Goal: Information Seeking & Learning: Learn about a topic

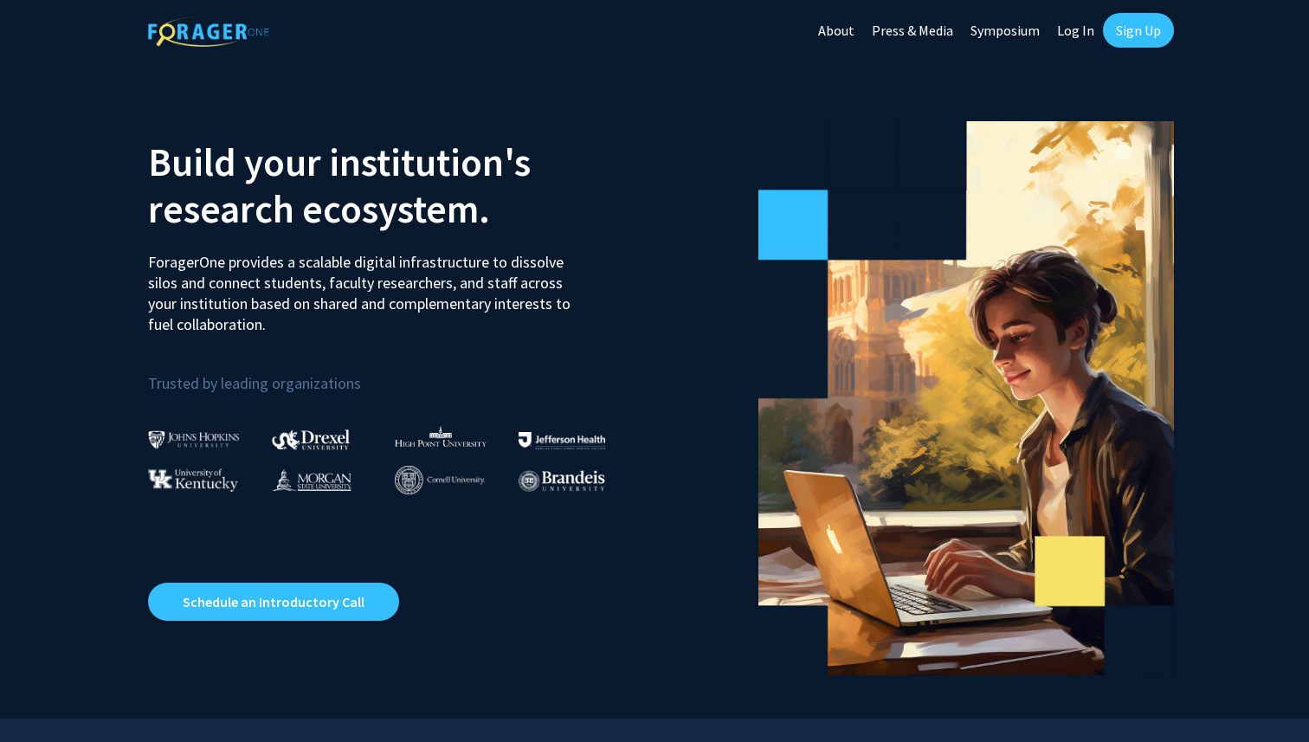
click at [856, 29] on link "About" at bounding box center [836, 30] width 54 height 61
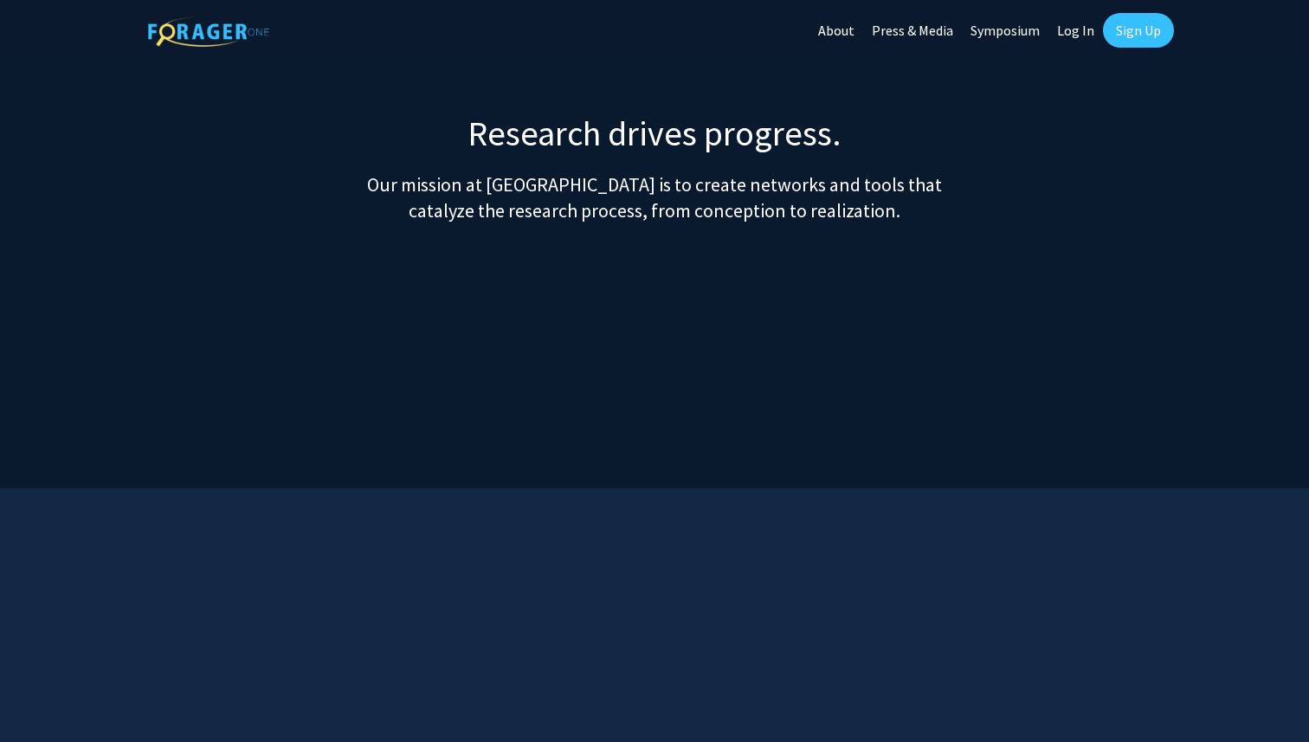
click at [1041, 38] on link "Symposium" at bounding box center [1005, 30] width 87 height 61
click at [1081, 35] on link "Log In" at bounding box center [1075, 30] width 55 height 61
select select
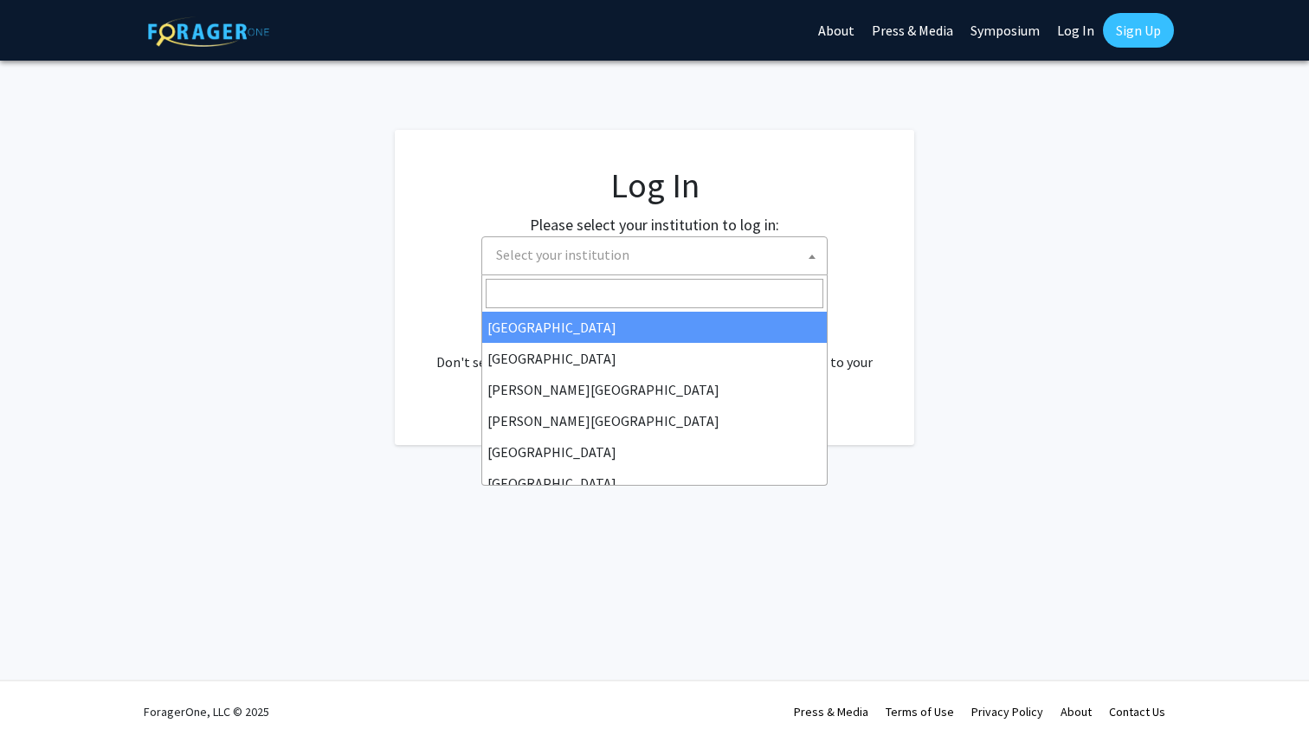
click at [627, 261] on span "Select your institution" at bounding box center [658, 254] width 338 height 35
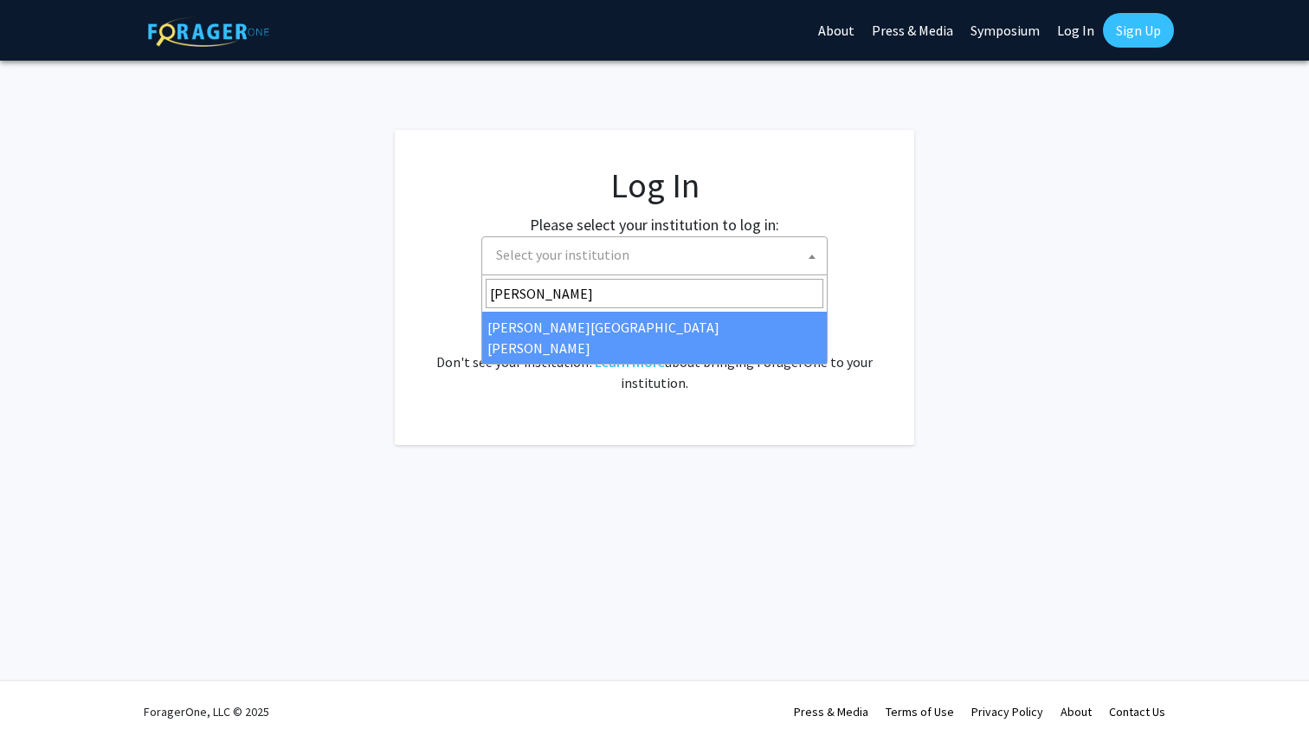
type input "johns"
select select "1"
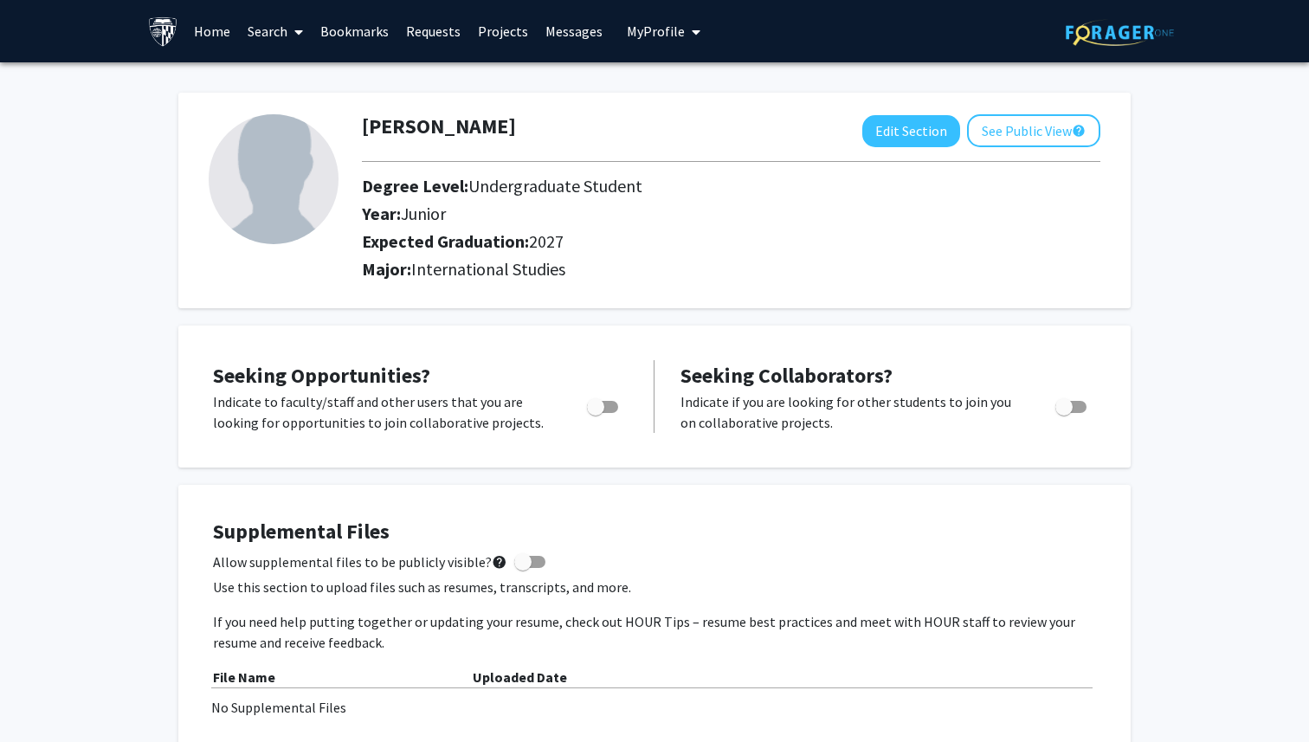
click at [606, 408] on span "Toggle" at bounding box center [602, 407] width 31 height 12
click at [596, 413] on input "Are you actively seeking opportunities?" at bounding box center [595, 413] width 1 height 1
checkbox input "true"
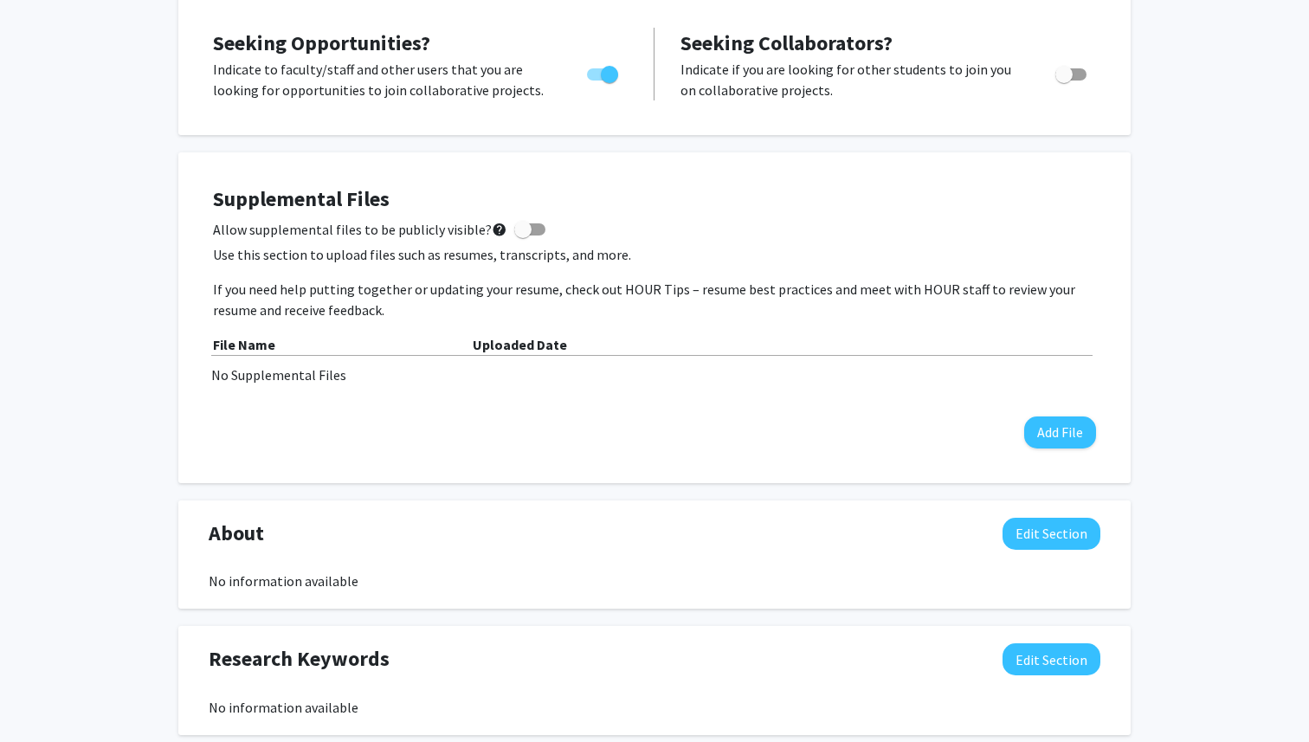
scroll to position [448, 0]
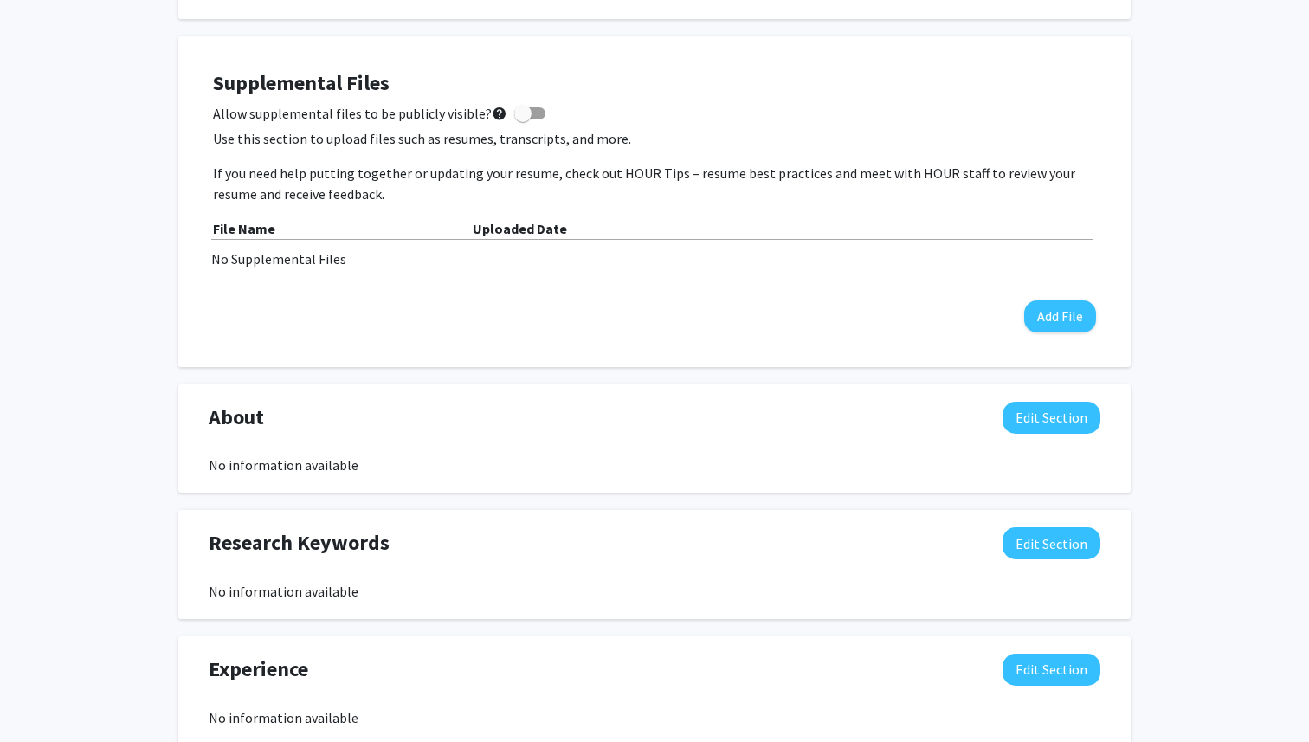
click at [517, 119] on span at bounding box center [522, 113] width 17 height 17
click at [522, 119] on input "Allow supplemental files to be publicly visible? help" at bounding box center [522, 119] width 1 height 1
checkbox input "true"
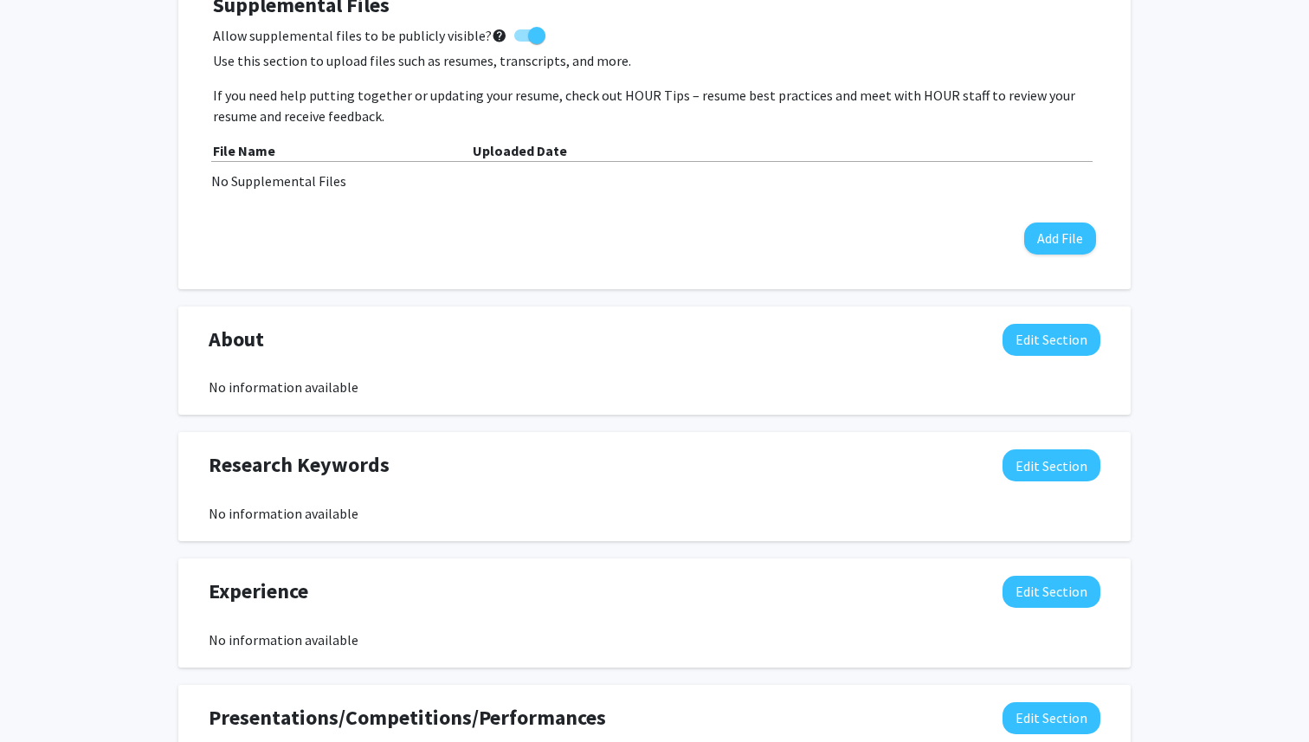
scroll to position [537, 0]
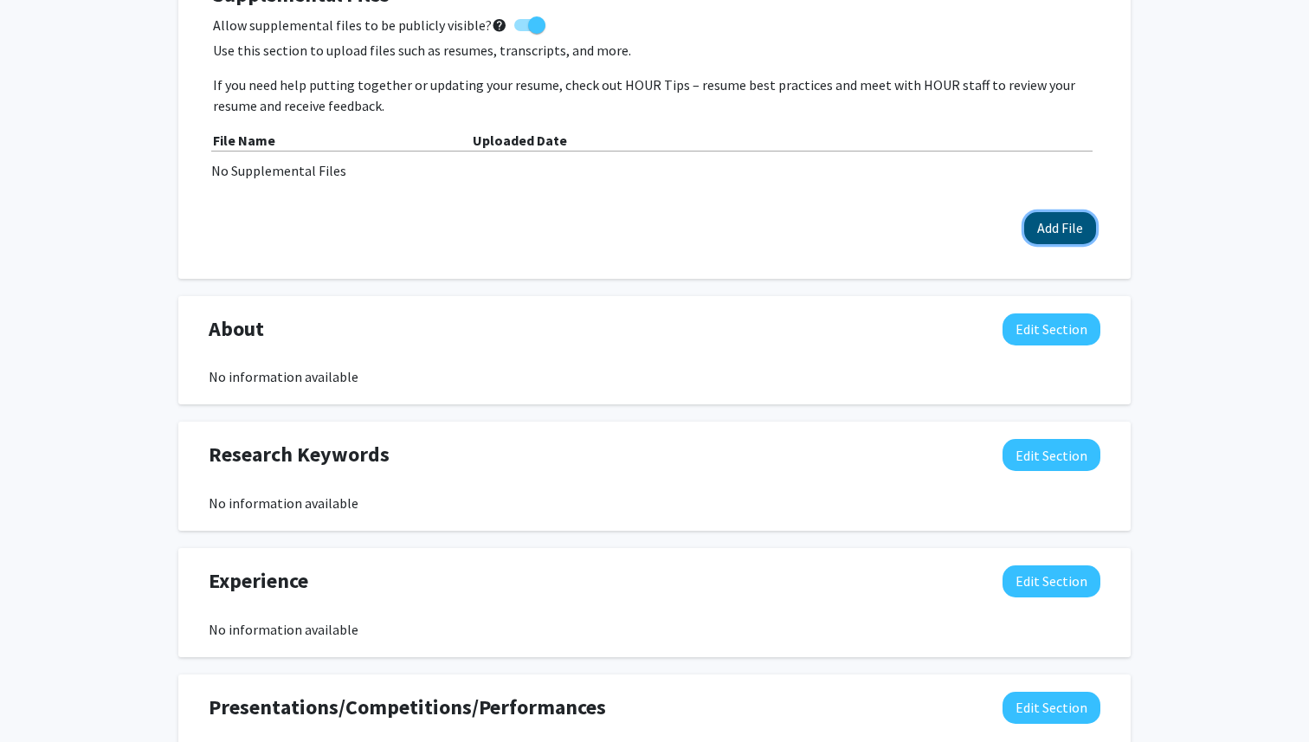
click at [1061, 235] on button "Add File" at bounding box center [1060, 228] width 72 height 32
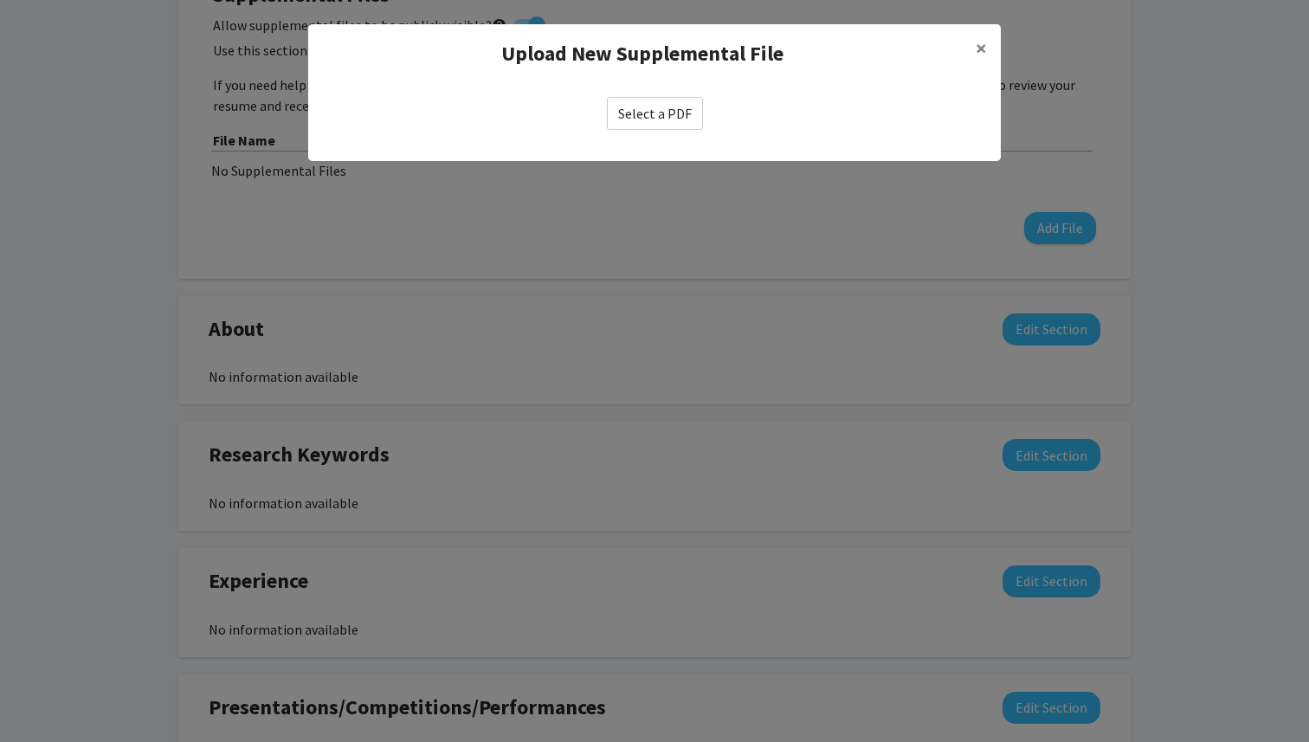
click at [672, 104] on label "Select a PDF" at bounding box center [655, 113] width 96 height 33
click at [0, 0] on input "Select a PDF" at bounding box center [0, 0] width 0 height 0
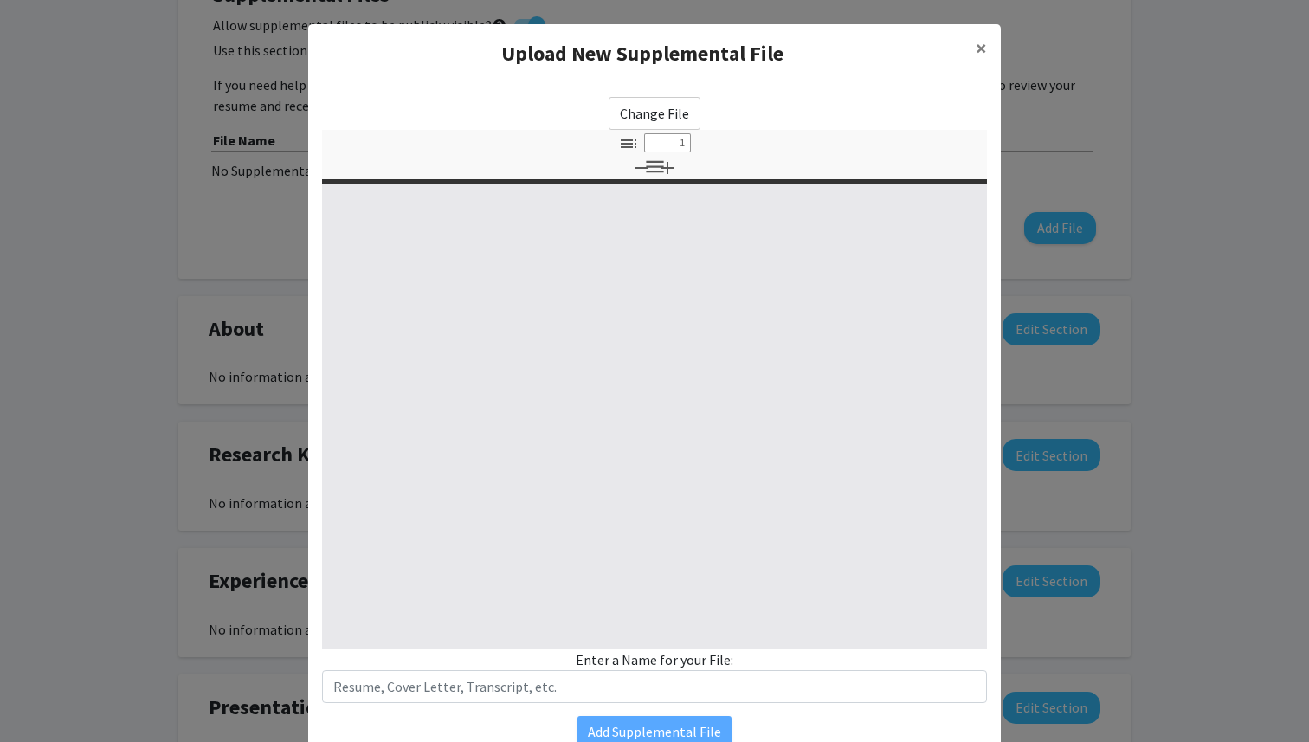
select select "custom"
type input "0"
select select "custom"
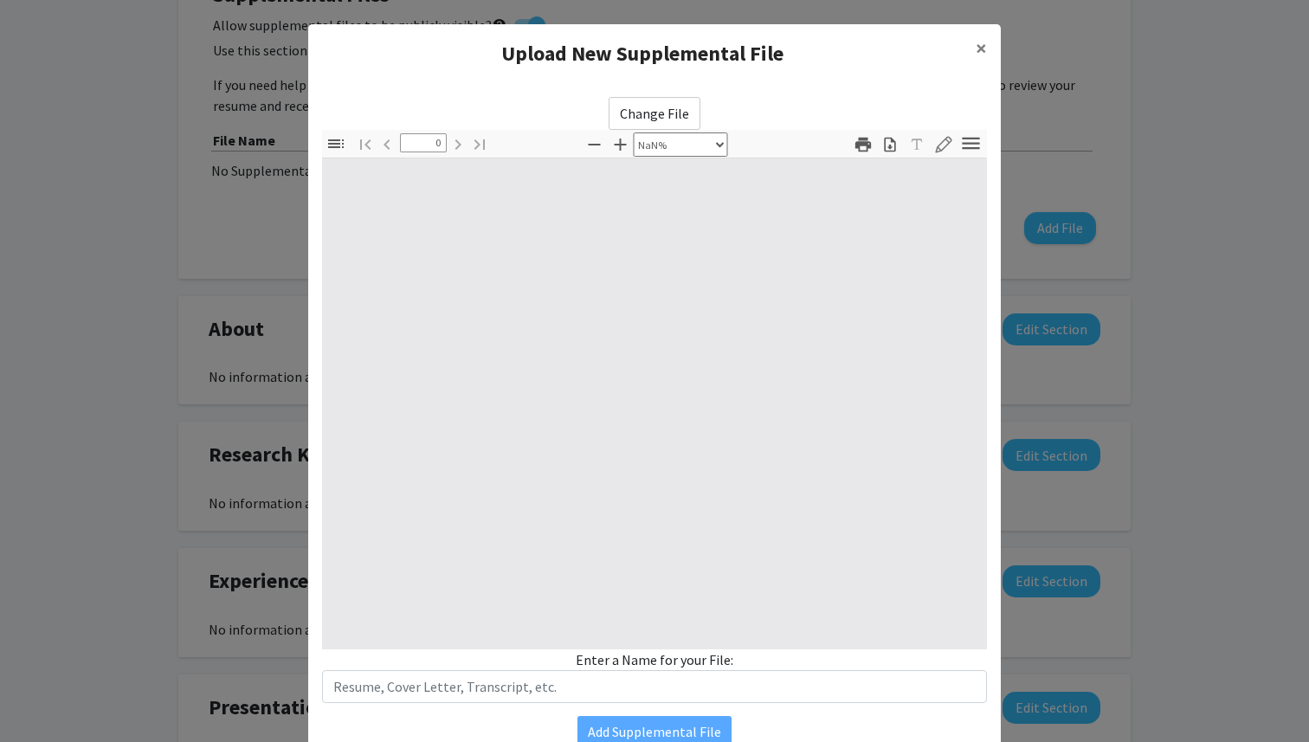
scroll to position [78, 0]
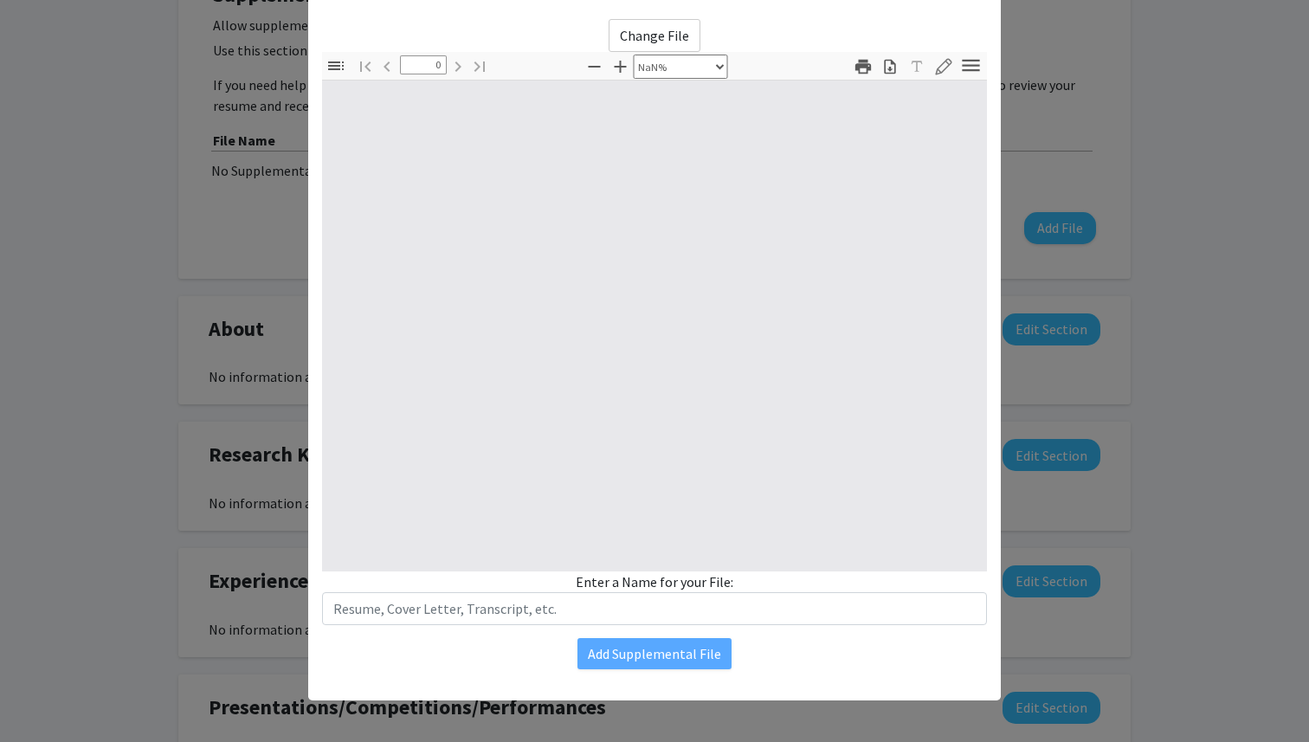
type input "1"
select select "auto"
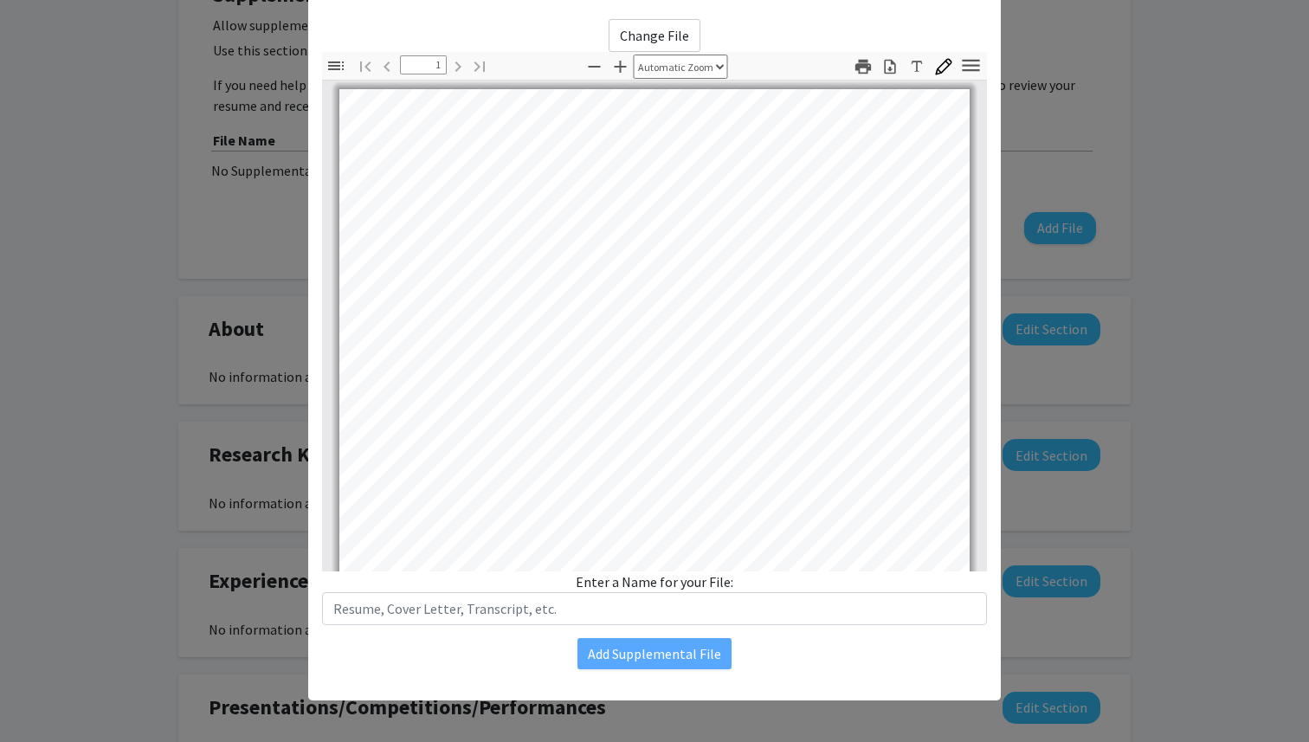
scroll to position [0, 0]
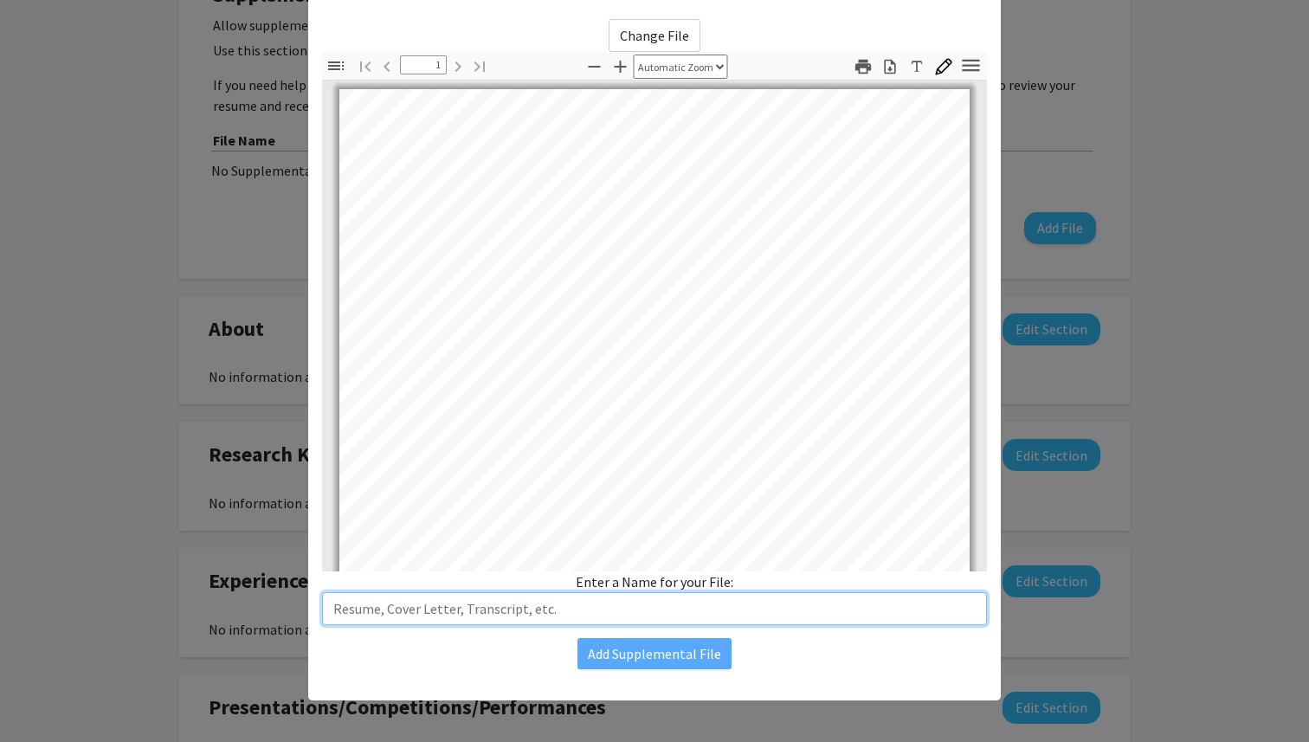
click at [713, 613] on input "text" at bounding box center [654, 608] width 665 height 33
type input "Resume"
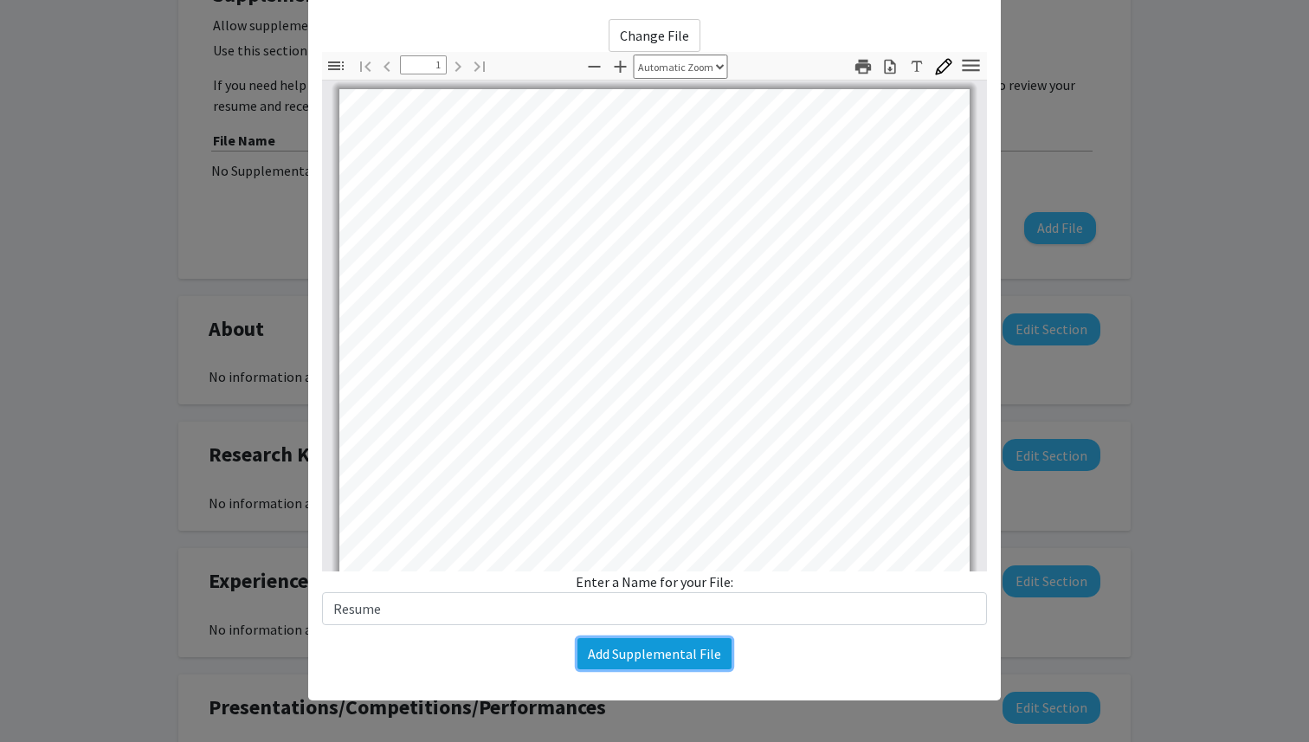
click at [693, 660] on button "Add Supplemental File" at bounding box center [654, 653] width 154 height 31
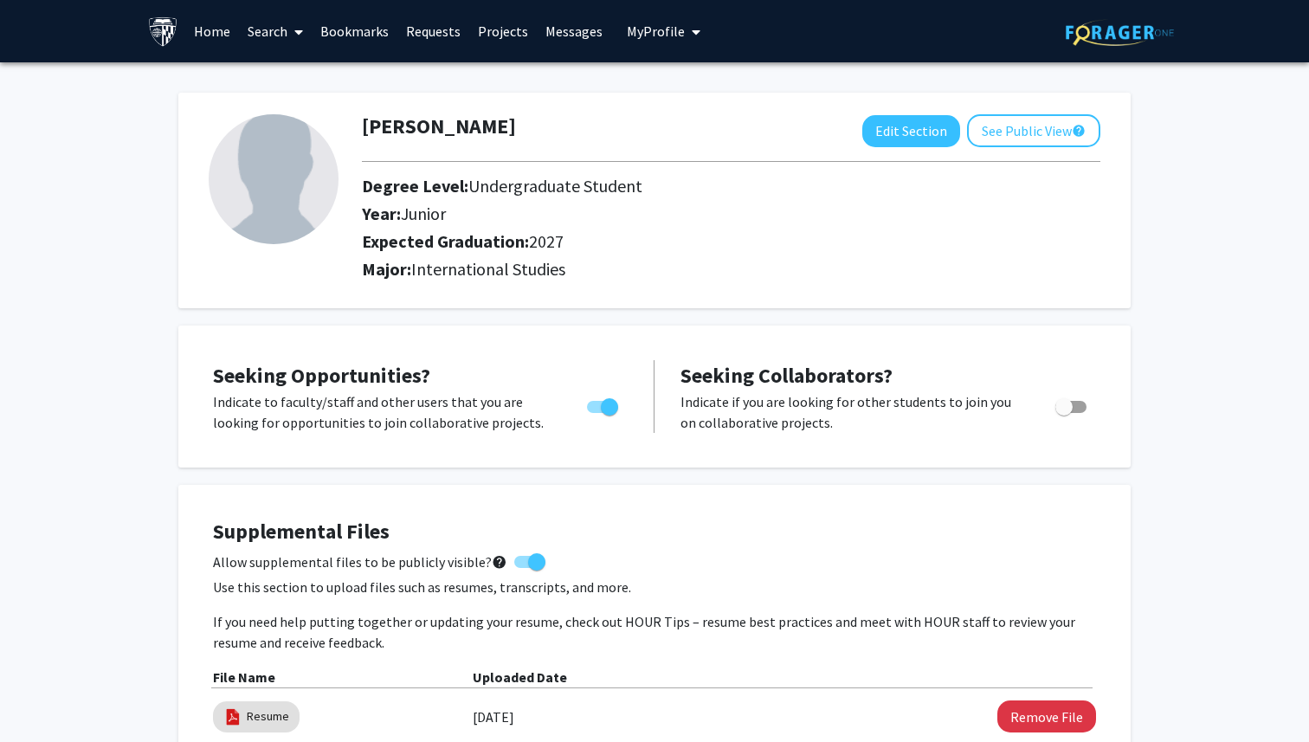
click at [212, 32] on link "Home" at bounding box center [212, 31] width 54 height 61
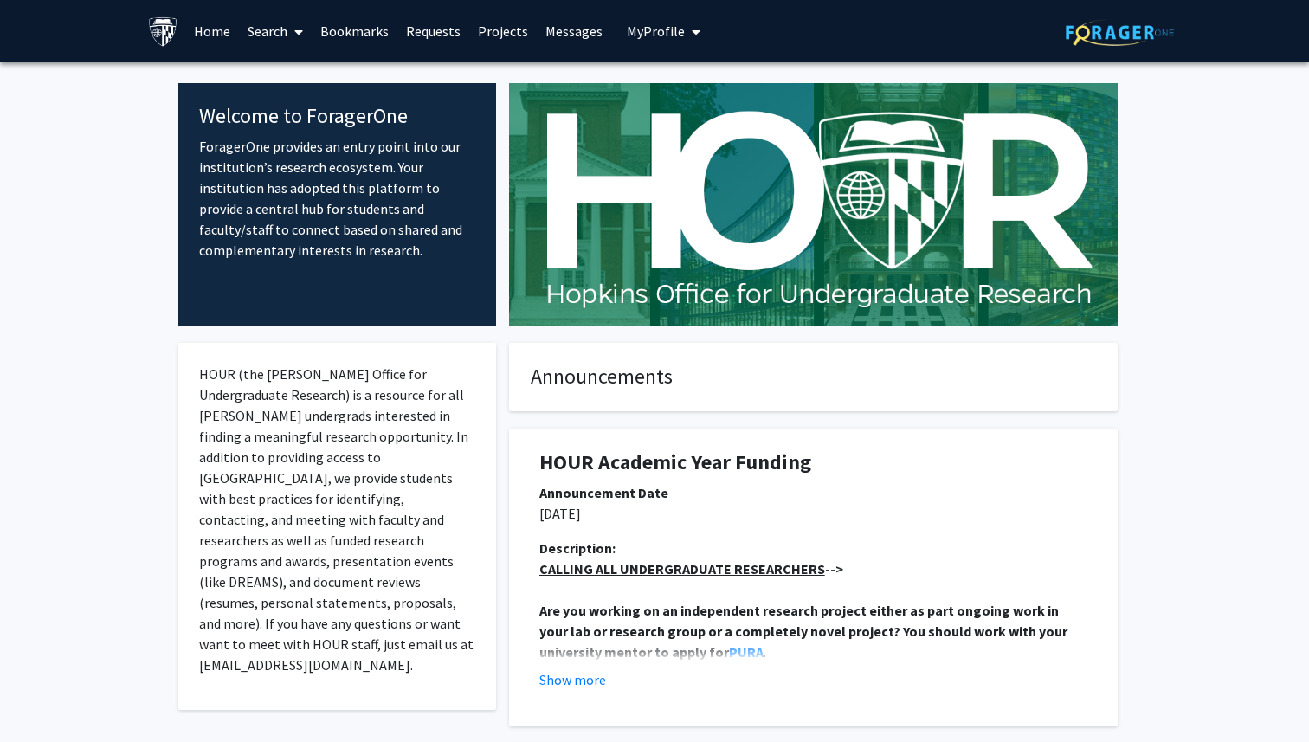
scroll to position [336, 0]
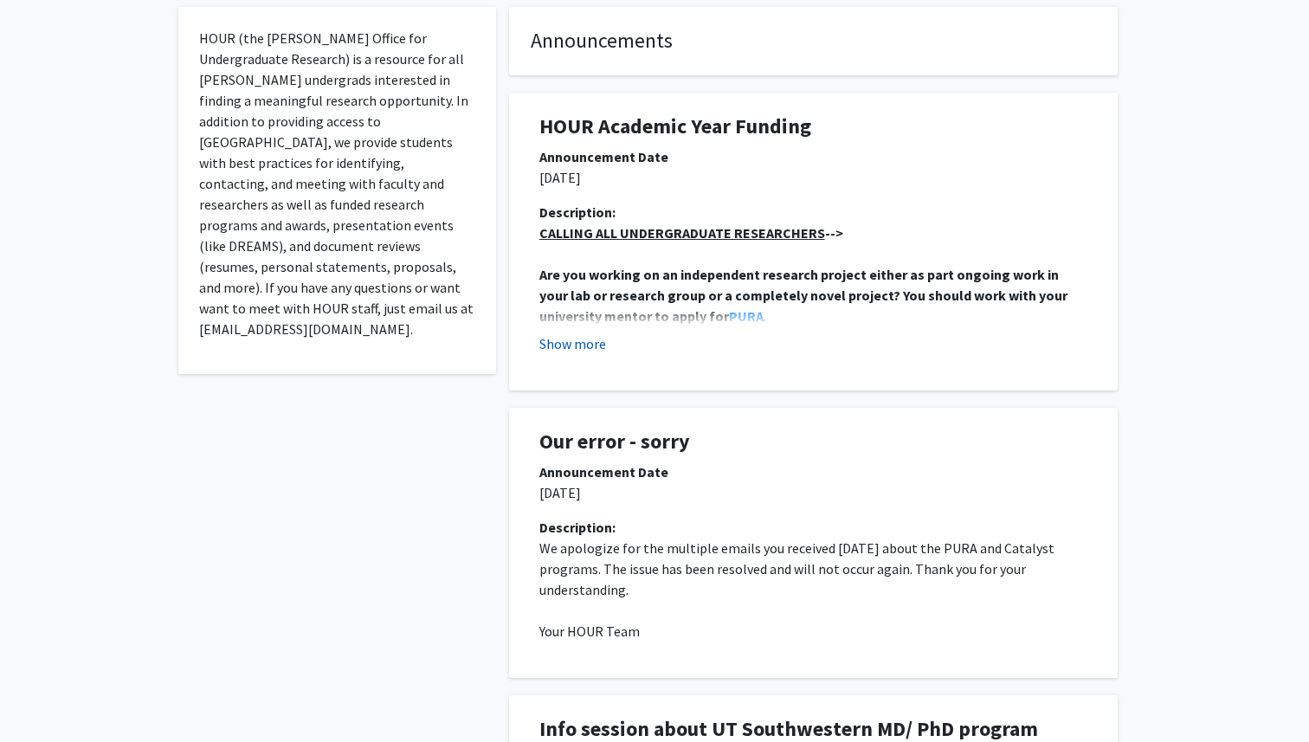
click at [595, 339] on button "Show more" at bounding box center [572, 343] width 67 height 21
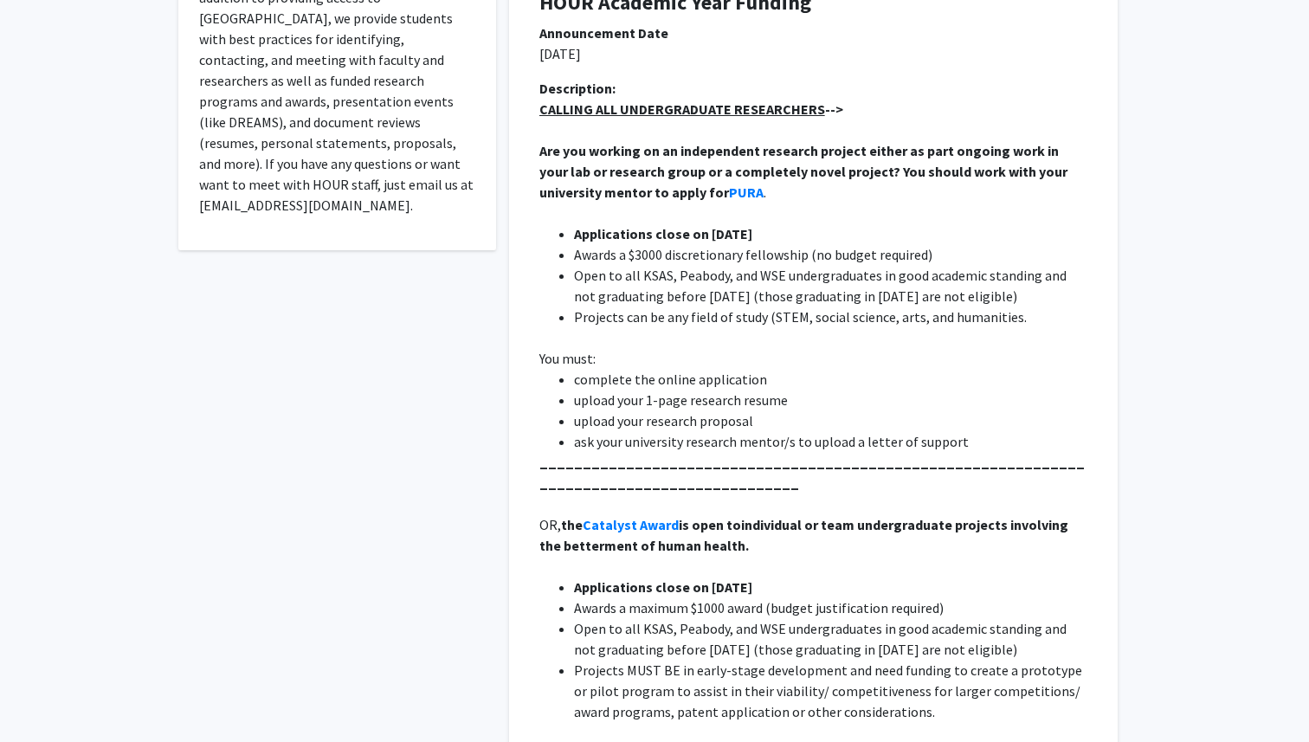
scroll to position [0, 0]
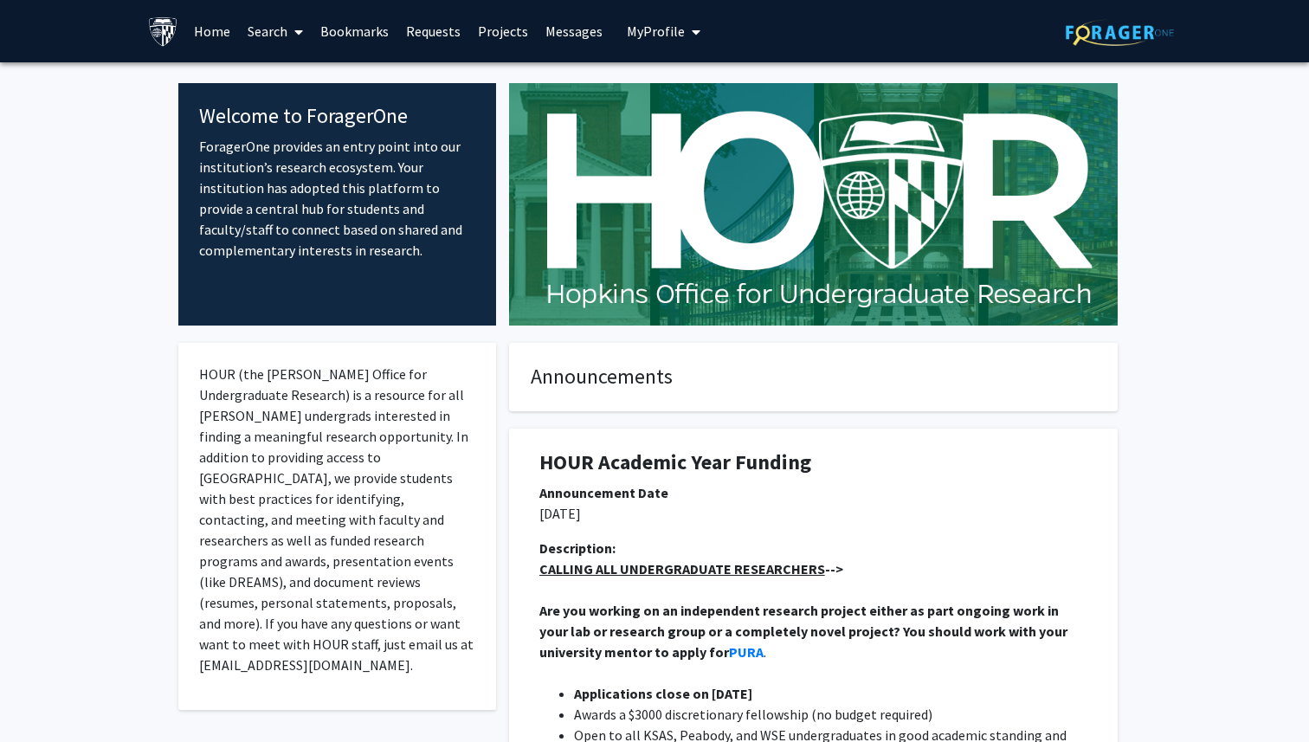
click at [279, 26] on link "Search" at bounding box center [275, 31] width 73 height 61
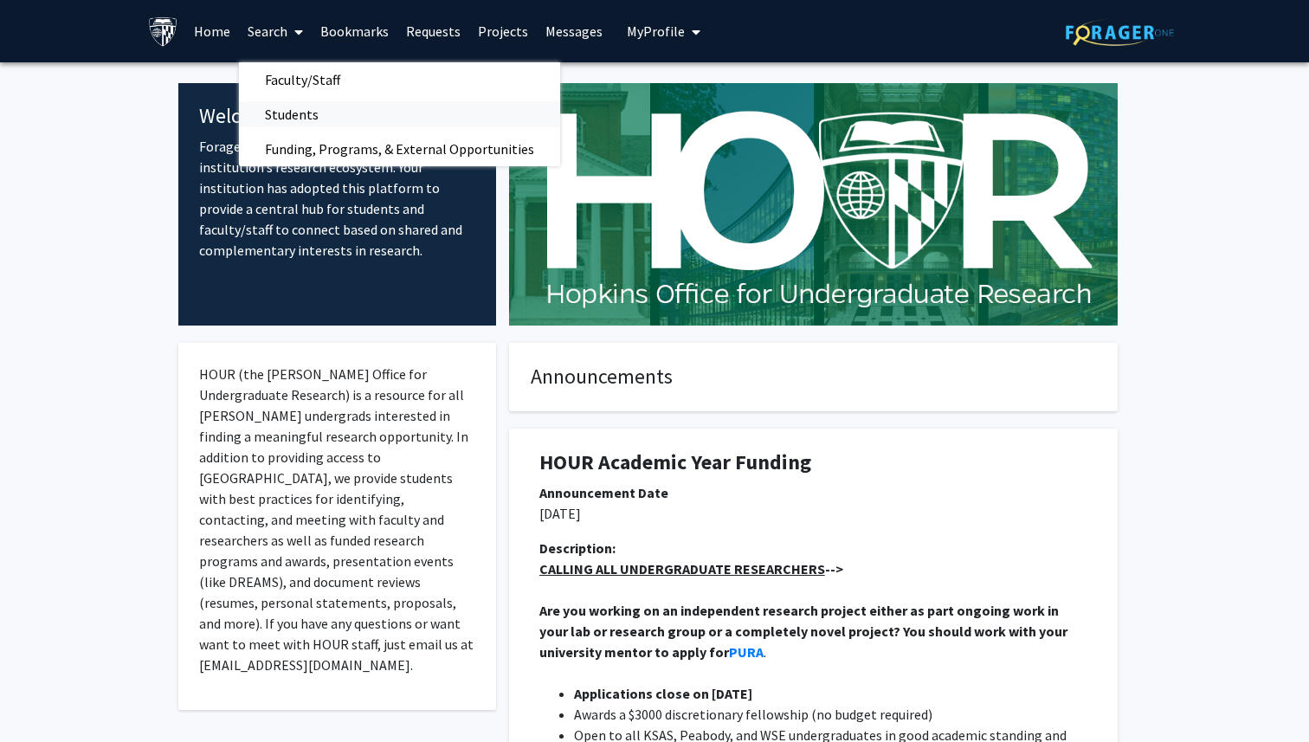
click at [309, 109] on span "Students" at bounding box center [292, 114] width 106 height 35
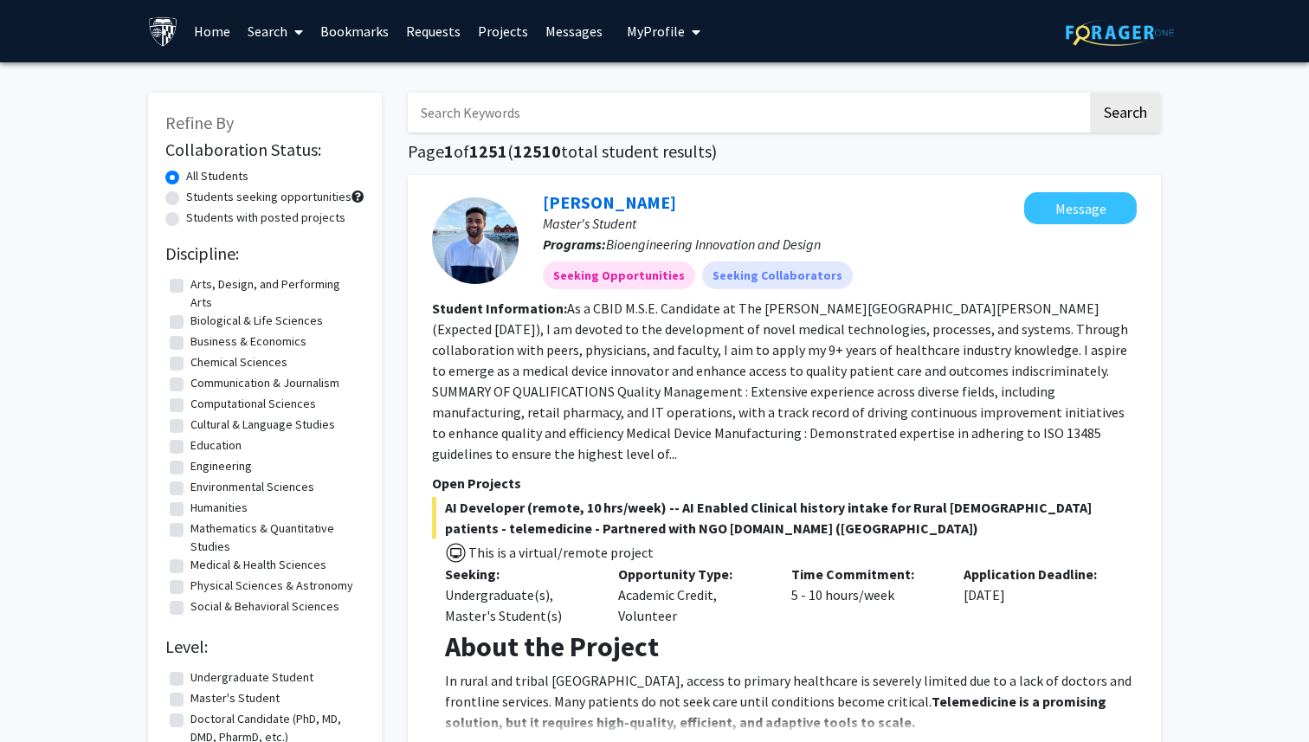
click at [273, 35] on link "Search" at bounding box center [275, 31] width 73 height 61
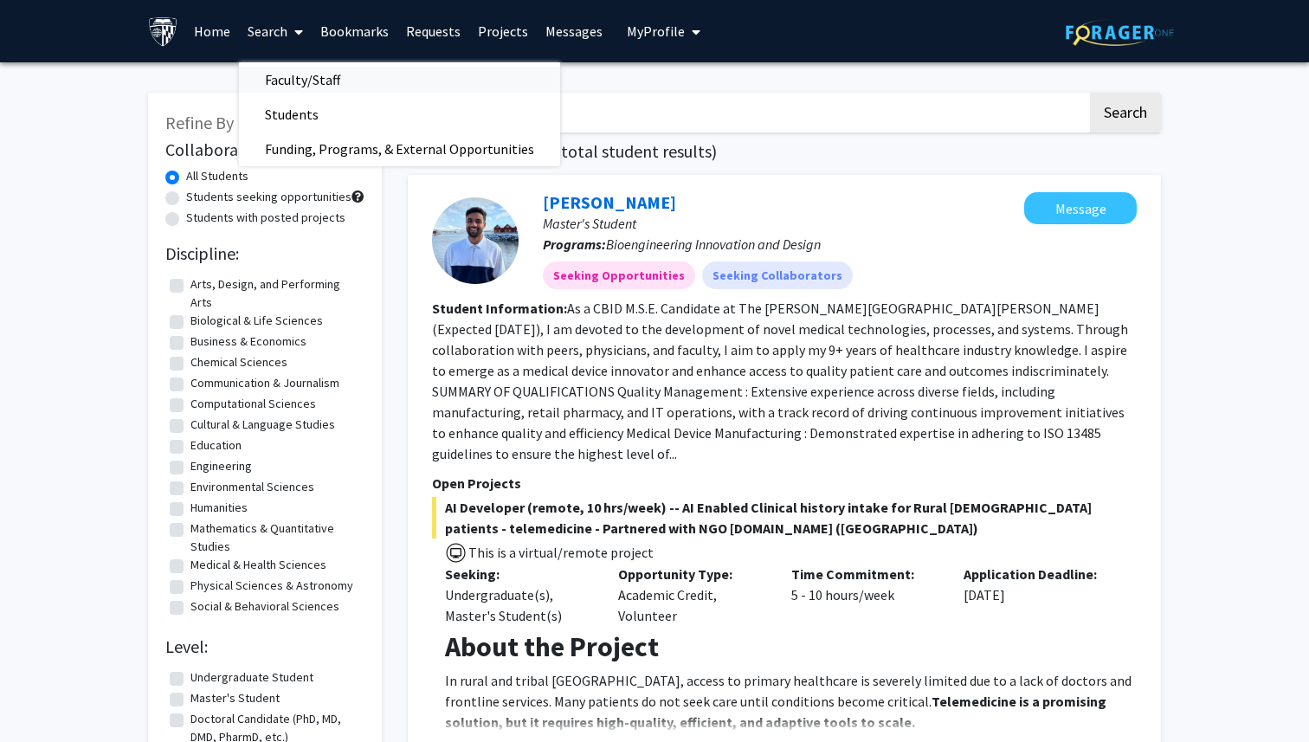
click at [287, 70] on span "Faculty/Staff" at bounding box center [302, 79] width 127 height 35
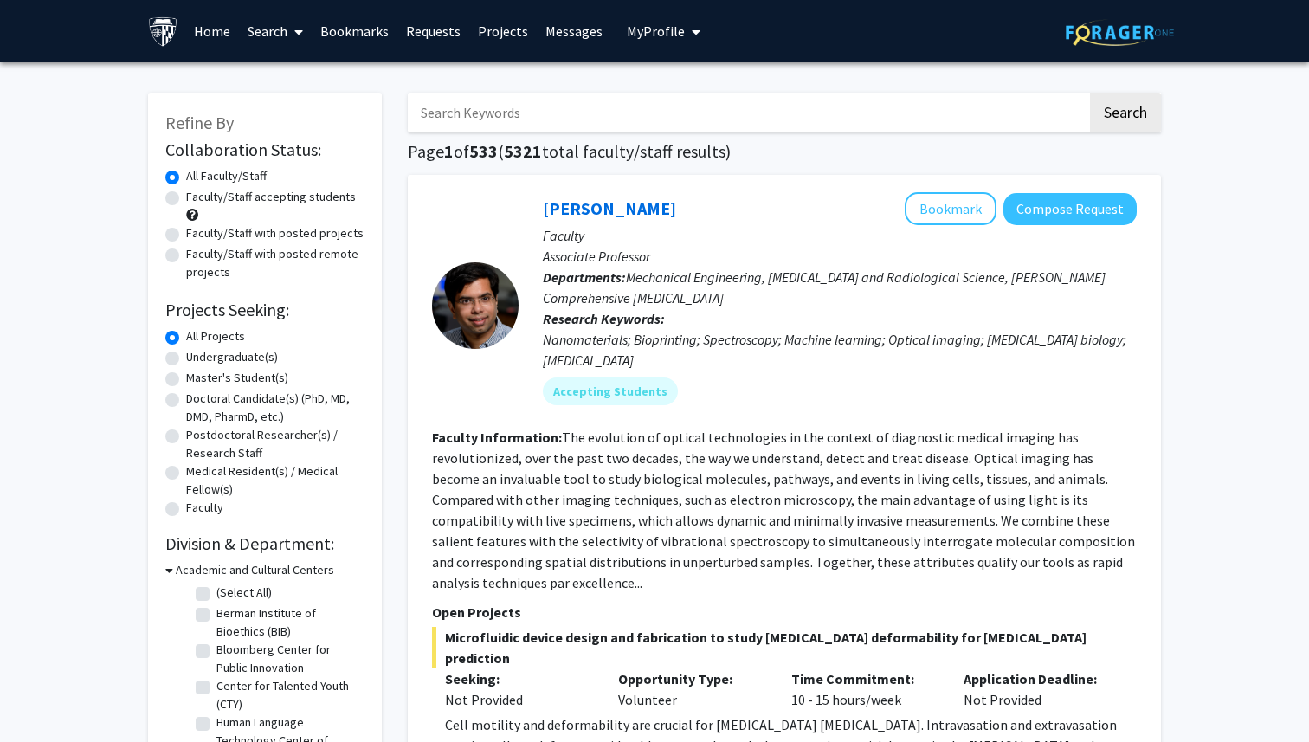
click at [467, 120] on input "Search Keywords" at bounding box center [748, 113] width 680 height 40
type input "yasuda"
click at [1090, 93] on button "Search" at bounding box center [1125, 113] width 71 height 40
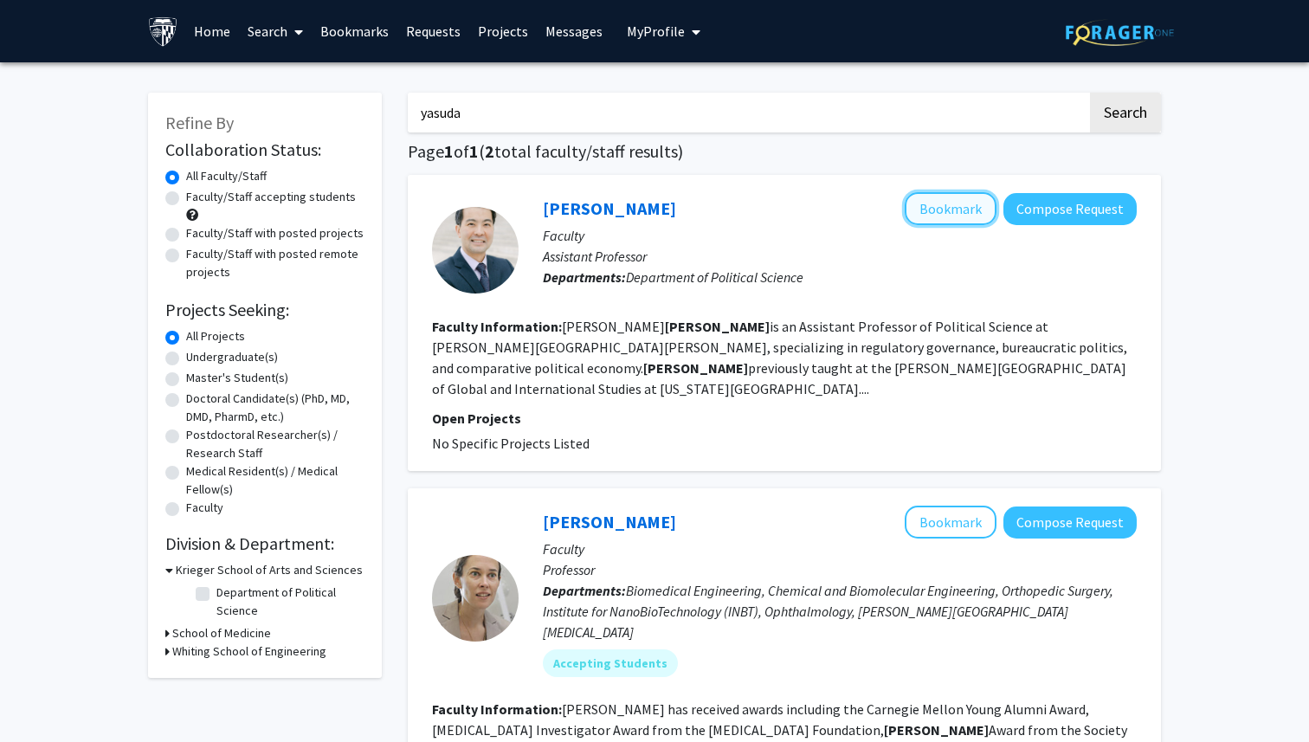
click at [953, 216] on button "Bookmark" at bounding box center [951, 208] width 92 height 33
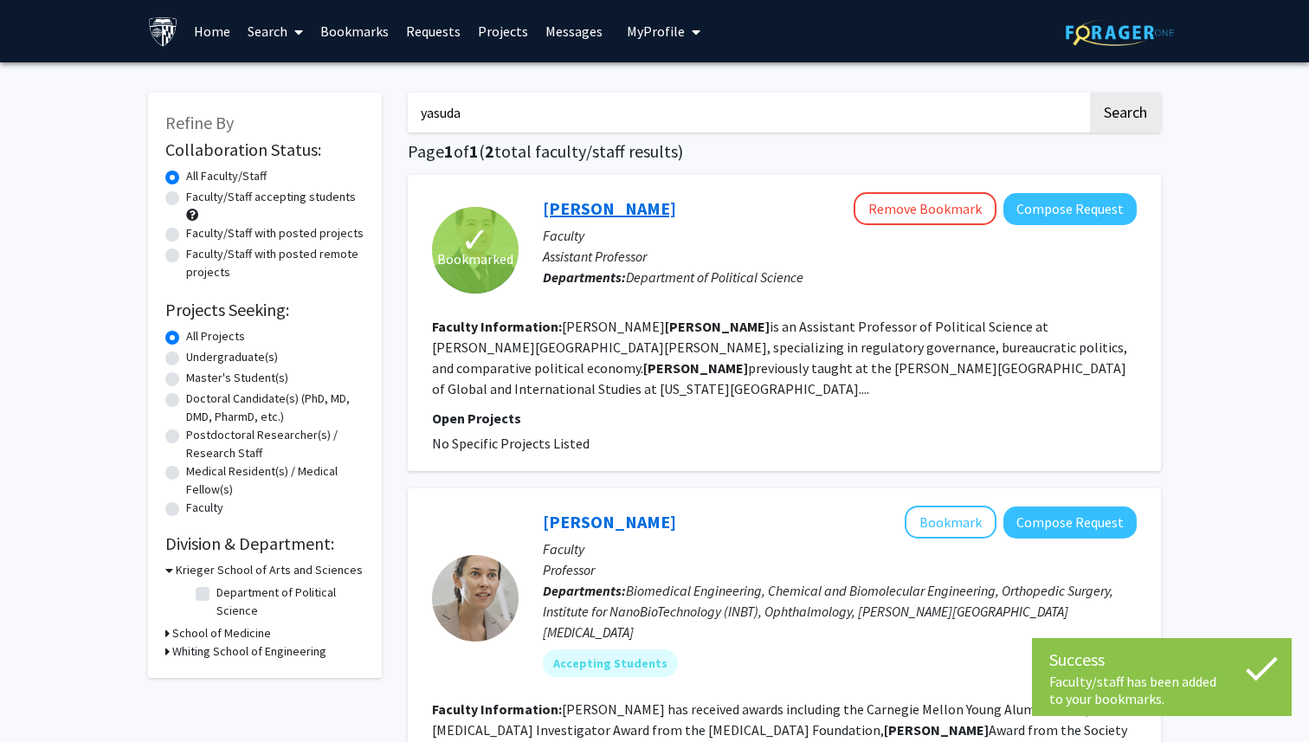
scroll to position [117, 0]
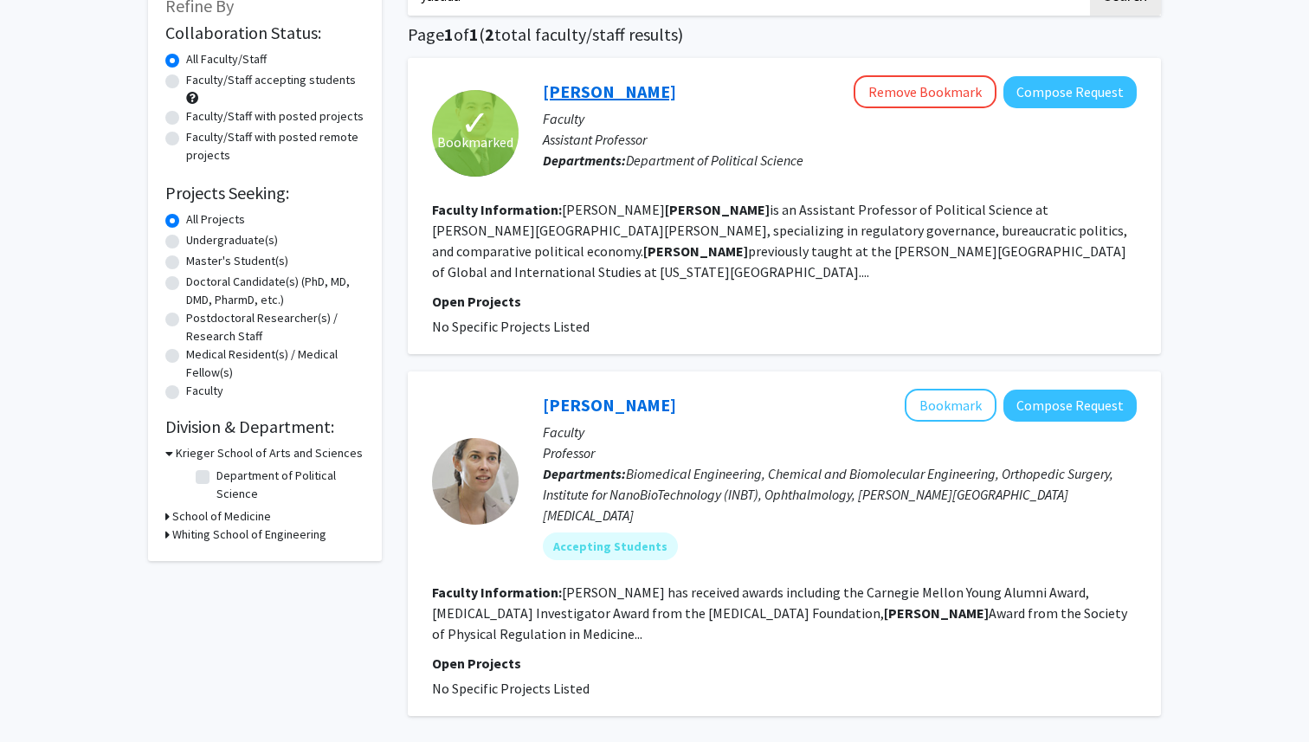
click at [609, 95] on link "John Yasuda" at bounding box center [609, 92] width 133 height 22
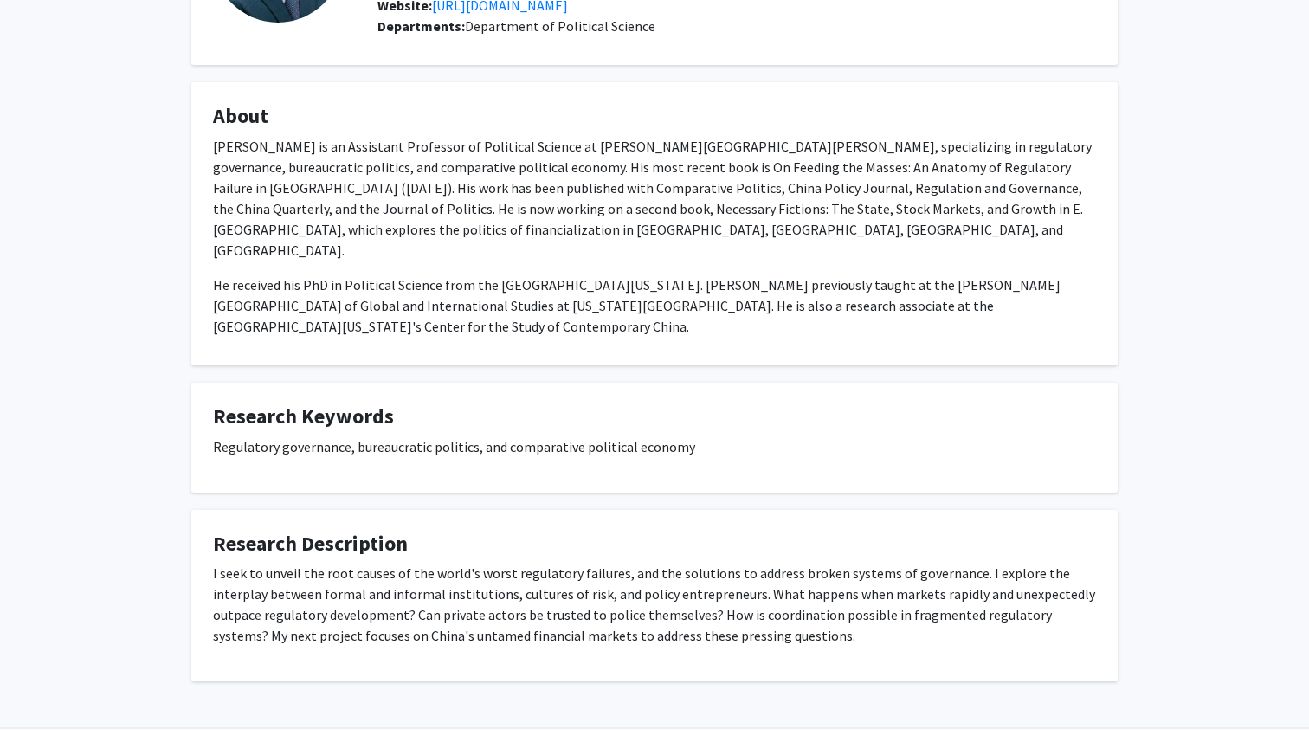
scroll to position [217, 0]
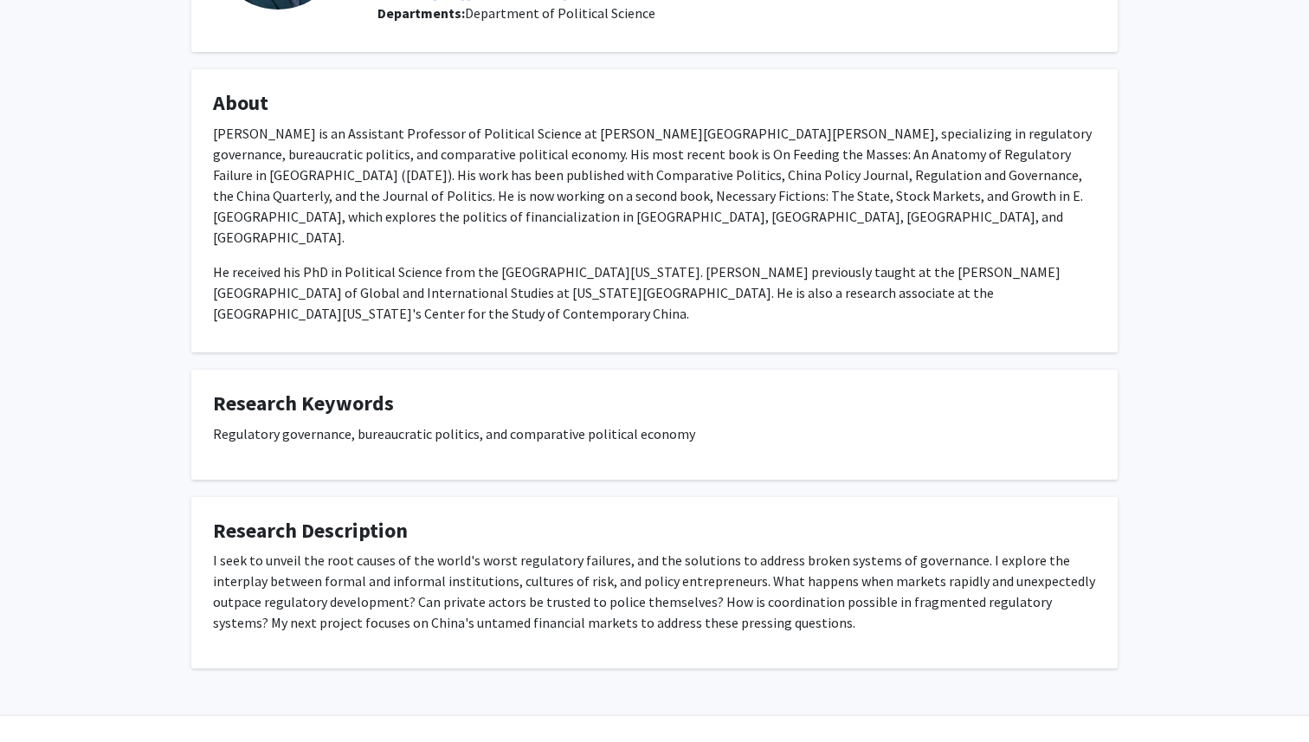
click at [738, 423] on p "Regulatory governance, bureaucratic politics, and comparative political economy" at bounding box center [654, 433] width 883 height 21
click at [474, 608] on div "I seek to unveil the root causes of the world's worst regulatory failures, and …" at bounding box center [654, 598] width 883 height 97
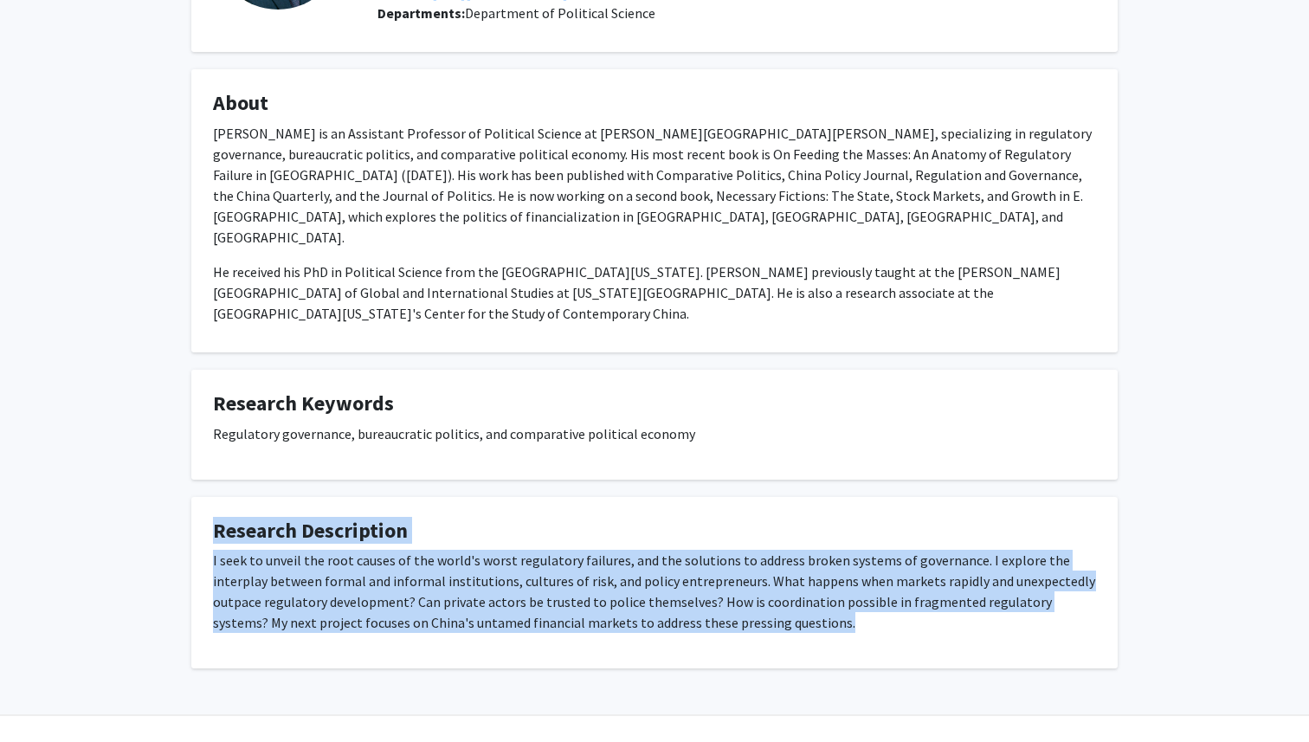
drag, startPoint x: 751, startPoint y: 582, endPoint x: 140, endPoint y: 430, distance: 629.7
click at [140, 431] on div "John Yasuda Remove Bookmark Compose Request Titles: Assistant Professor Degrees…" at bounding box center [654, 285] width 1309 height 880
copy div "Research Description I seek to unveil the root causes of the world's worst regu…"
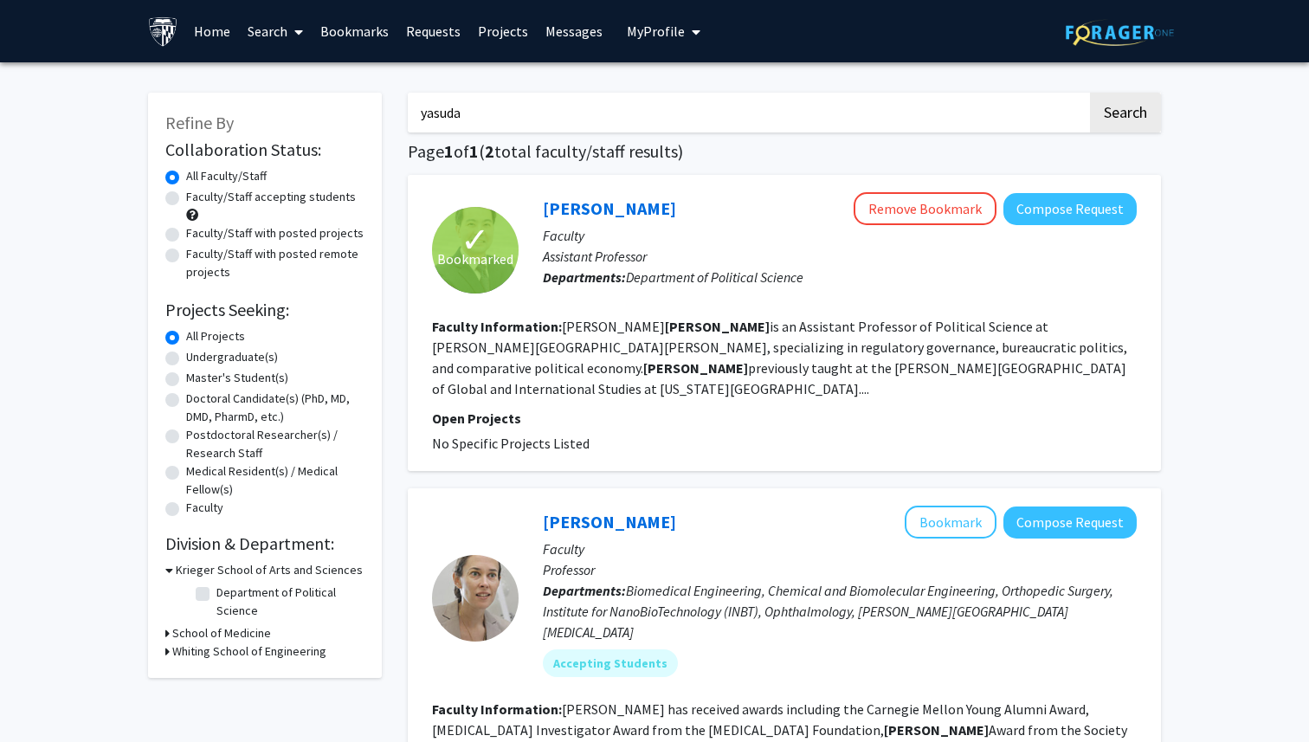
click at [602, 125] on input "yasuda" at bounding box center [748, 113] width 680 height 40
type input "gaochao"
click at [1090, 93] on button "Search" at bounding box center [1125, 113] width 71 height 40
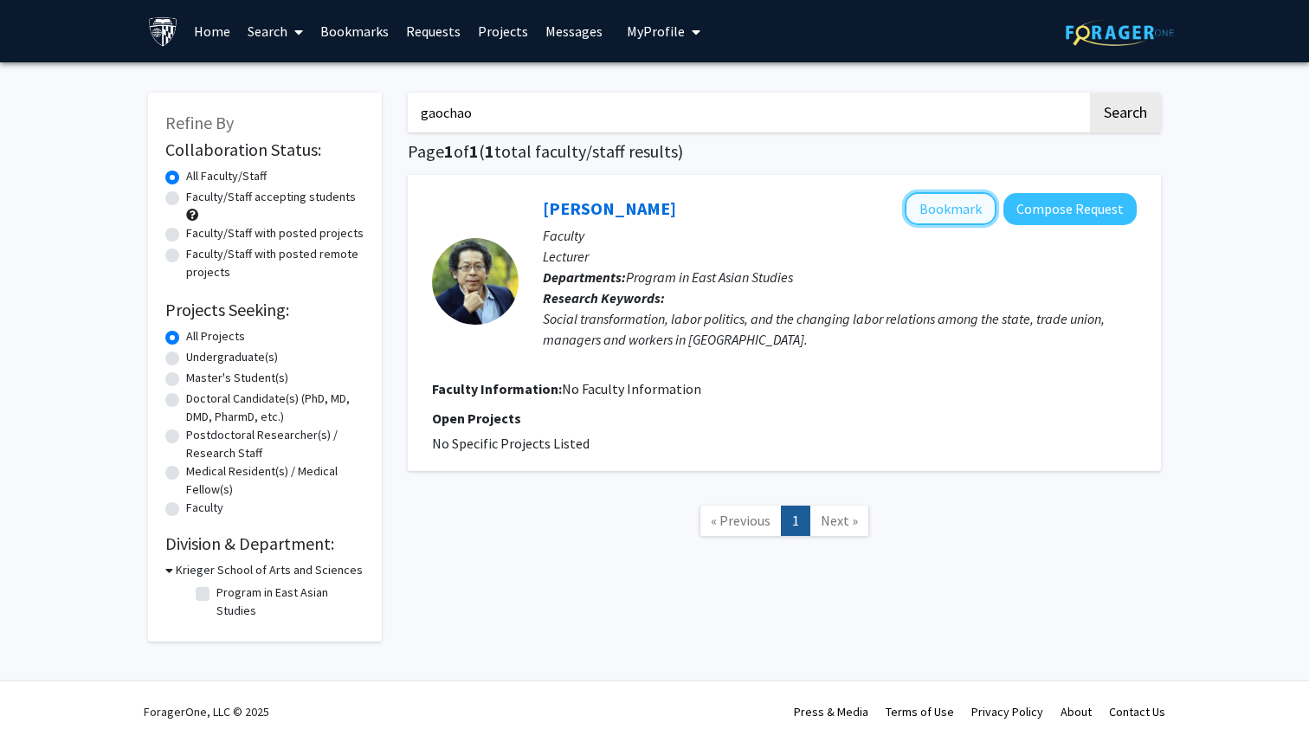
click at [944, 215] on button "Bookmark" at bounding box center [951, 208] width 92 height 33
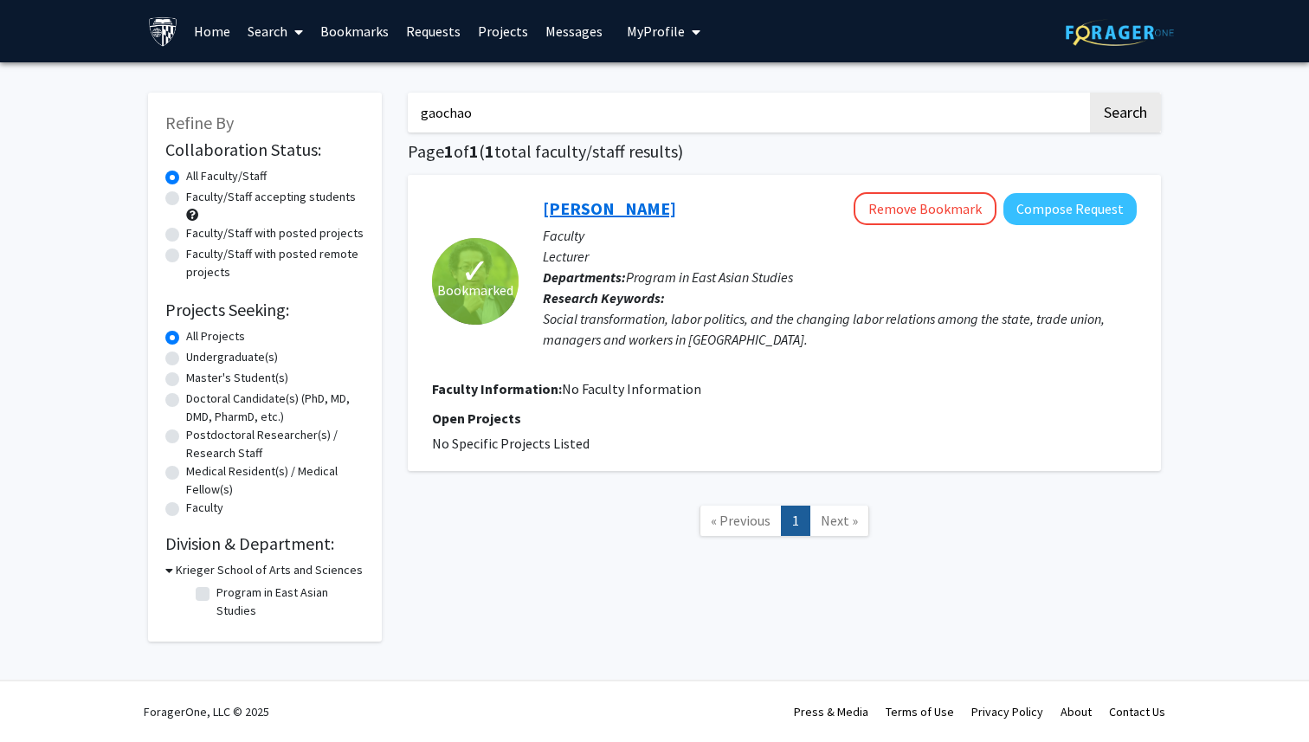
click at [602, 216] on link "Gaochao He" at bounding box center [609, 208] width 133 height 22
click at [520, 109] on input "gaochao" at bounding box center [748, 113] width 680 height 40
click at [1090, 93] on button "Search" at bounding box center [1125, 113] width 71 height 40
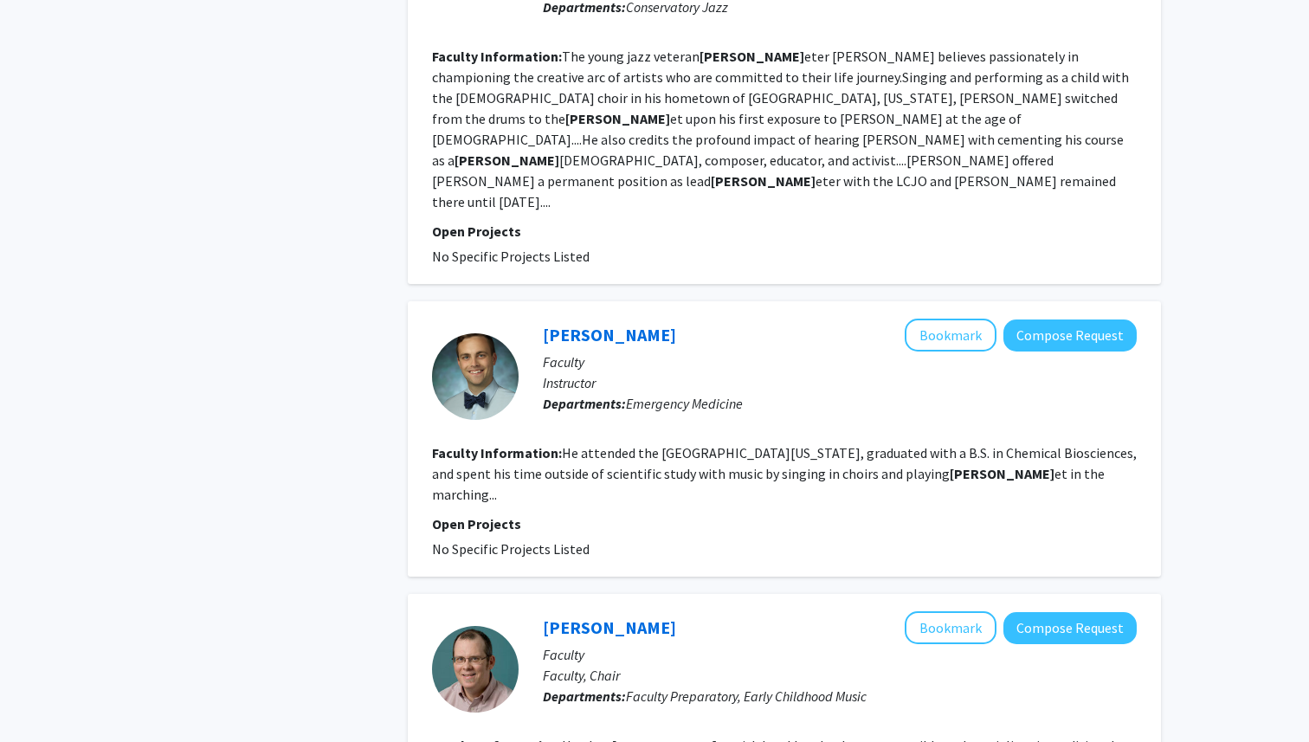
scroll to position [2116, 0]
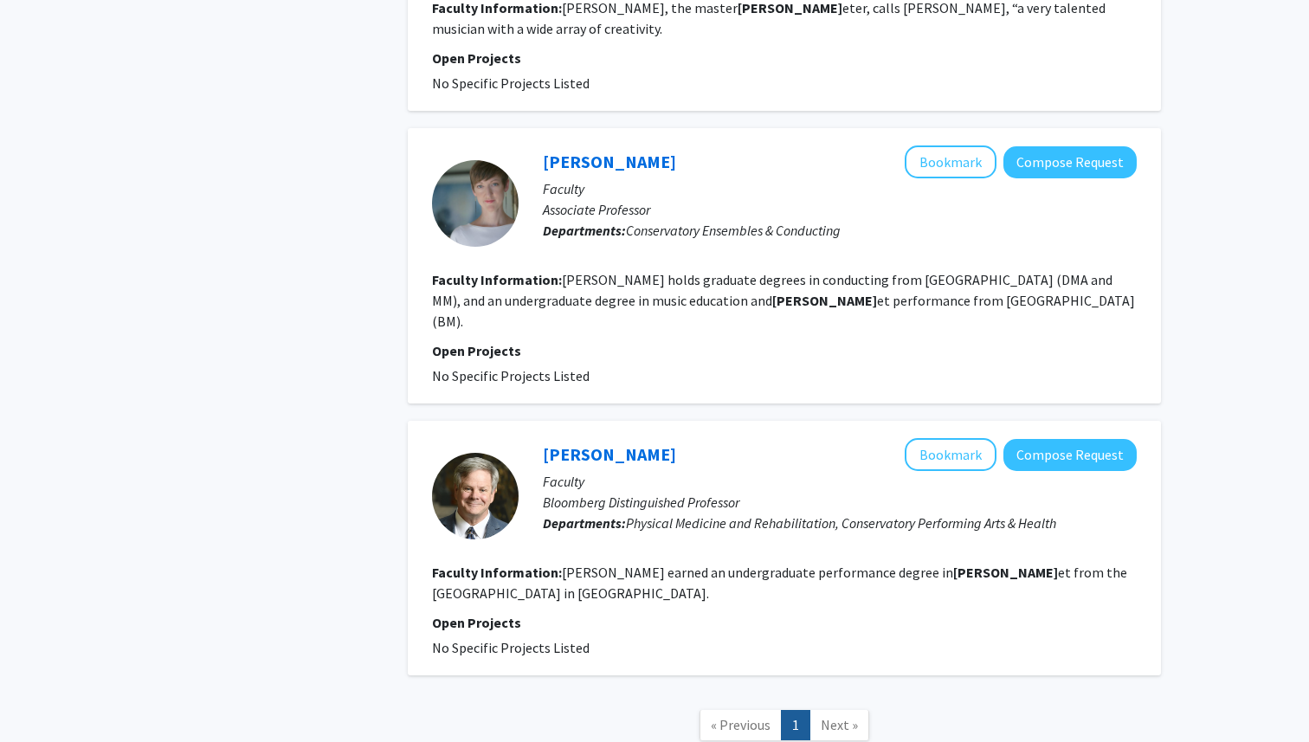
click at [848, 710] on link "Next »" at bounding box center [839, 725] width 60 height 30
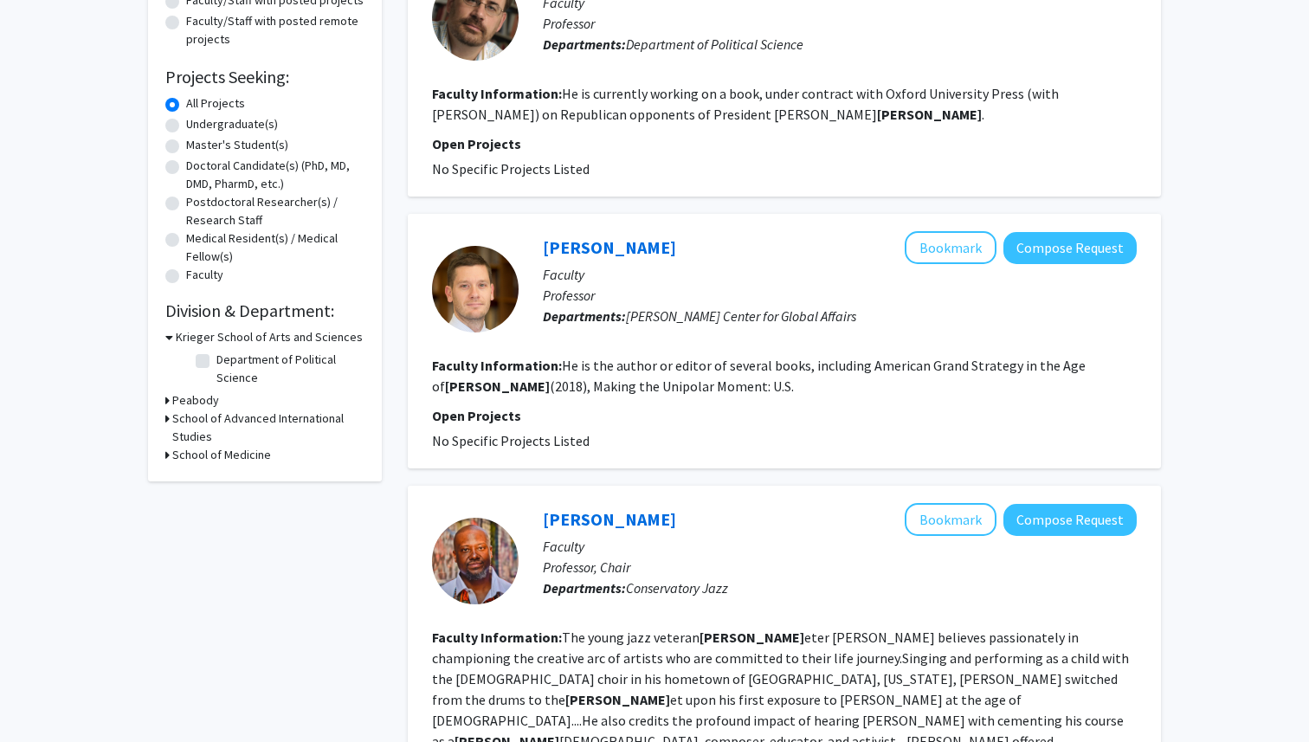
scroll to position [0, 0]
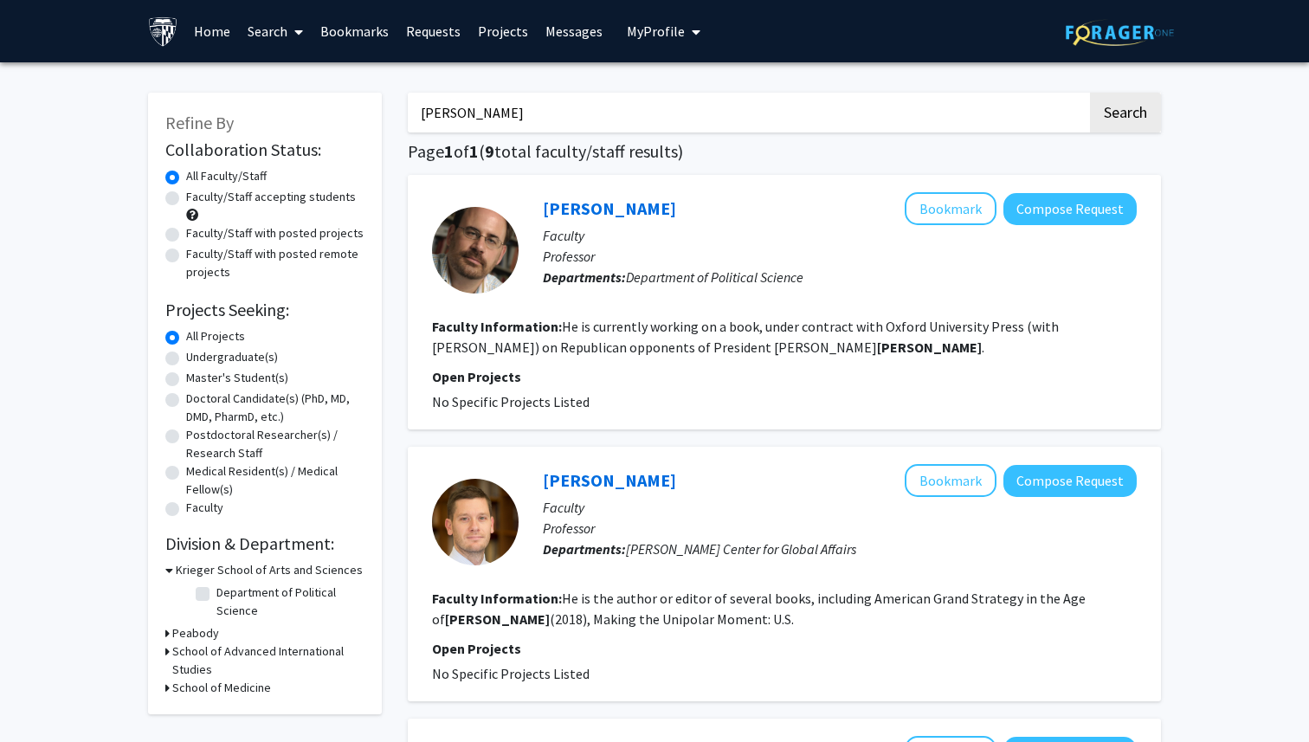
click at [545, 128] on input "trump" at bounding box center [748, 113] width 680 height 40
type input "kris-stella"
click at [1090, 93] on button "Search" at bounding box center [1125, 113] width 71 height 40
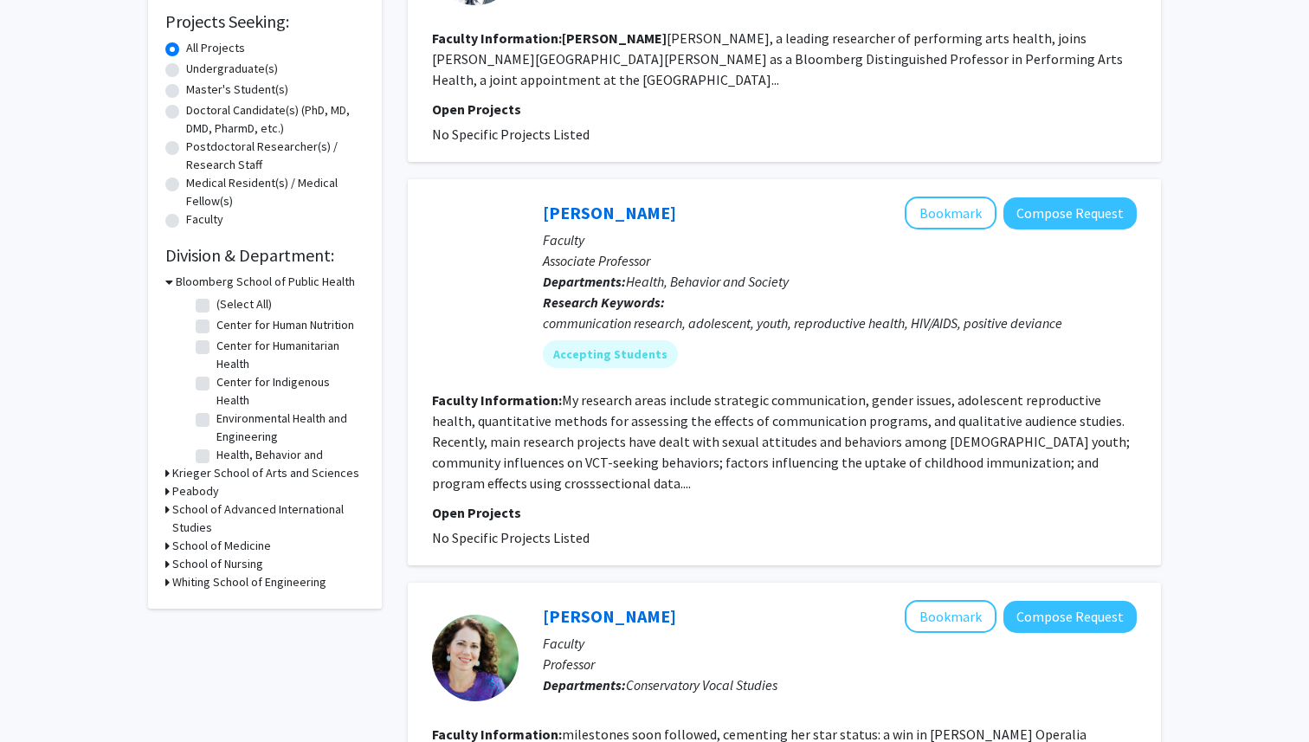
scroll to position [290, 0]
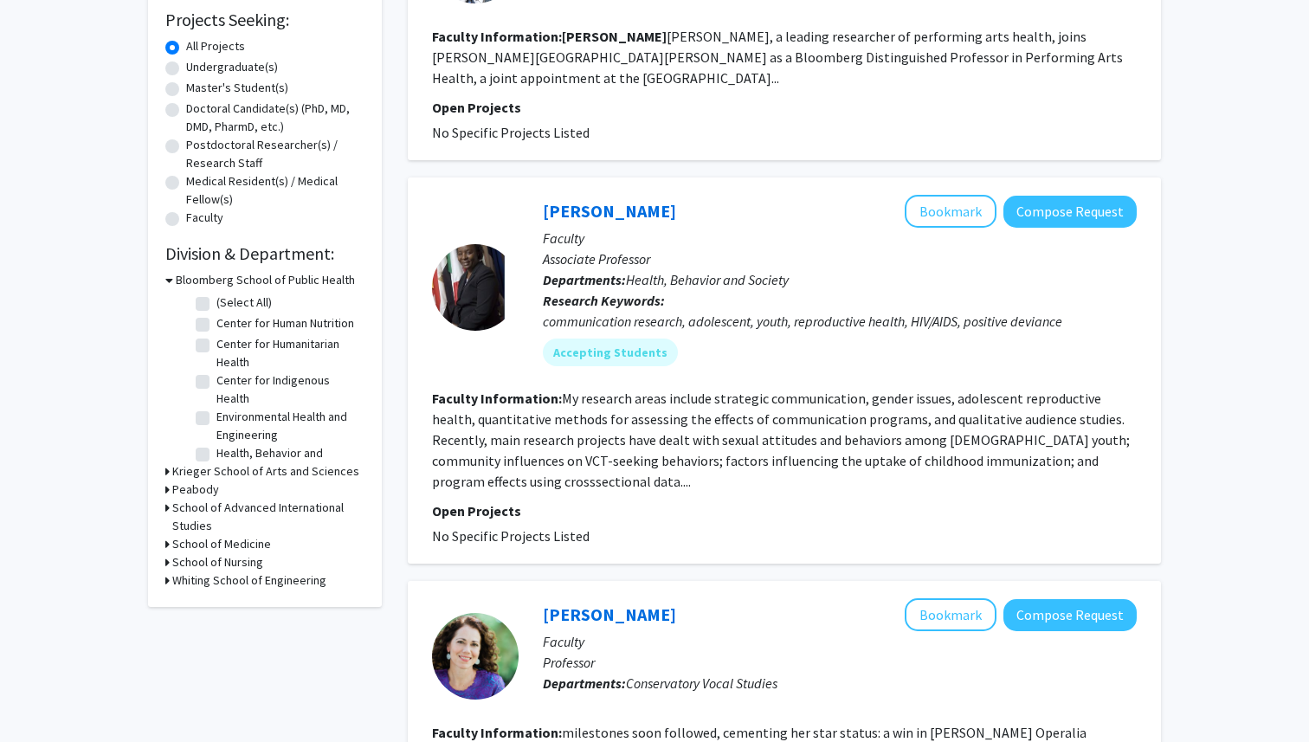
click at [573, 397] on fg-read-more "My research areas include strategic communication, gender issues, adolescent re…" at bounding box center [781, 440] width 698 height 100
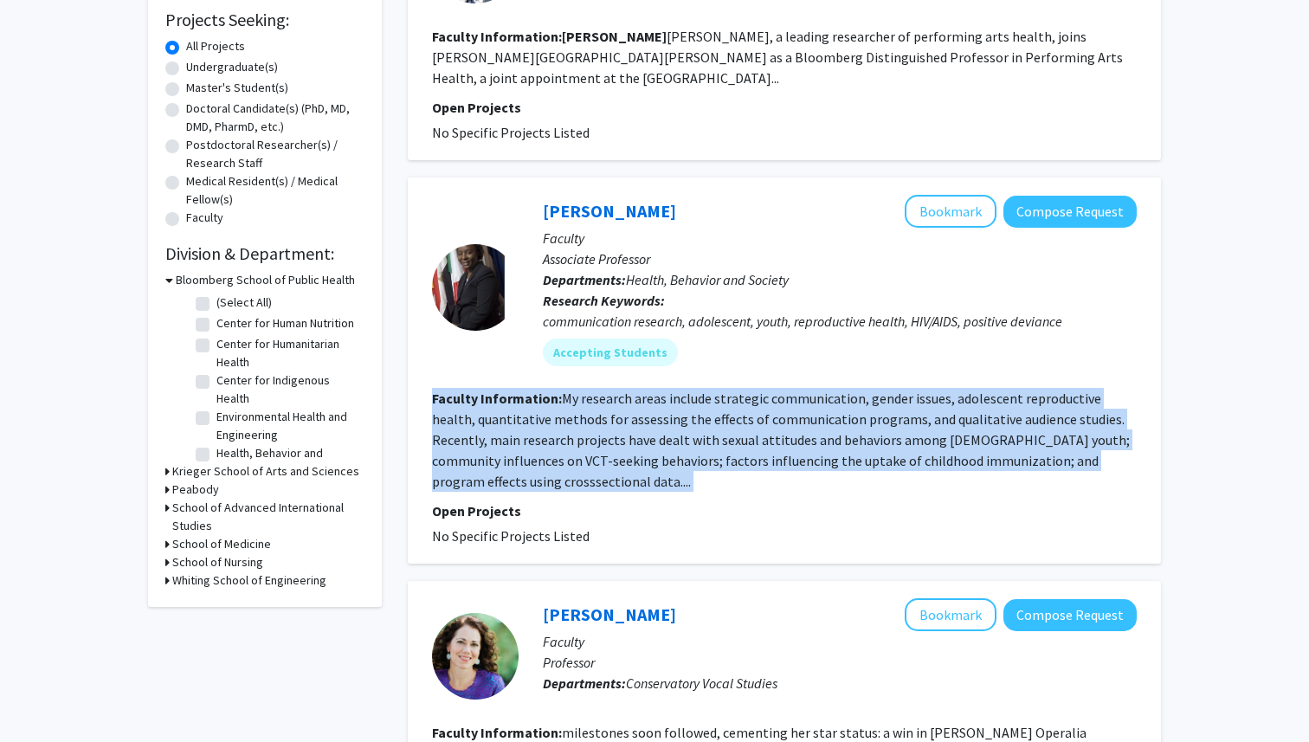
drag, startPoint x: 573, startPoint y: 397, endPoint x: 740, endPoint y: 303, distance: 191.9
click at [622, 363] on fg-search-faculty "Stella Babalola Bookmark Compose Request Faculty Associate Professor Department…" at bounding box center [784, 370] width 705 height 351
click at [950, 195] on button "Bookmark" at bounding box center [951, 211] width 92 height 33
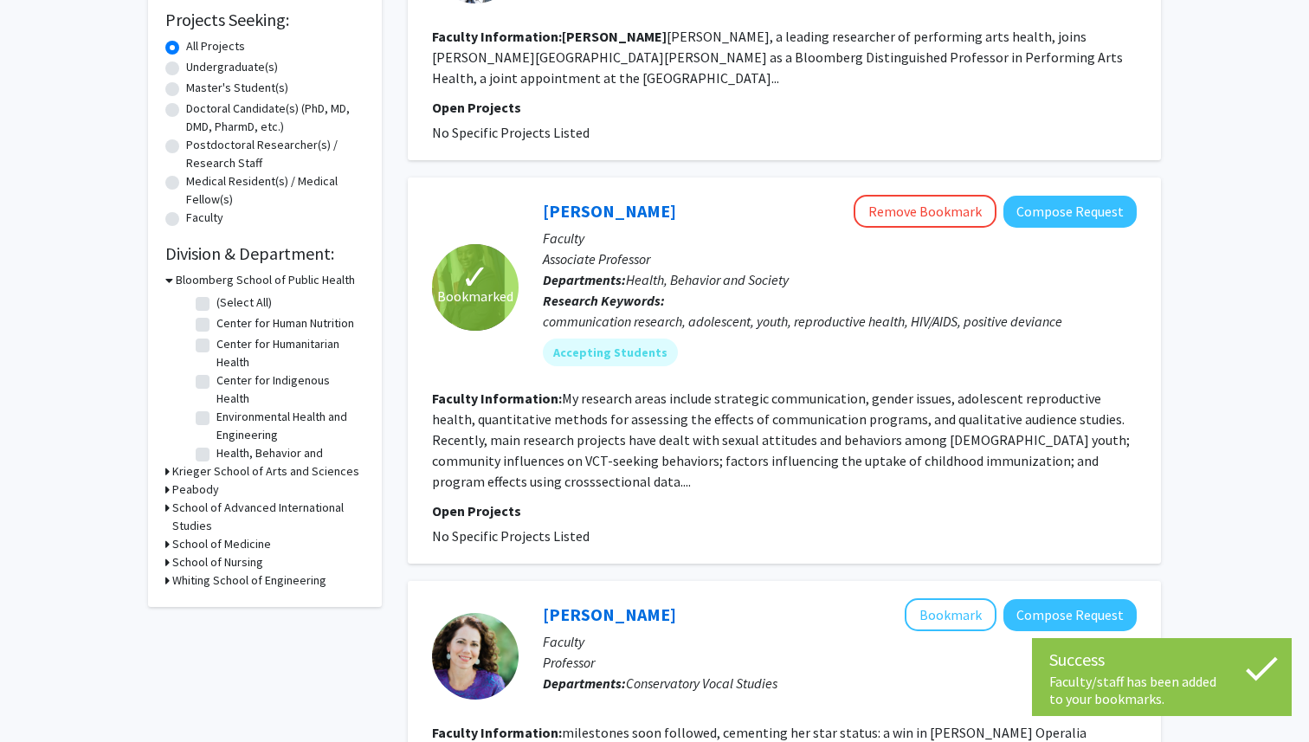
click at [726, 390] on fg-read-more "My research areas include strategic communication, gender issues, adolescent re…" at bounding box center [781, 440] width 698 height 100
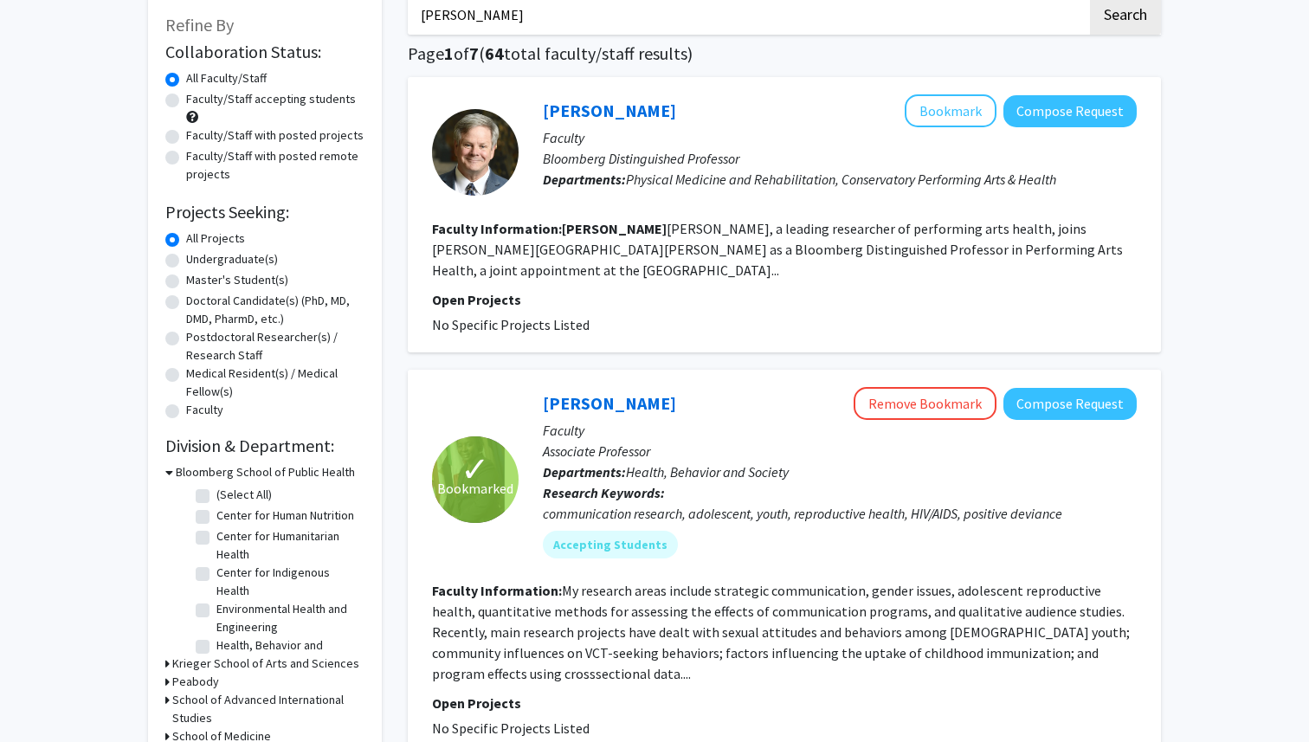
scroll to position [35, 0]
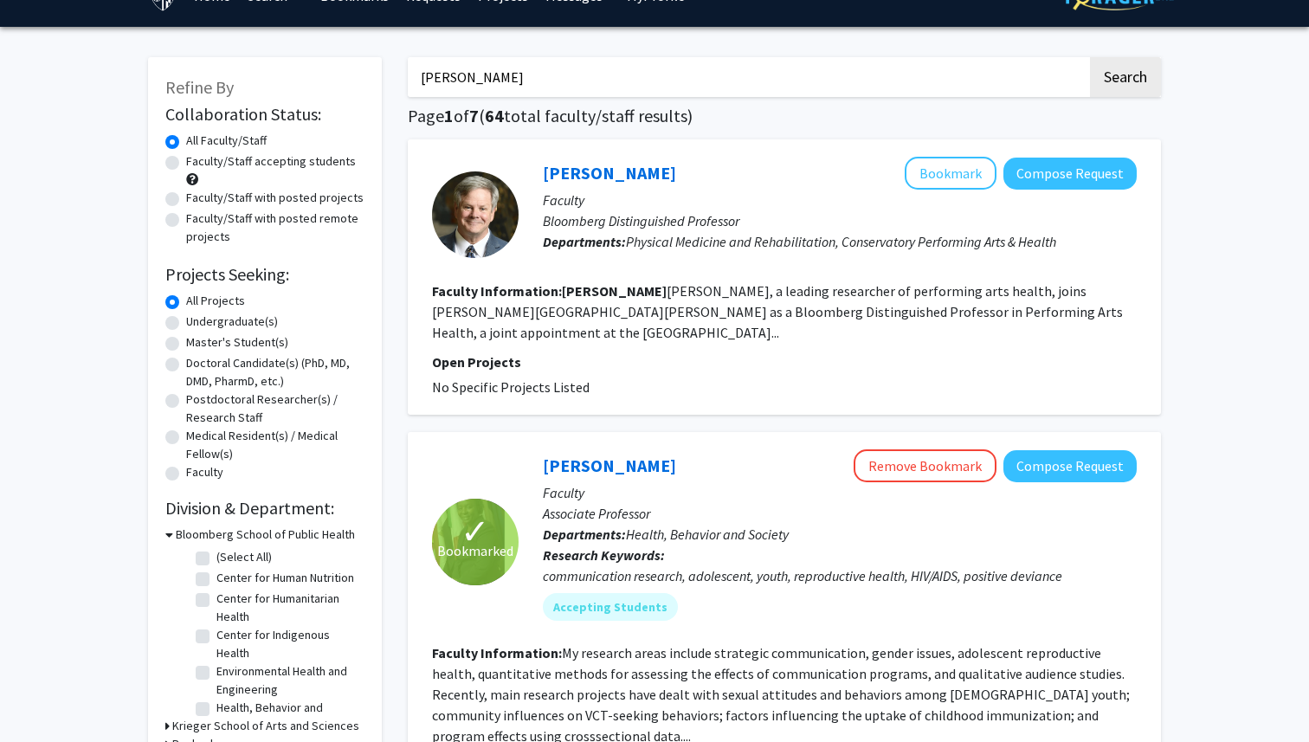
click at [228, 320] on label "Undergraduate(s)" at bounding box center [232, 322] width 92 height 18
click at [197, 320] on input "Undergraduate(s)" at bounding box center [191, 318] width 11 height 11
radio input "true"
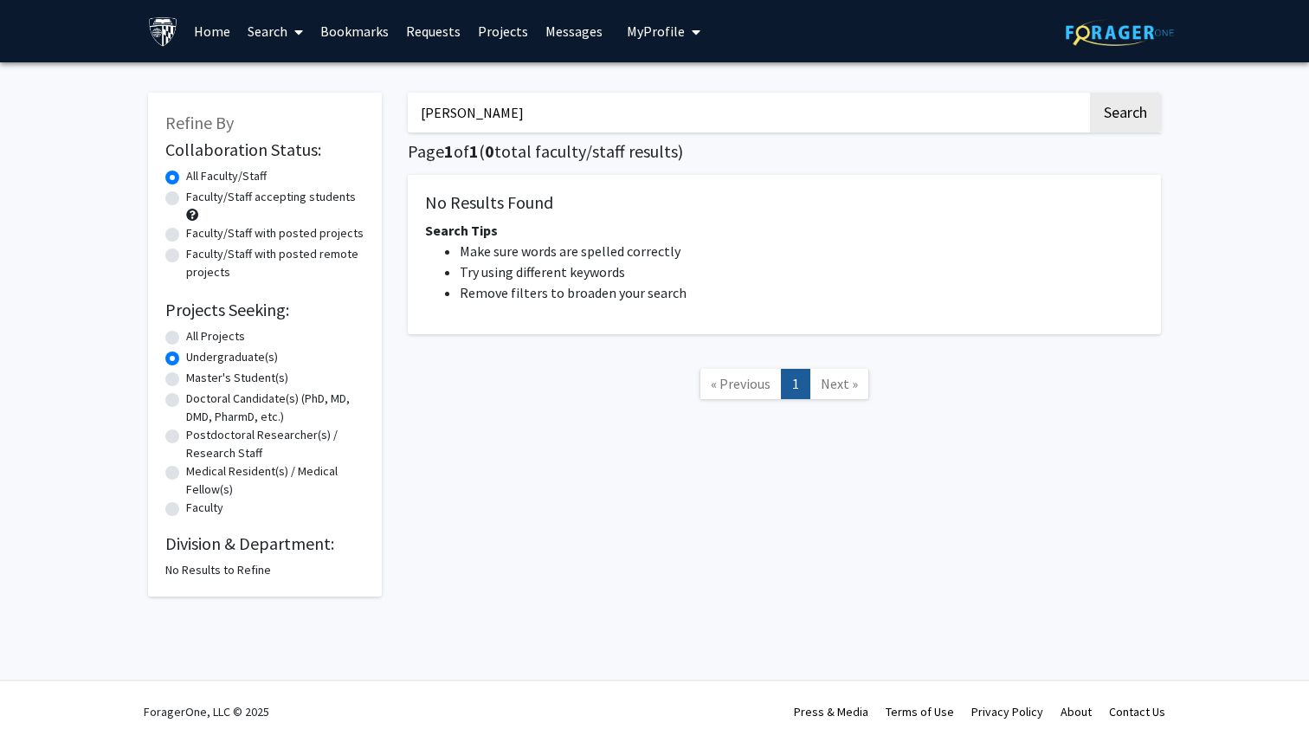
click at [186, 171] on label "All Faculty/Staff" at bounding box center [226, 176] width 81 height 18
click at [186, 171] on input "All Faculty/Staff" at bounding box center [191, 172] width 11 height 11
click at [903, 132] on input "kris-stella" at bounding box center [748, 113] width 680 height 40
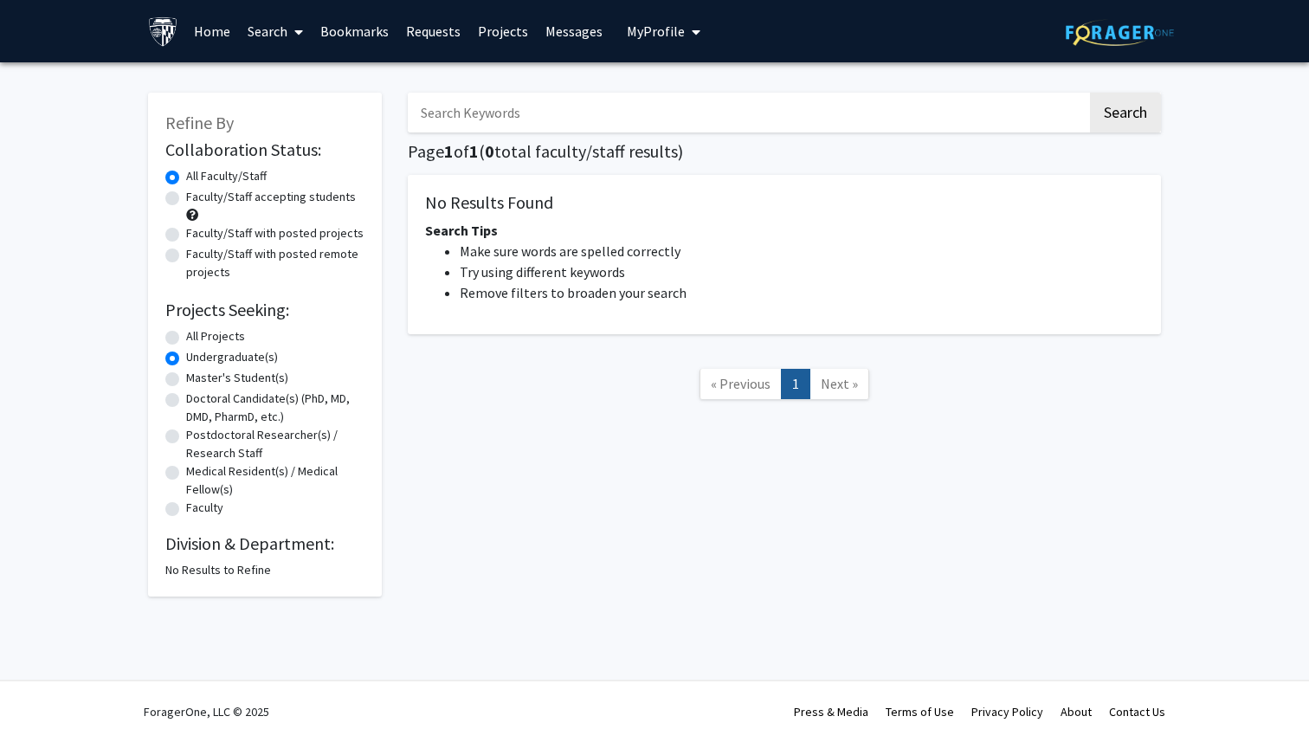
click at [1090, 93] on button "Search" at bounding box center [1125, 113] width 71 height 40
radio input "true"
click at [1090, 93] on button "Search" at bounding box center [1125, 113] width 71 height 40
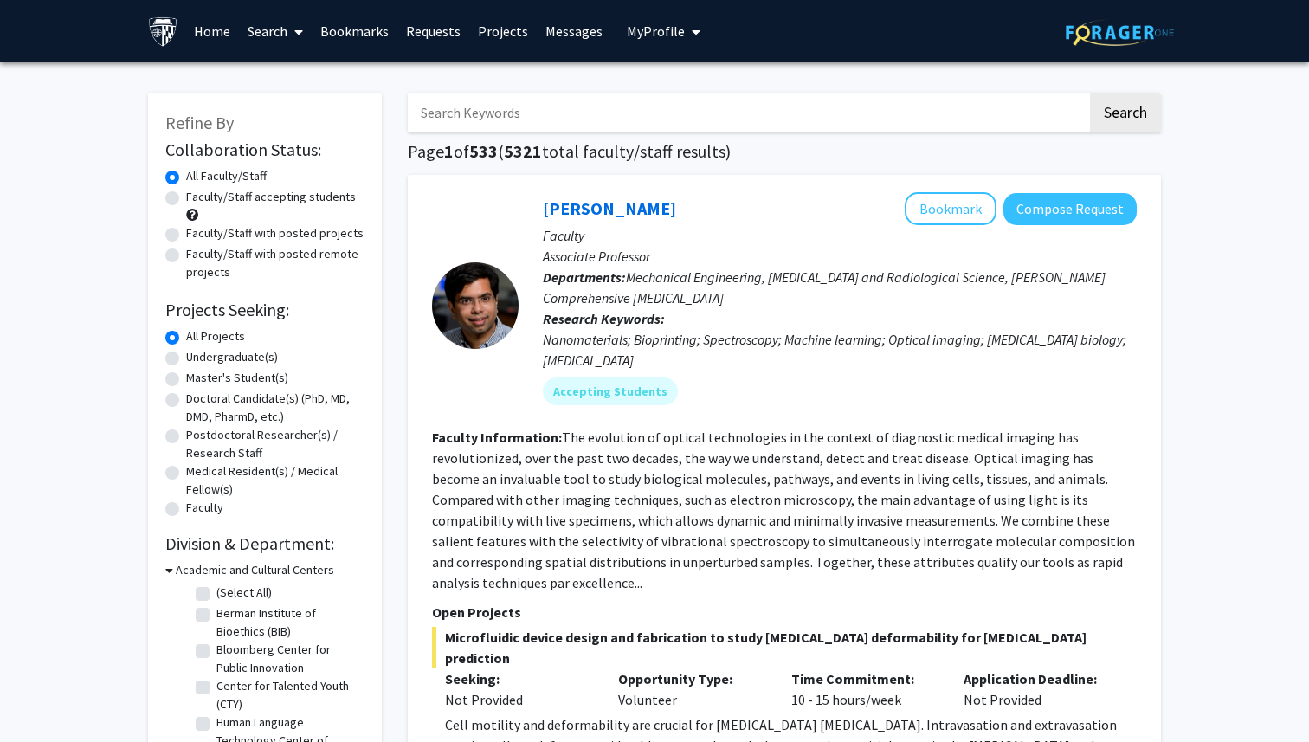
click at [257, 358] on label "Undergraduate(s)" at bounding box center [232, 357] width 92 height 18
click at [197, 358] on input "Undergraduate(s)" at bounding box center [191, 353] width 11 height 11
radio input "true"
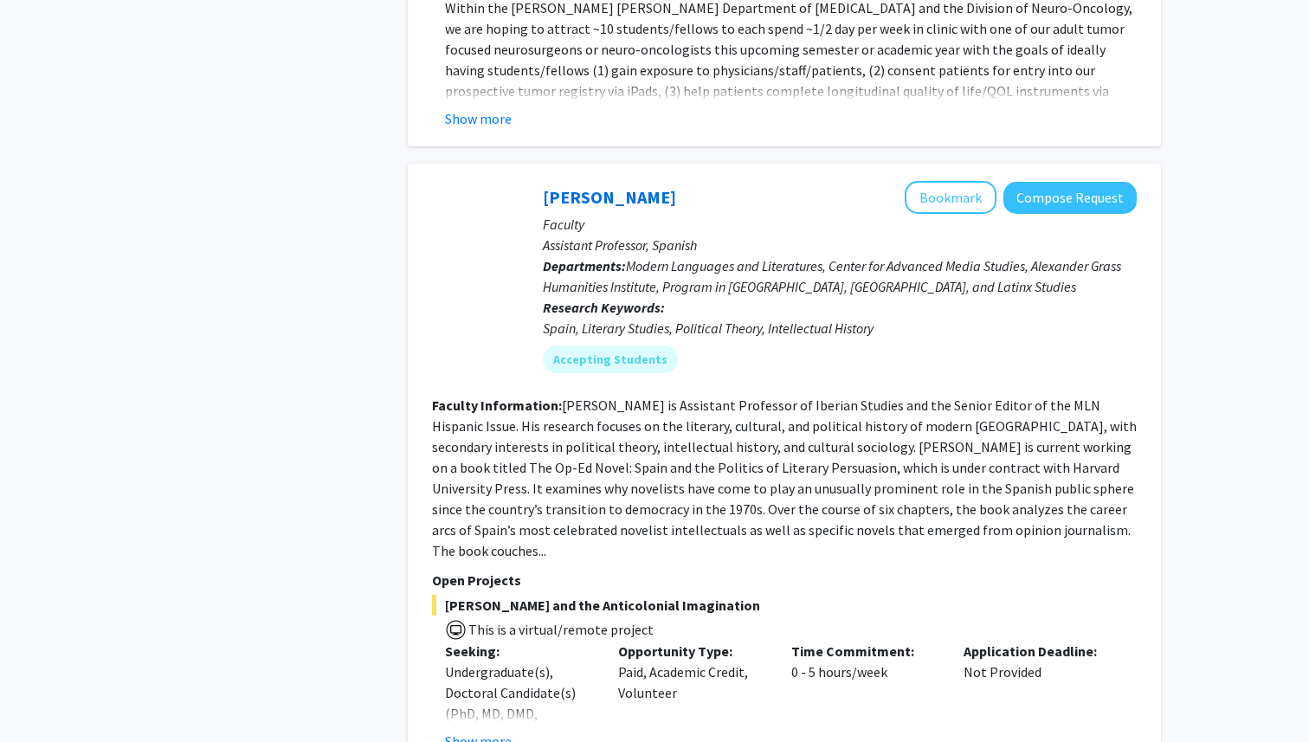
scroll to position [1779, 0]
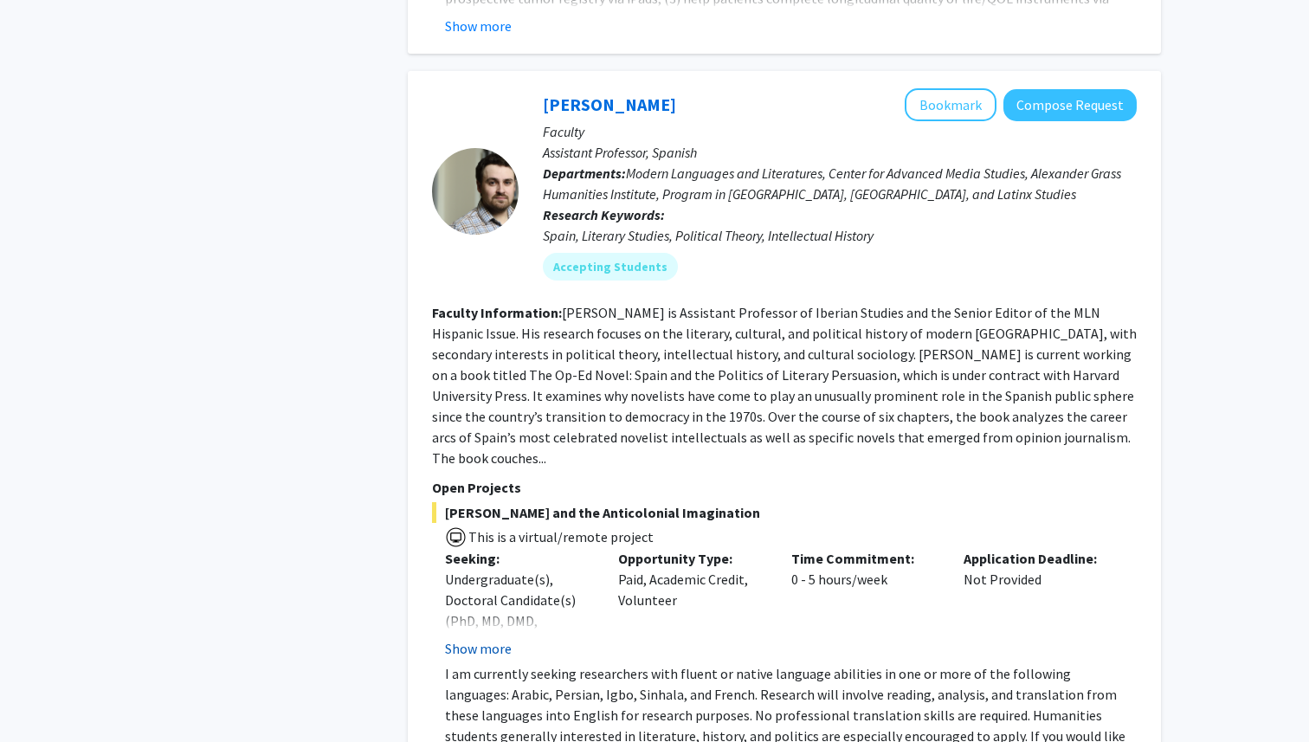
click at [482, 638] on button "Show more" at bounding box center [478, 648] width 67 height 21
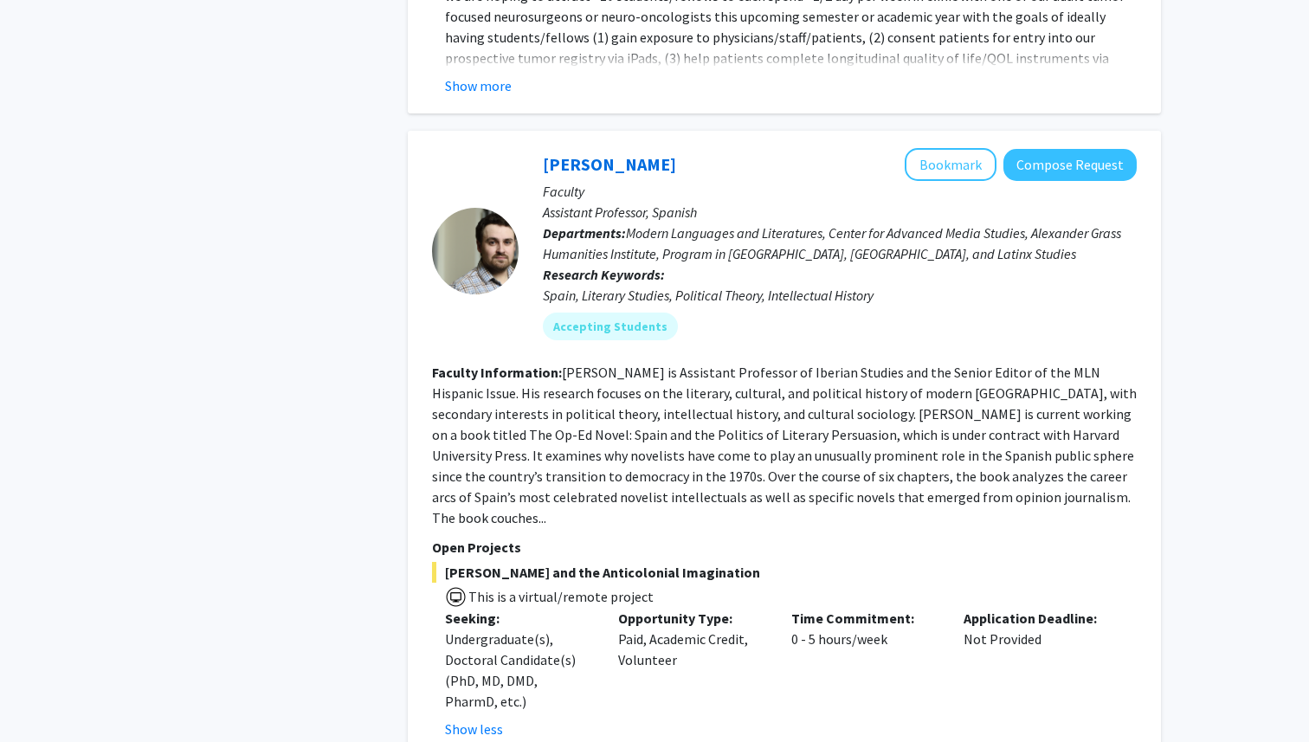
scroll to position [1688, 0]
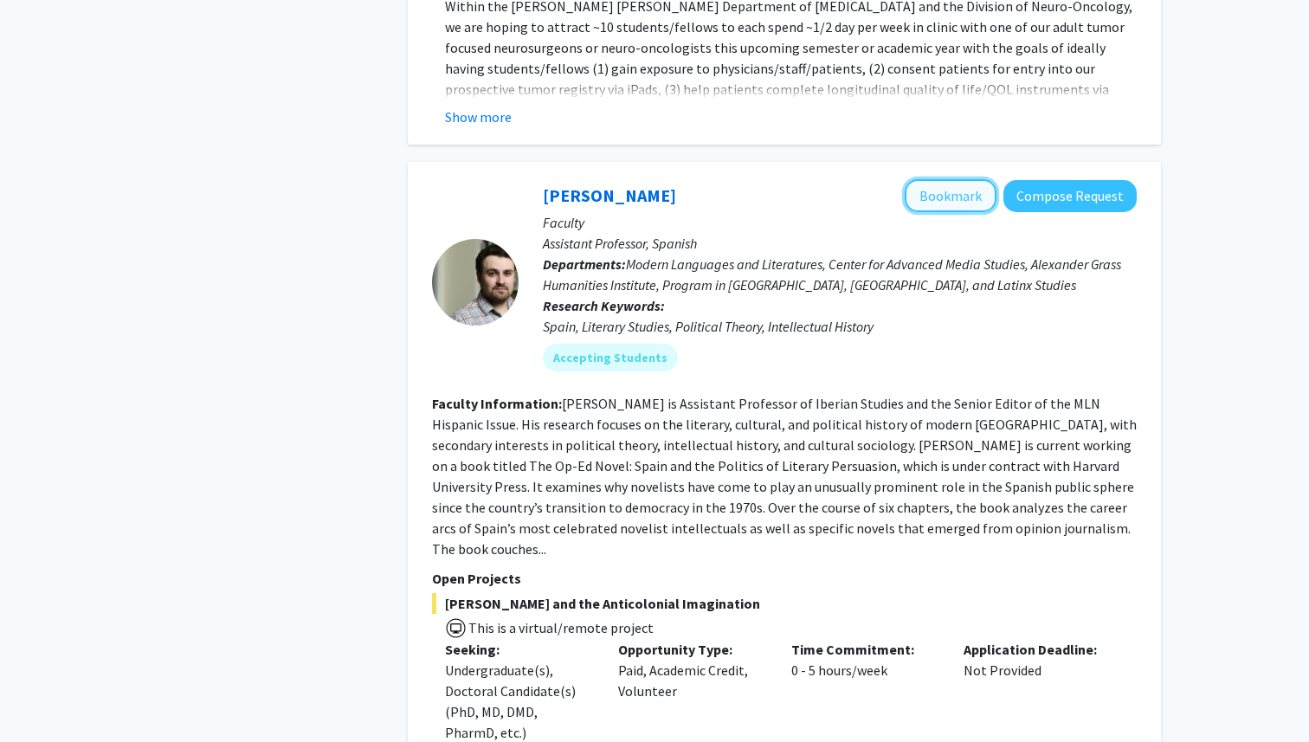
click at [939, 179] on button "Bookmark" at bounding box center [951, 195] width 92 height 33
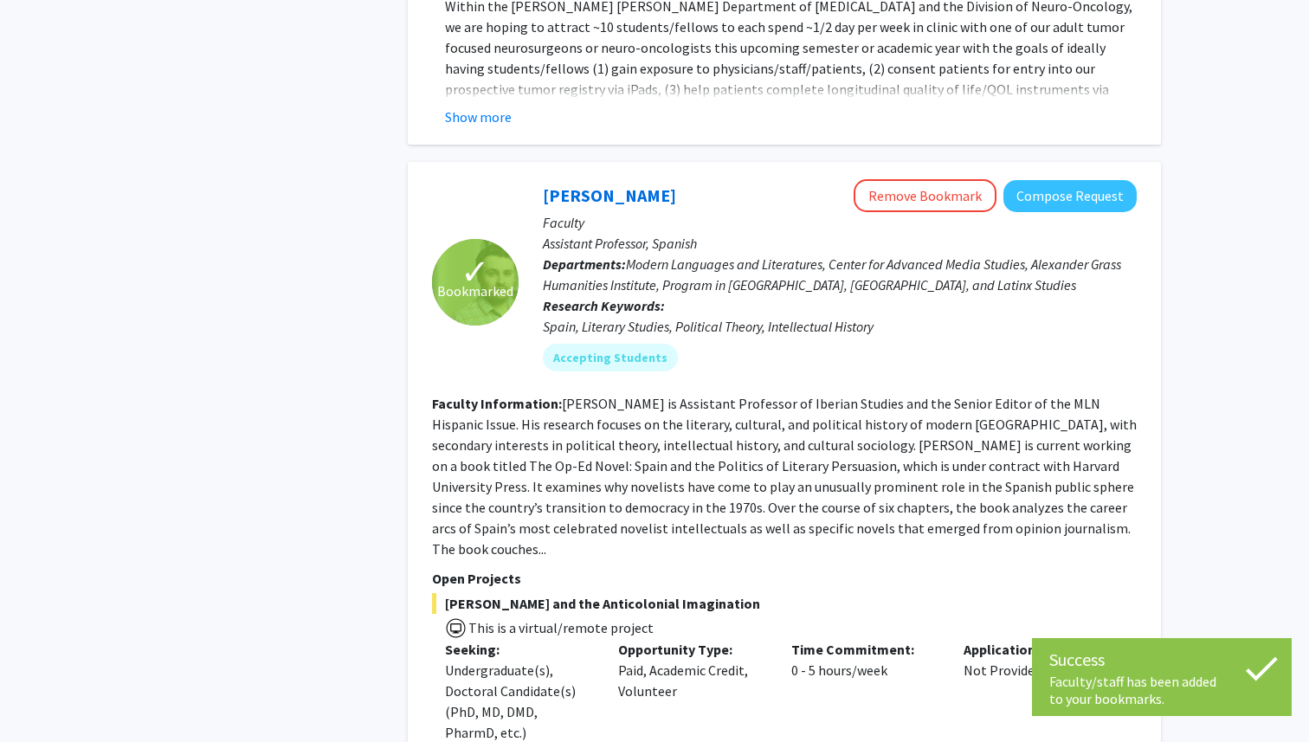
scroll to position [1939, 0]
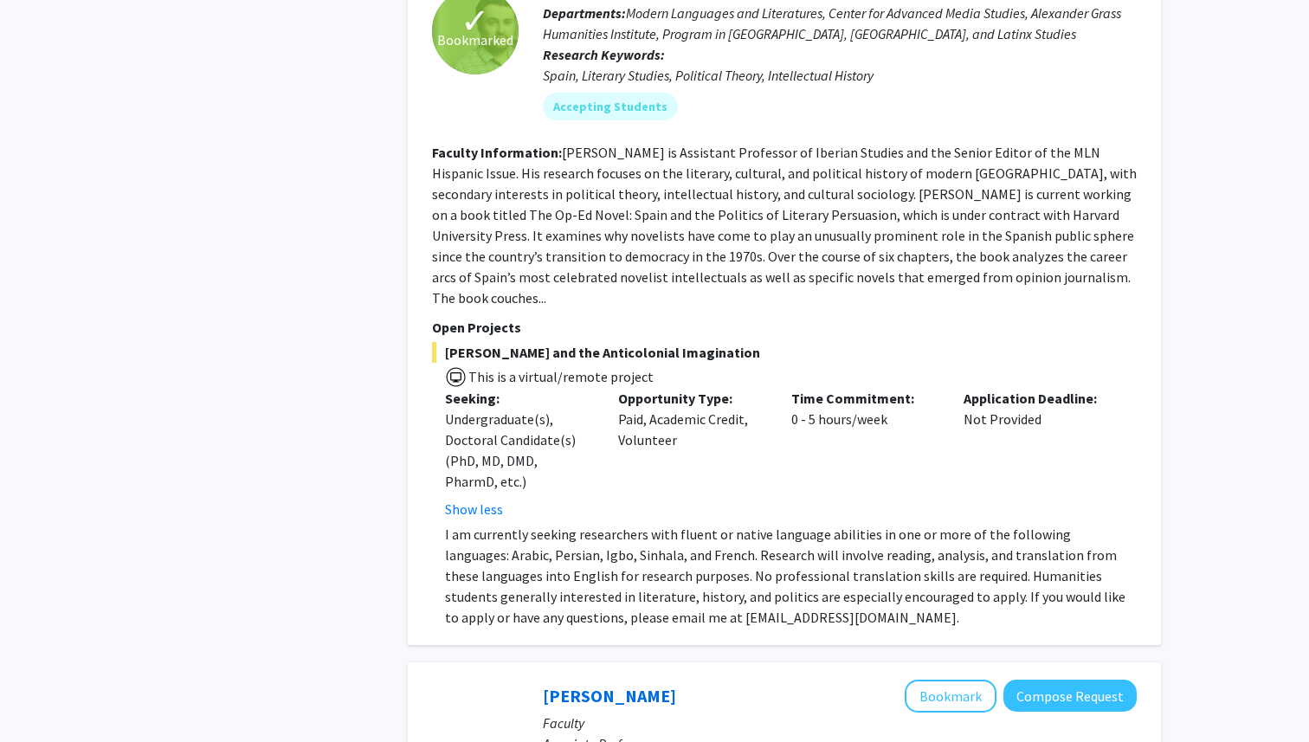
click at [805, 424] on div "Time Commitment: 0 - 5 hours/week" at bounding box center [864, 454] width 173 height 132
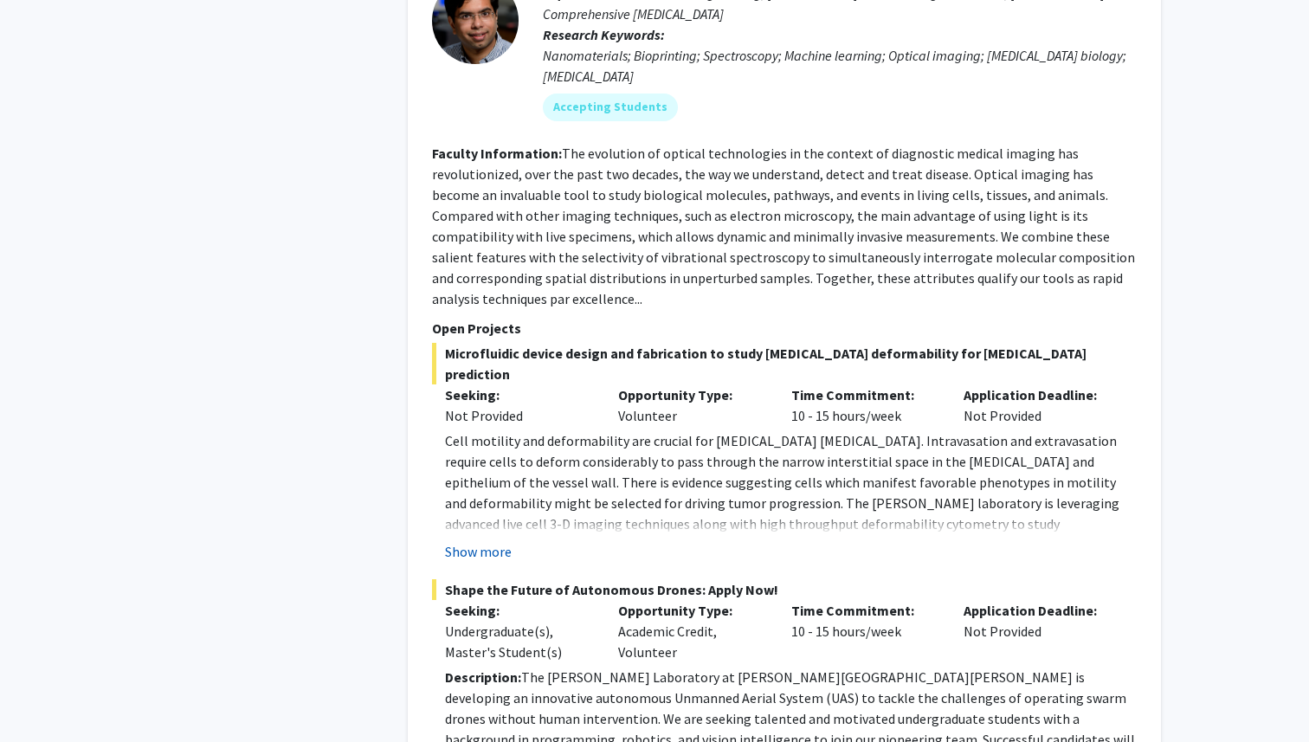
scroll to position [2711, 0]
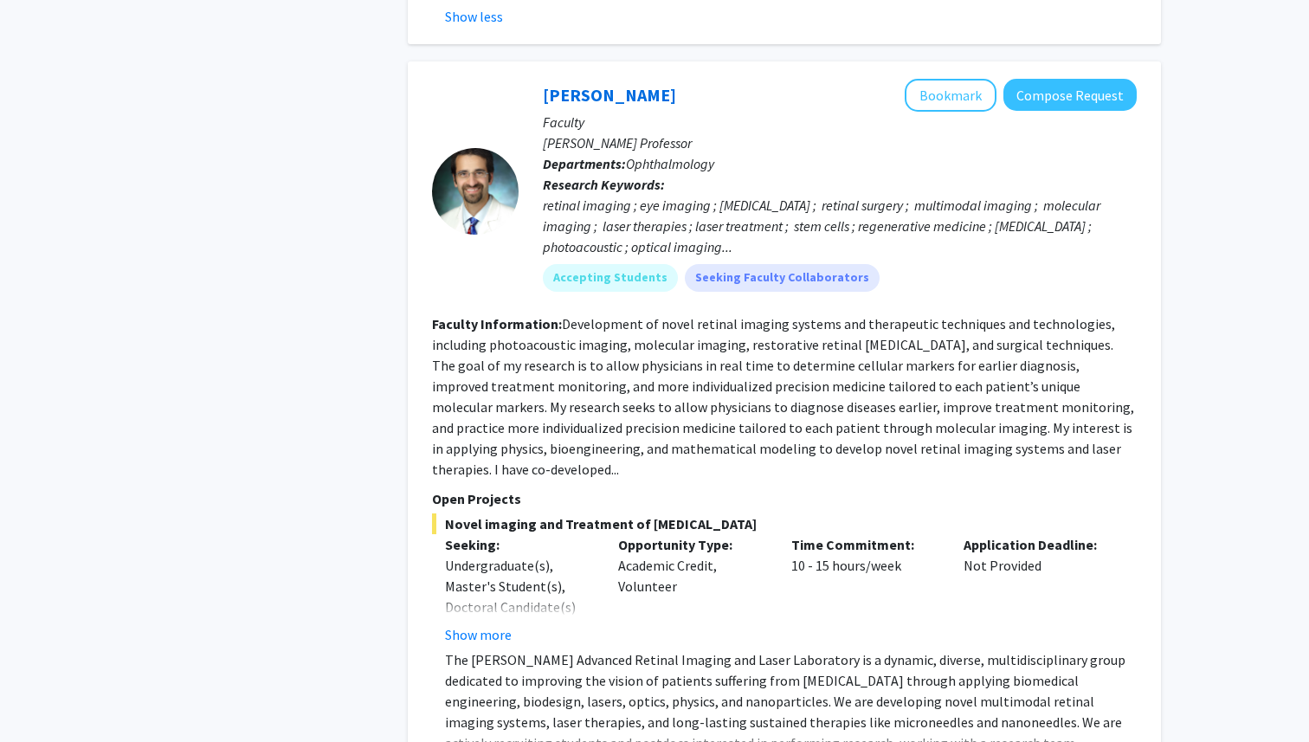
scroll to position [4005, 0]
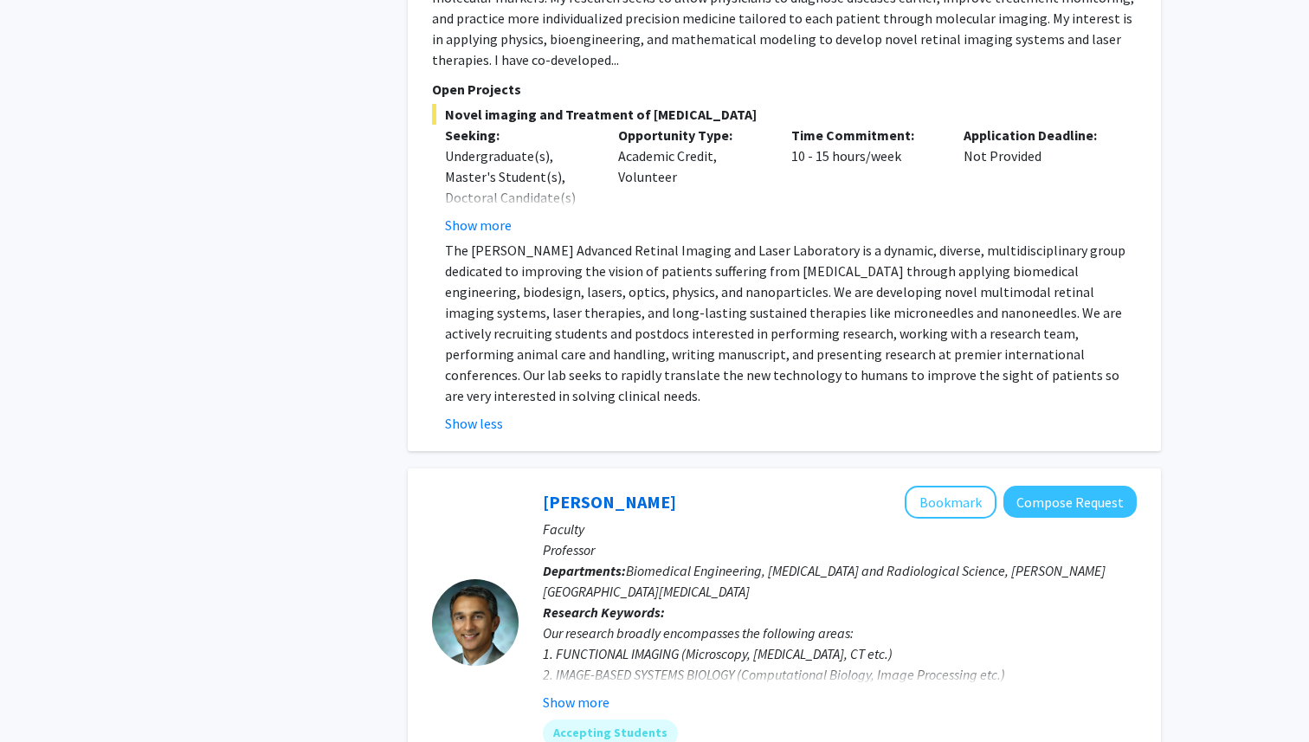
scroll to position [4752, 0]
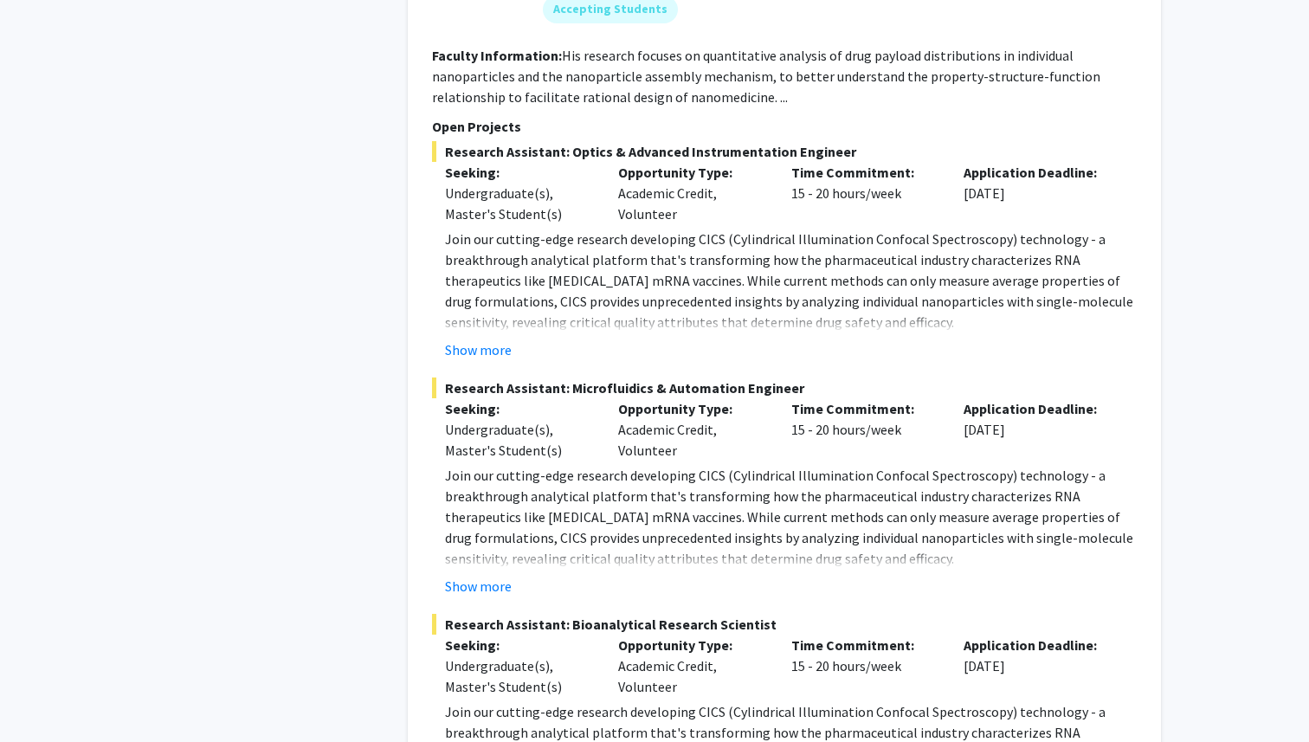
scroll to position [5905, 0]
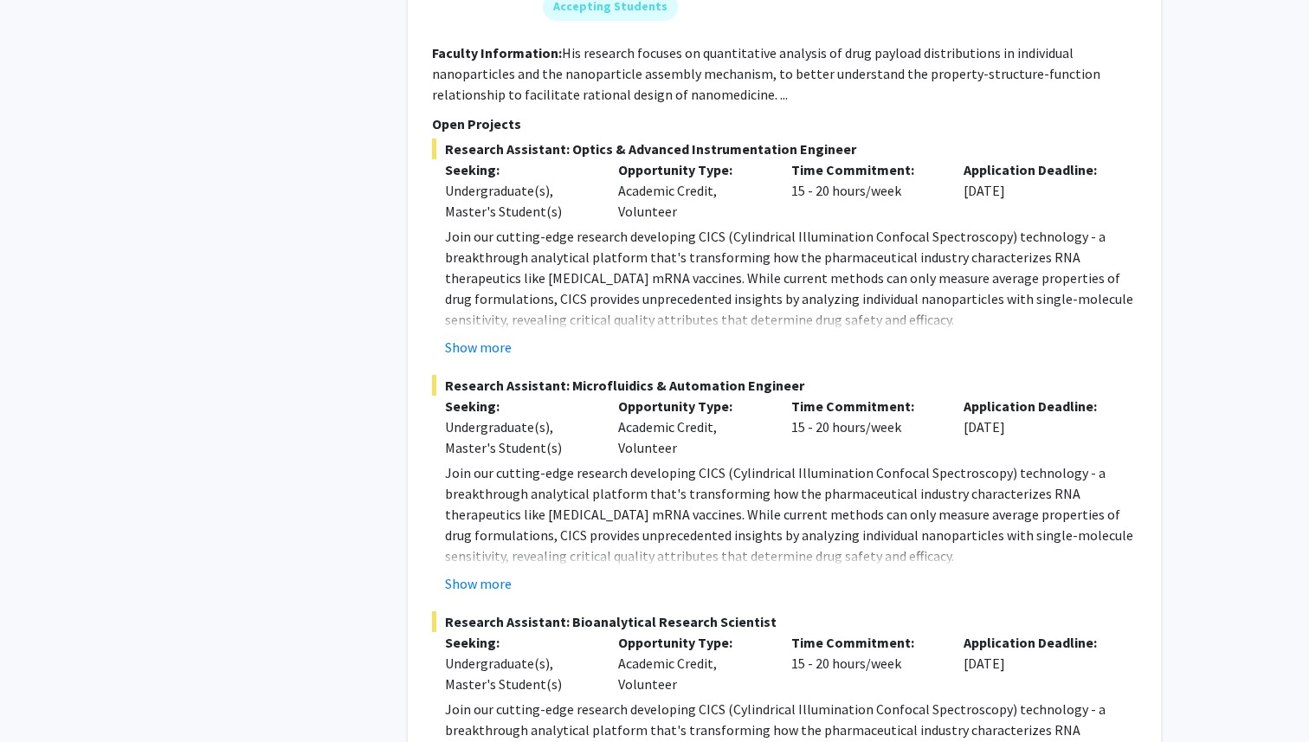
click at [479, 665] on div "Sixuan Li Bookmark Compose Request Postdoctoral Researcher / Research Staff / M…" at bounding box center [784, 339] width 753 height 1015
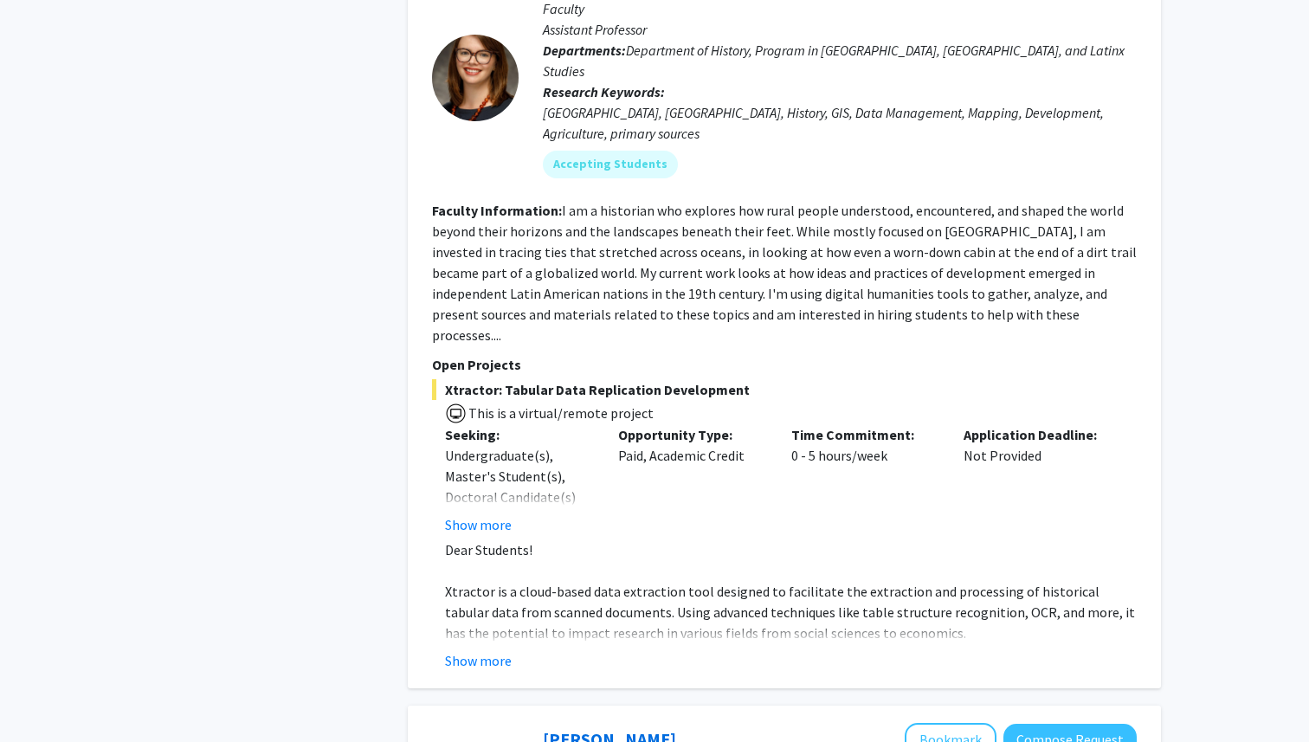
scroll to position [7499, 0]
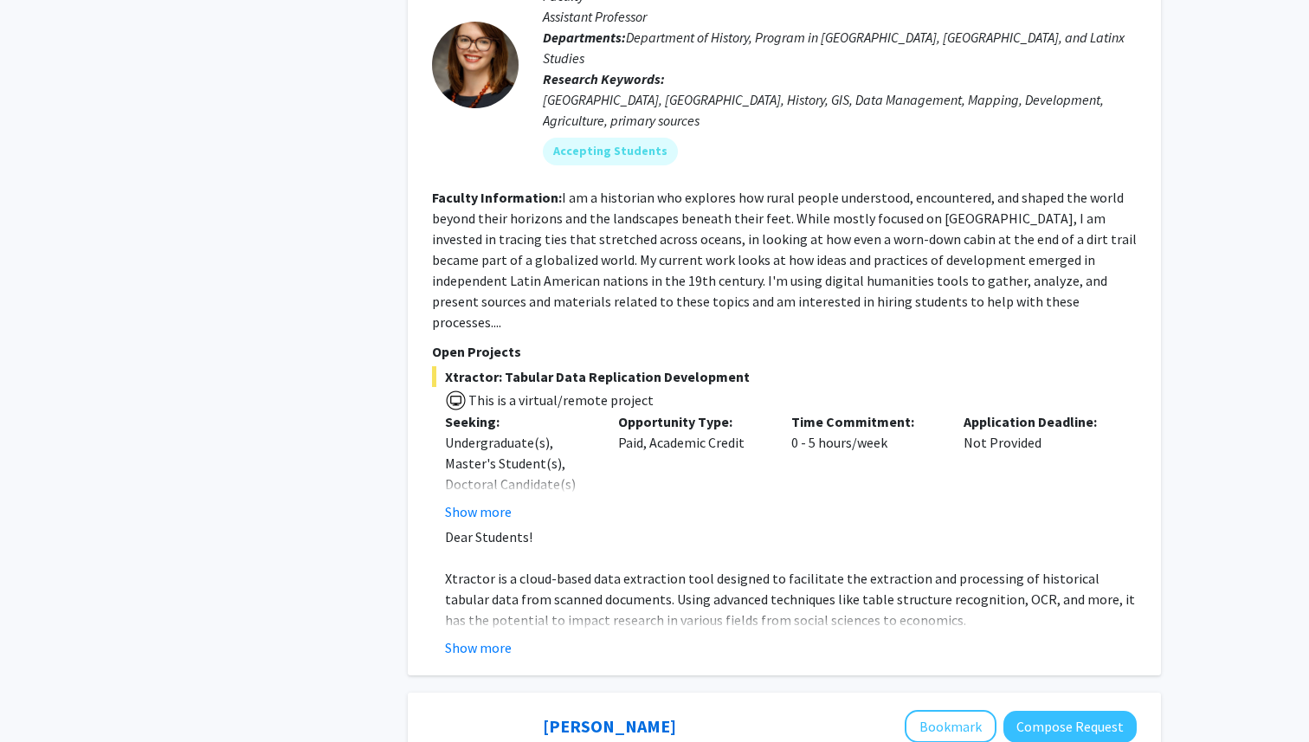
click at [497, 526] on fg-read-more "Dear Students! Xtractor is a cloud-based data extraction tool designed to facil…" at bounding box center [784, 592] width 705 height 132
click at [496, 637] on button "Show more" at bounding box center [478, 647] width 67 height 21
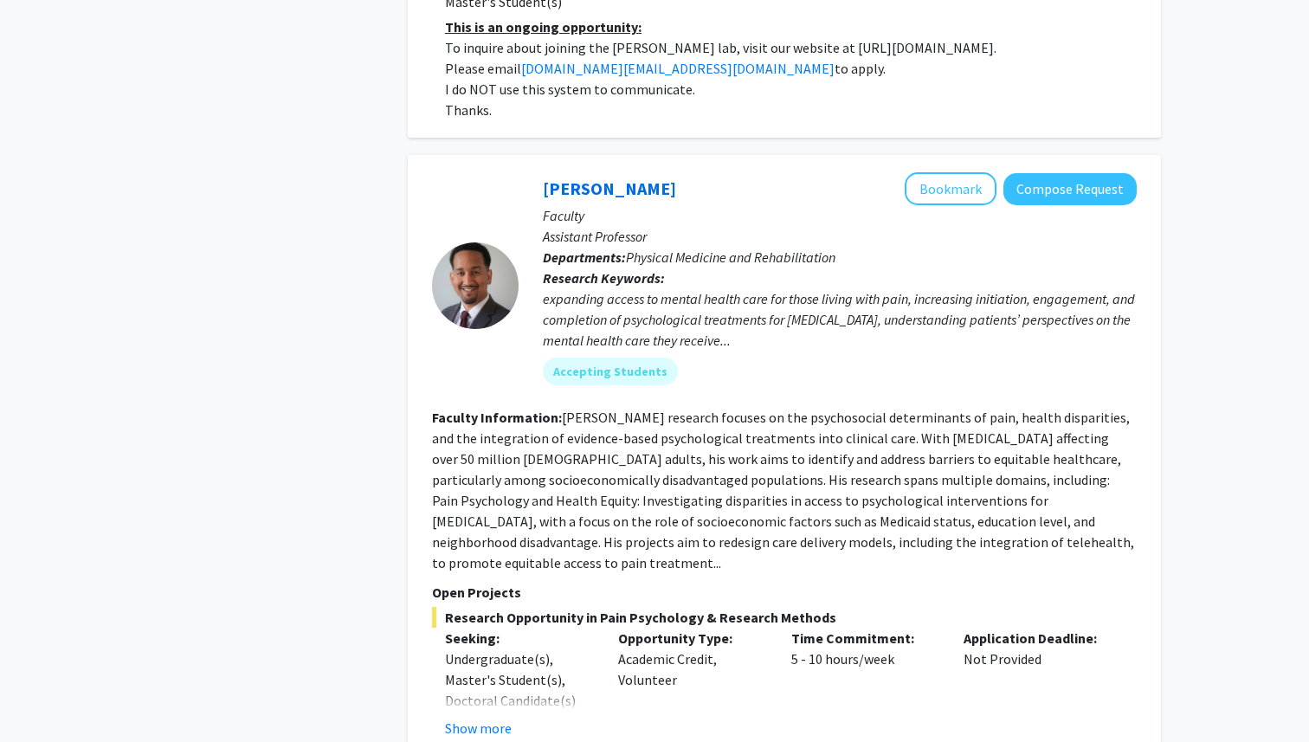
scroll to position [9222, 0]
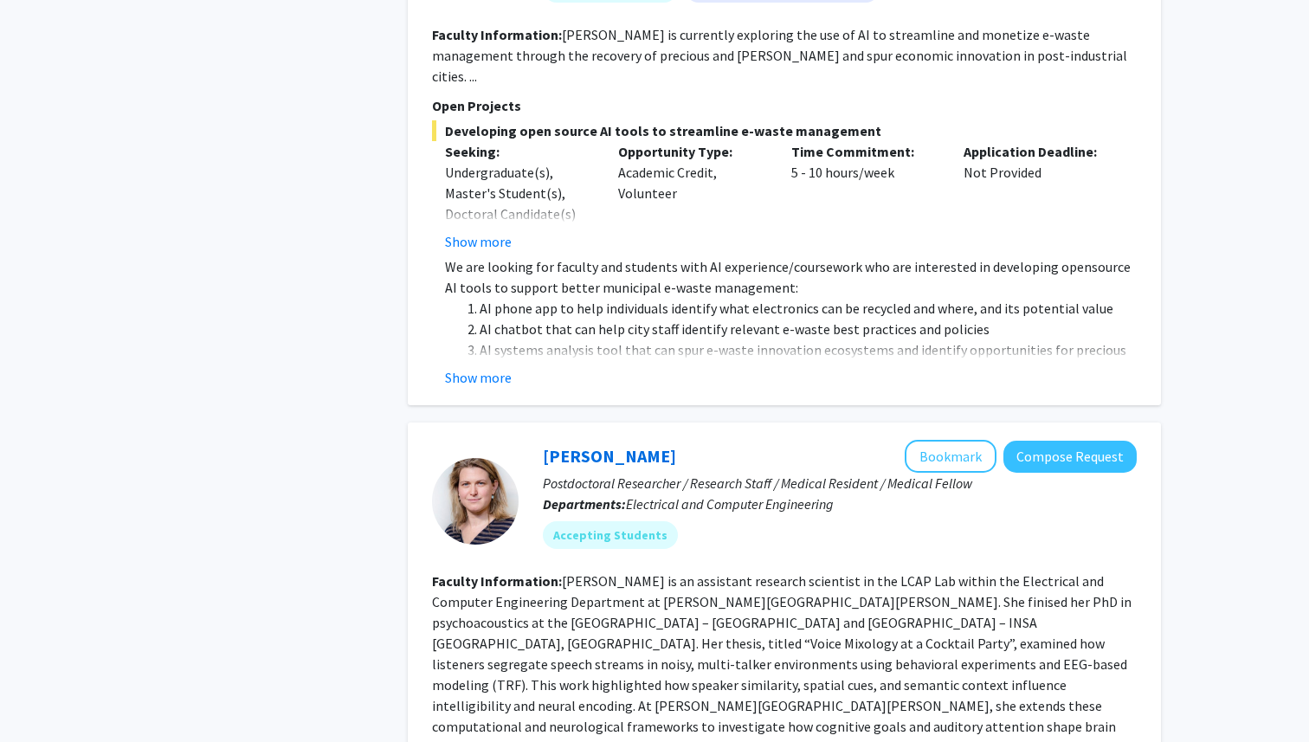
scroll to position [1555, 0]
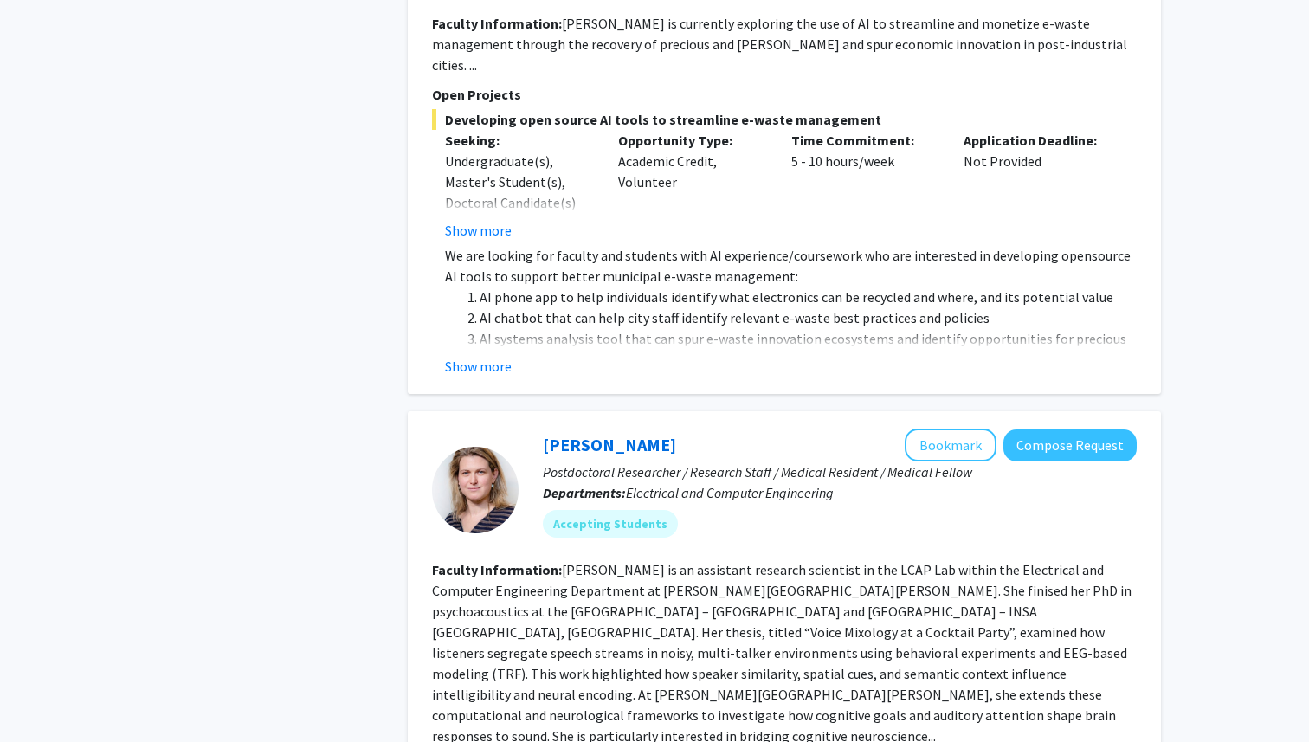
click at [493, 330] on fg-read-more "We are looking for faculty and students with AI experience/coursework who are i…" at bounding box center [784, 311] width 705 height 132
click at [493, 356] on button "Show more" at bounding box center [478, 366] width 67 height 21
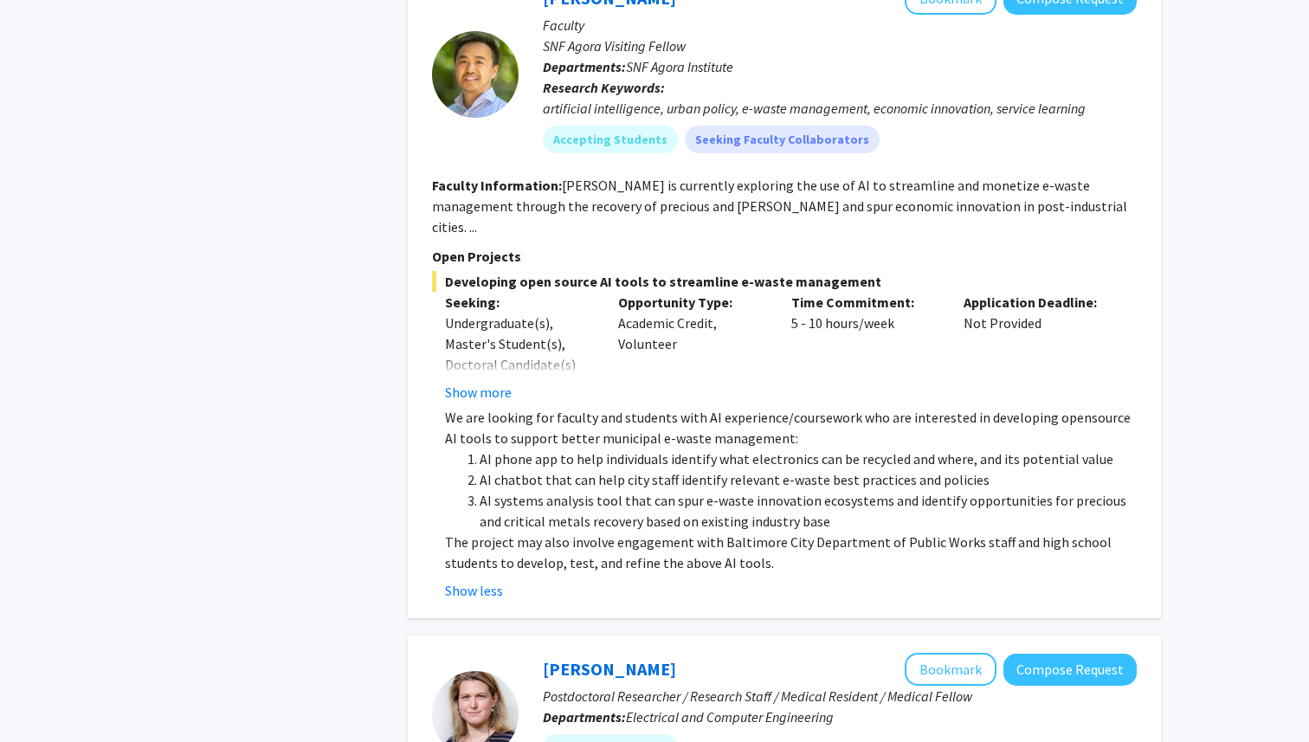
scroll to position [1389, 0]
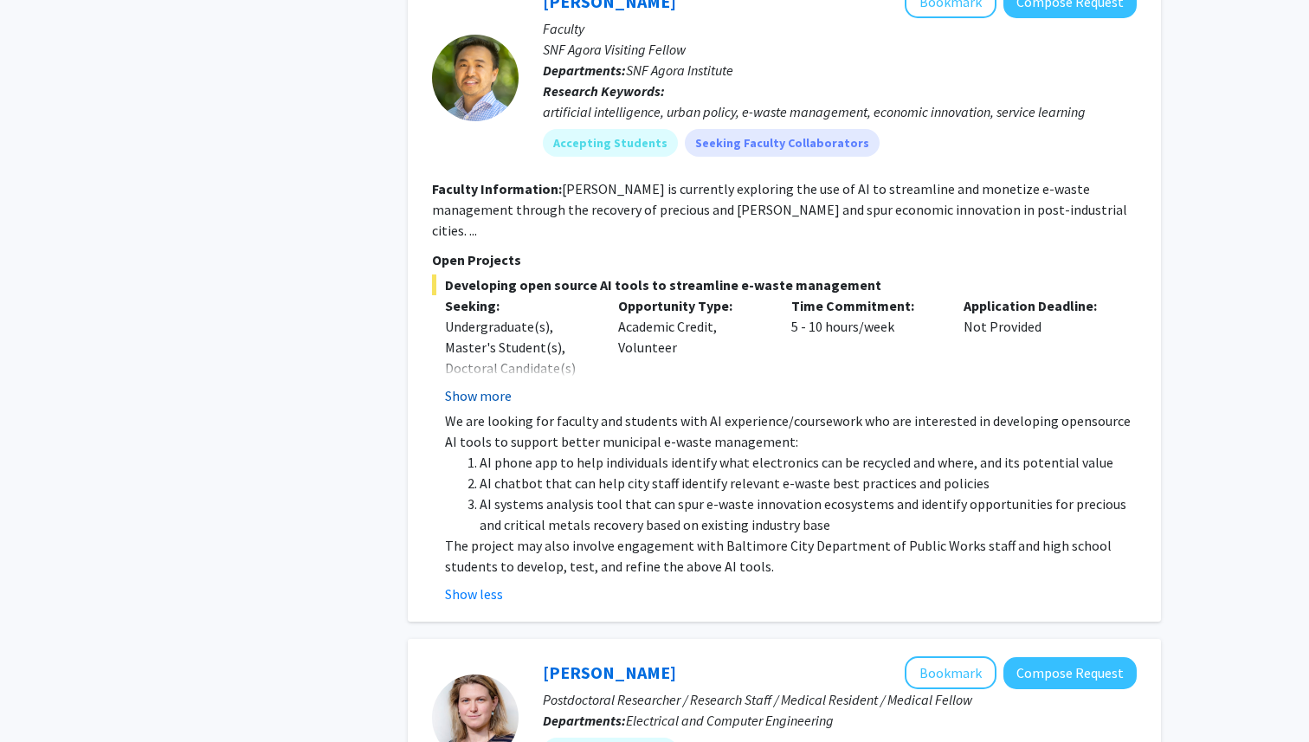
click at [487, 385] on button "Show more" at bounding box center [478, 395] width 67 height 21
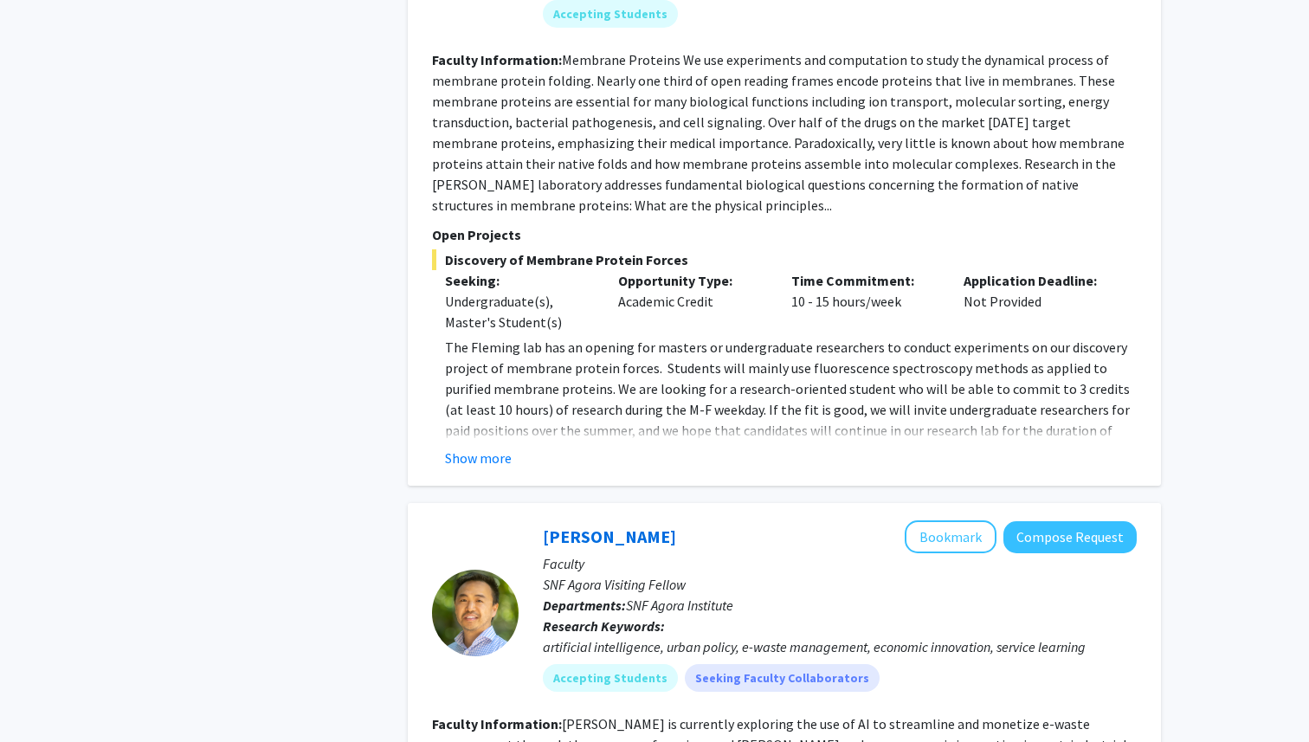
scroll to position [0, 0]
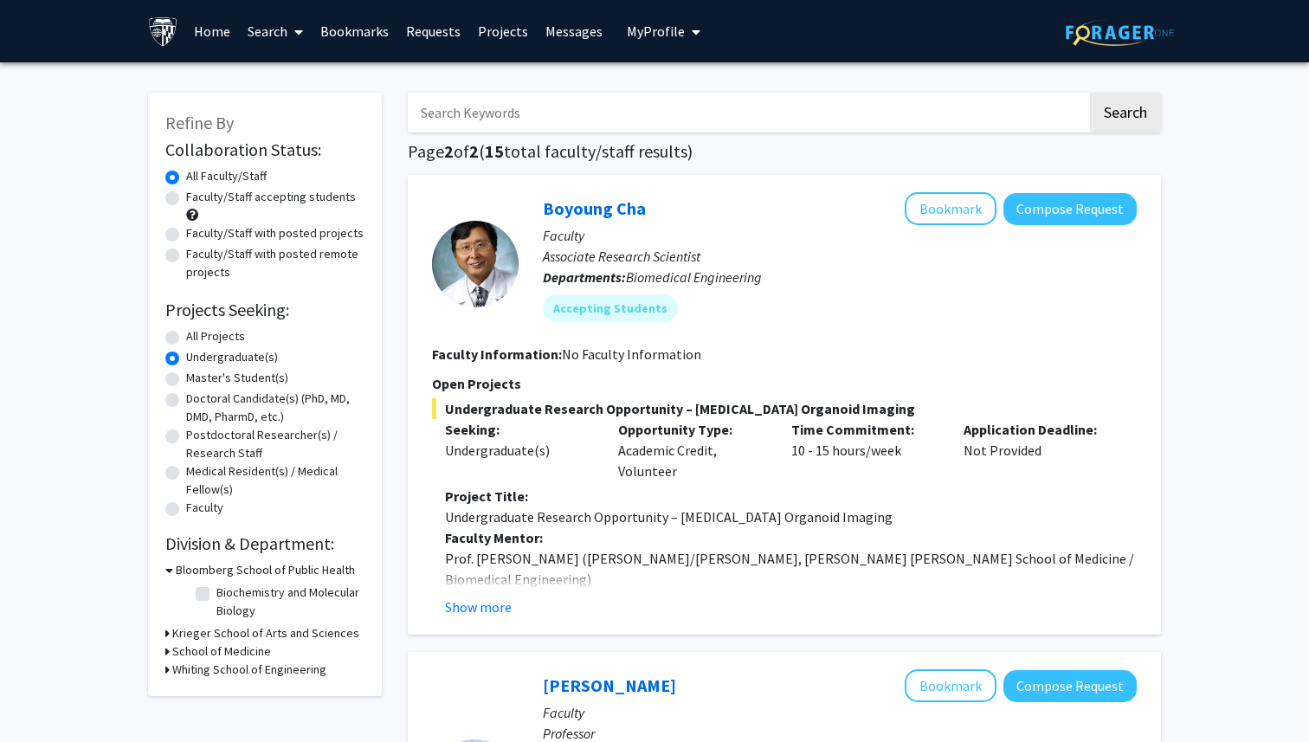
click at [179, 629] on h3 "Krieger School of Arts and Sciences" at bounding box center [265, 633] width 187 height 18
click at [216, 657] on label "(Select All)" at bounding box center [243, 656] width 55 height 18
click at [216, 657] on input "(Select All)" at bounding box center [221, 652] width 11 height 11
checkbox input "true"
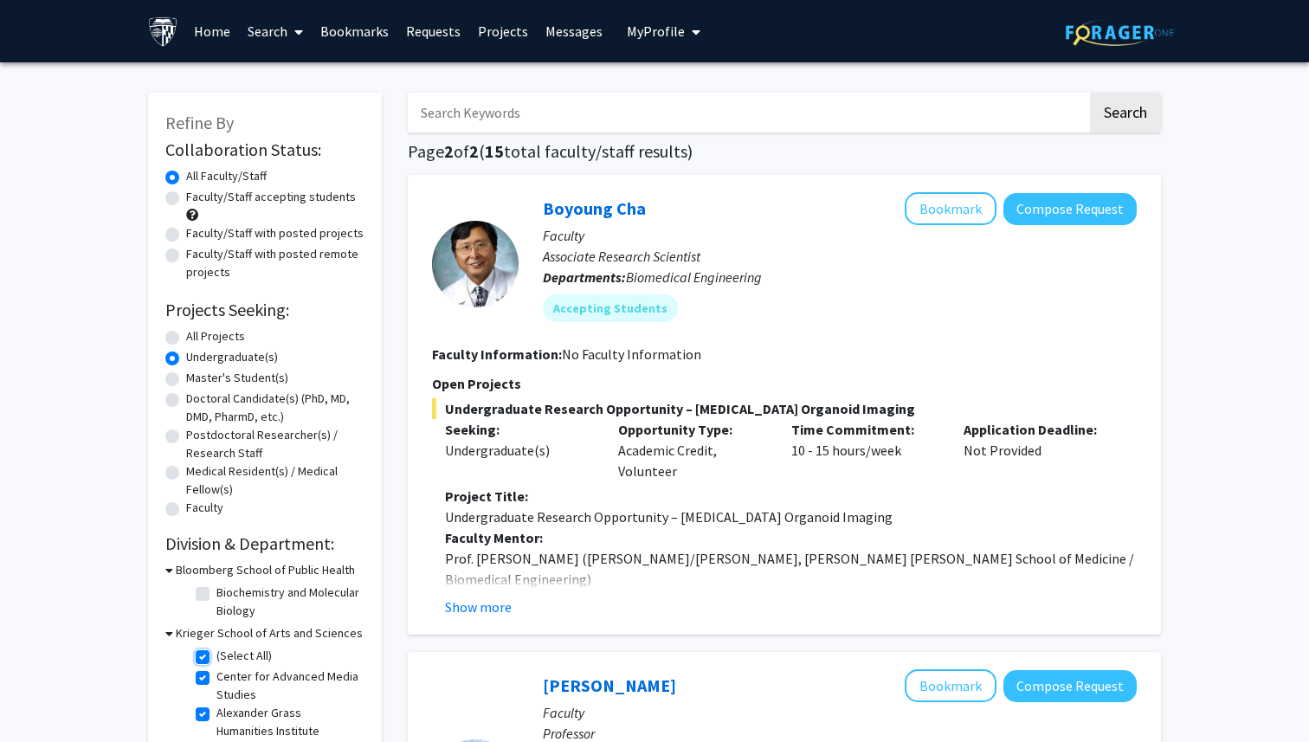
checkbox input "true"
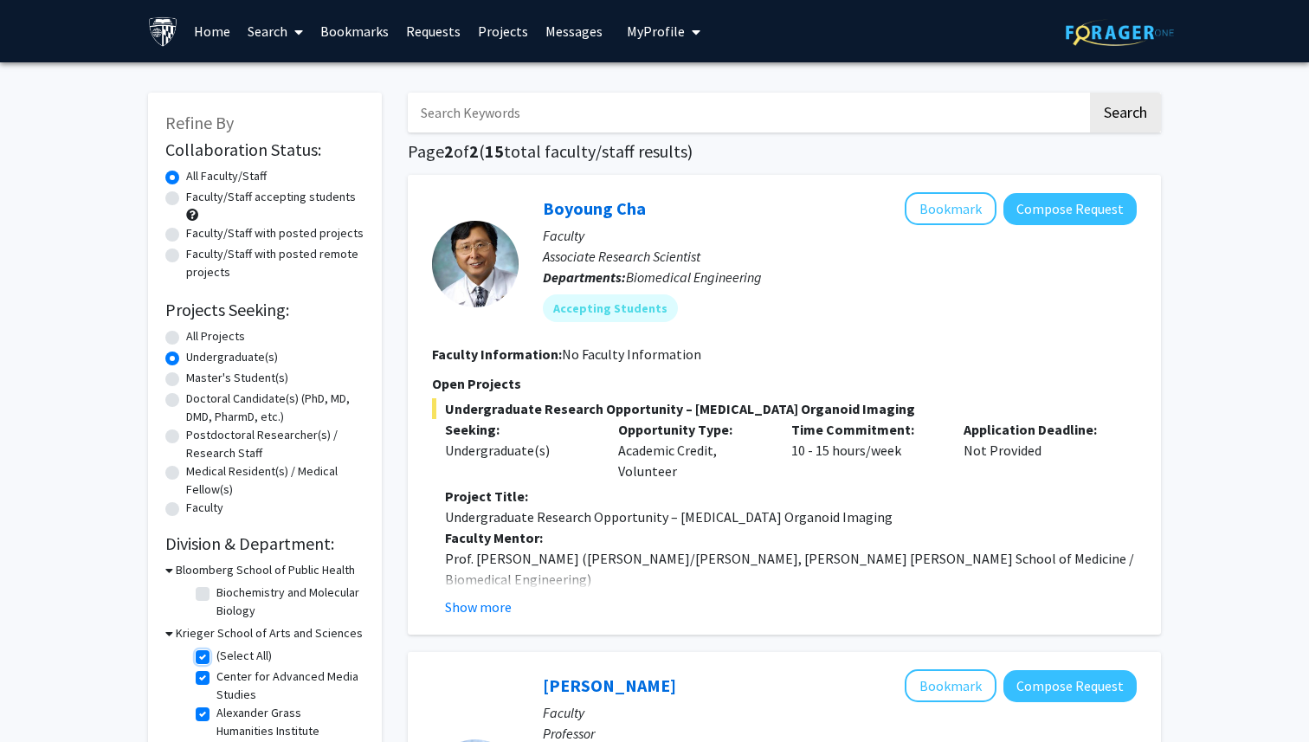
checkbox input "true"
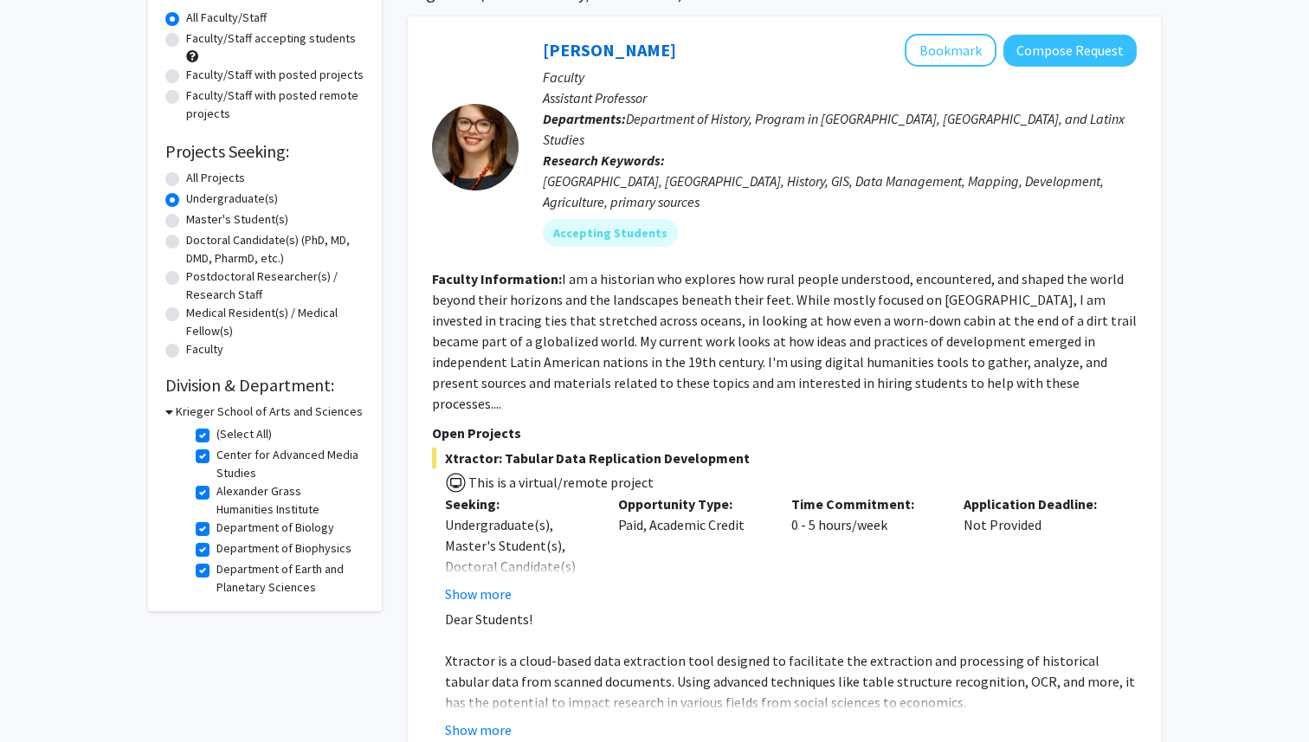
scroll to position [355, 0]
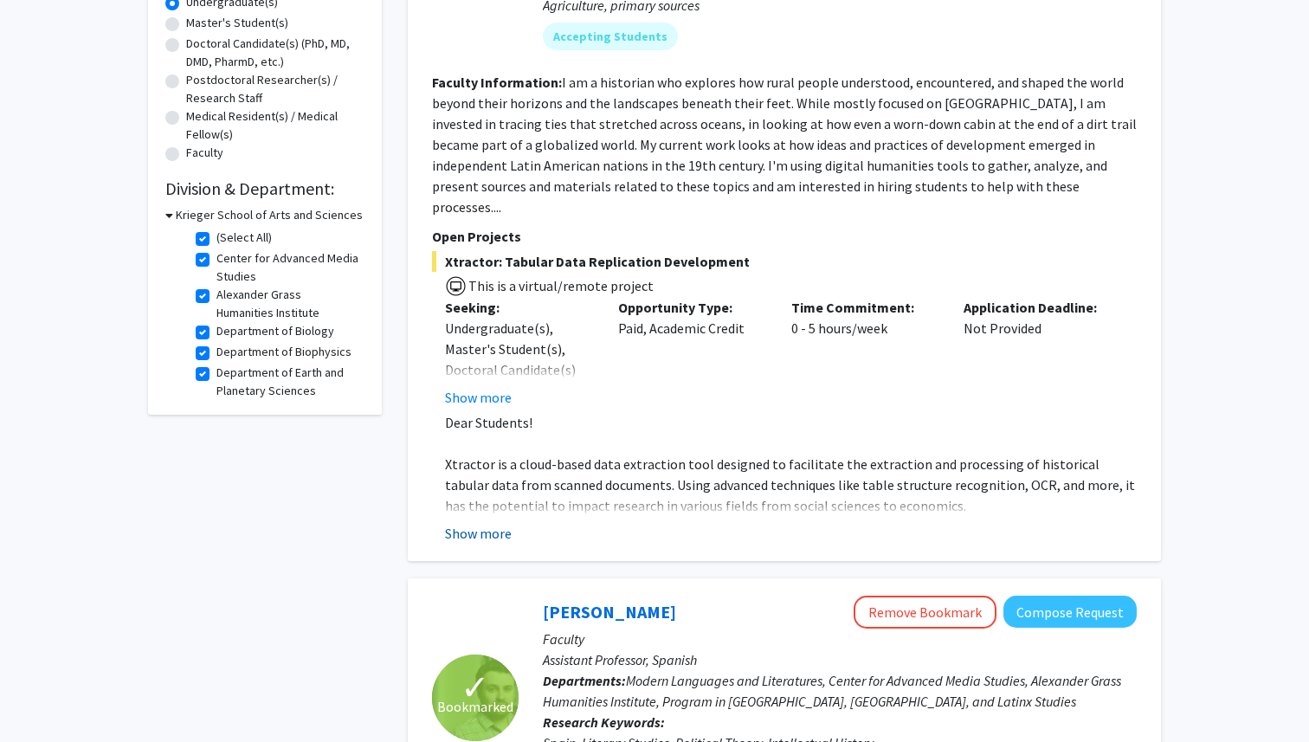
click at [492, 523] on button "Show more" at bounding box center [478, 533] width 67 height 21
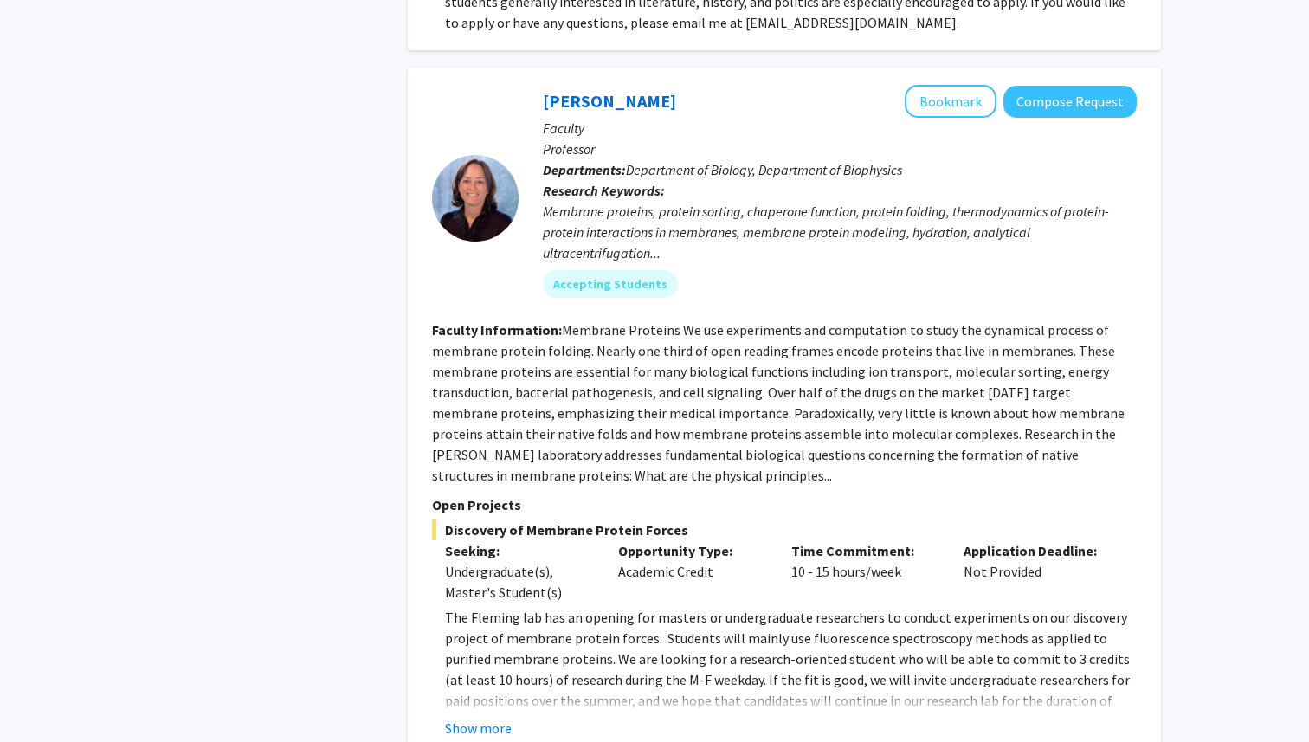
scroll to position [2074, 0]
click at [503, 646] on p "The Fleming lab has an opening for masters or undergraduate researchers to cond…" at bounding box center [791, 678] width 692 height 145
click at [496, 717] on button "Show more" at bounding box center [478, 727] width 67 height 21
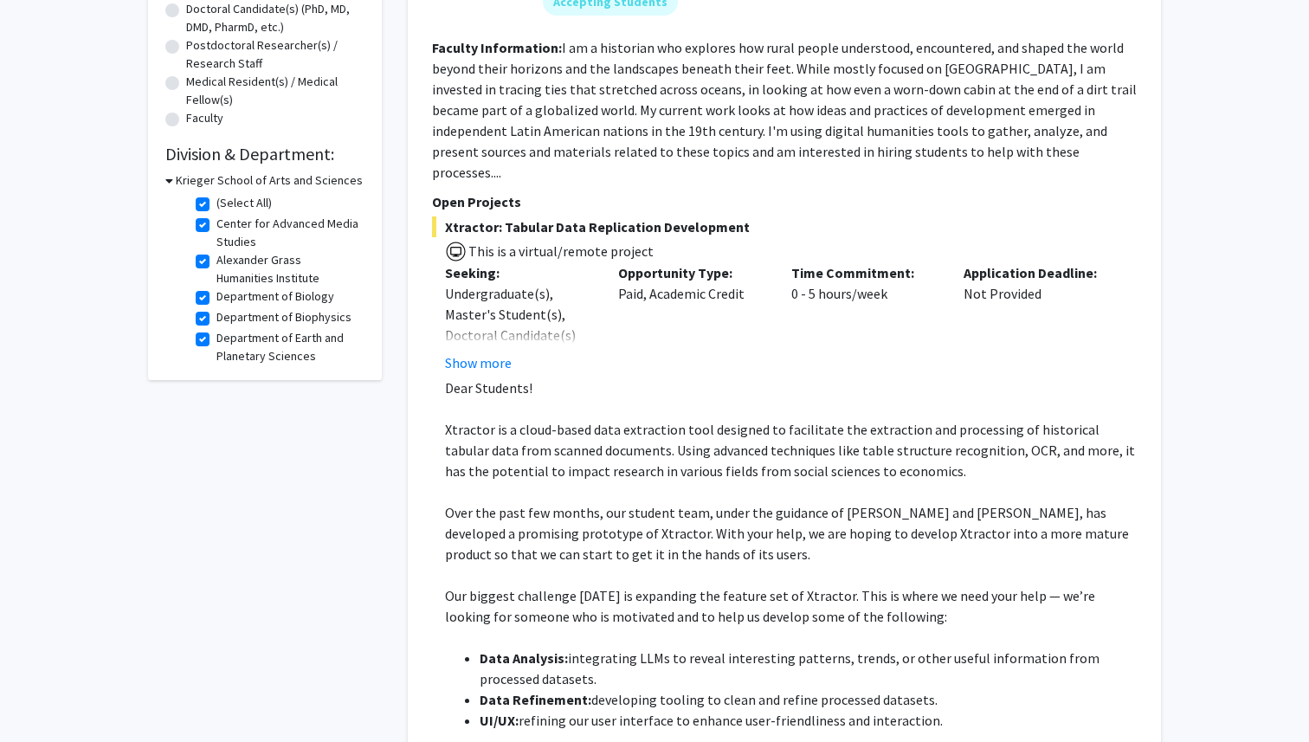
scroll to position [23, 0]
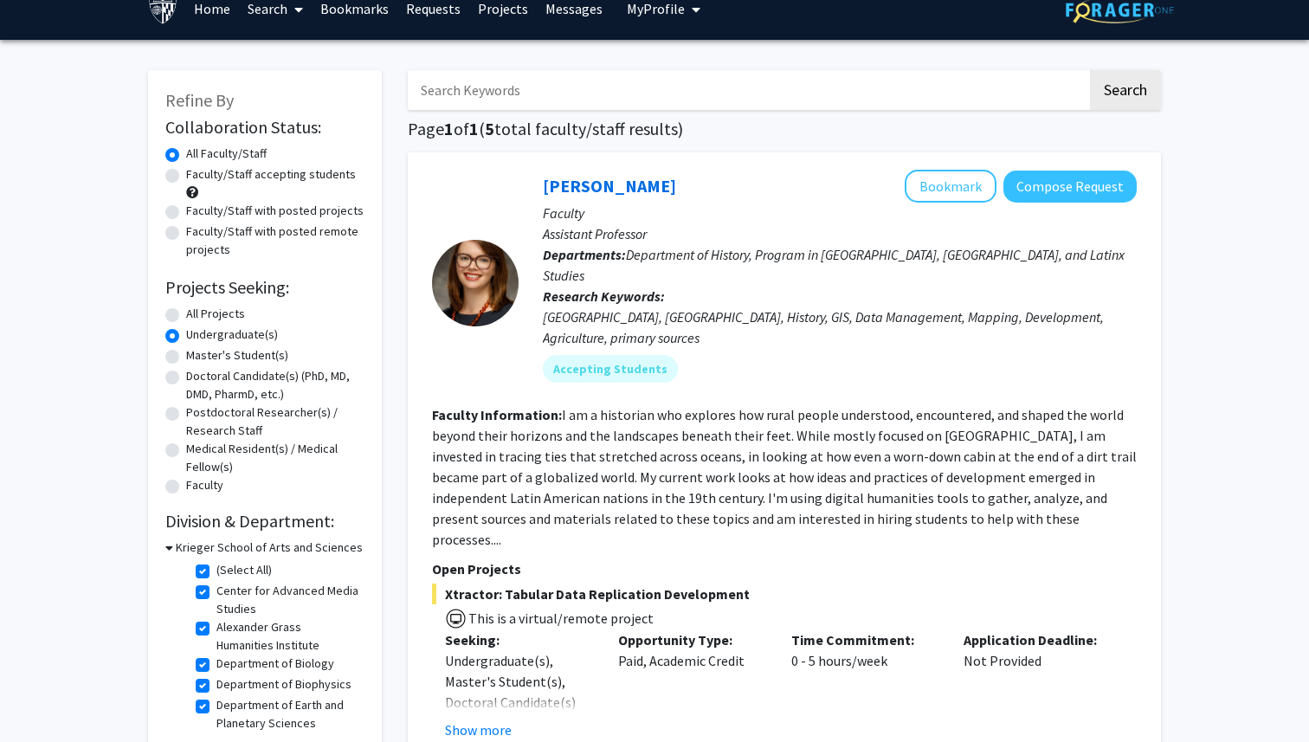
click at [202, 318] on label "All Projects" at bounding box center [215, 314] width 59 height 18
click at [197, 316] on input "All Projects" at bounding box center [191, 310] width 11 height 11
radio input "true"
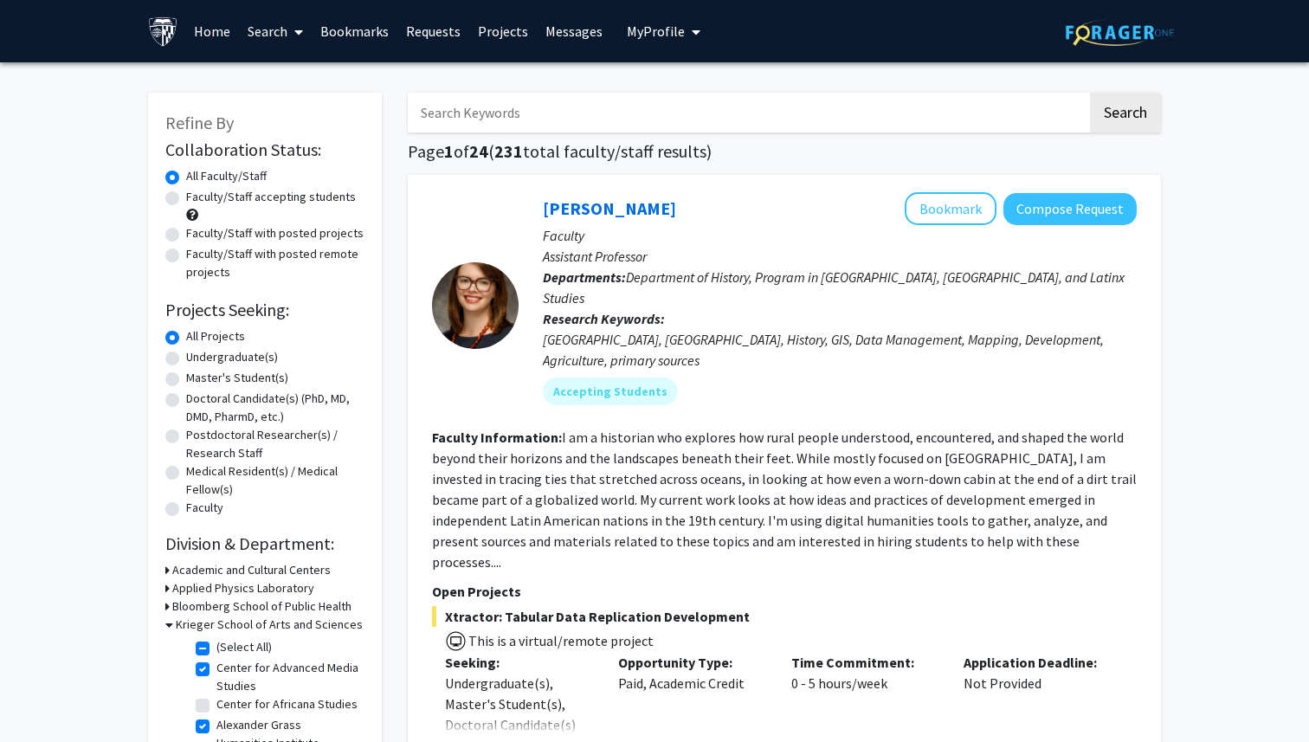
click at [690, 124] on input "Search Keywords" at bounding box center [748, 113] width 680 height 40
type input "international studies"
click at [1090, 93] on button "Search" at bounding box center [1125, 113] width 71 height 40
checkbox input "false"
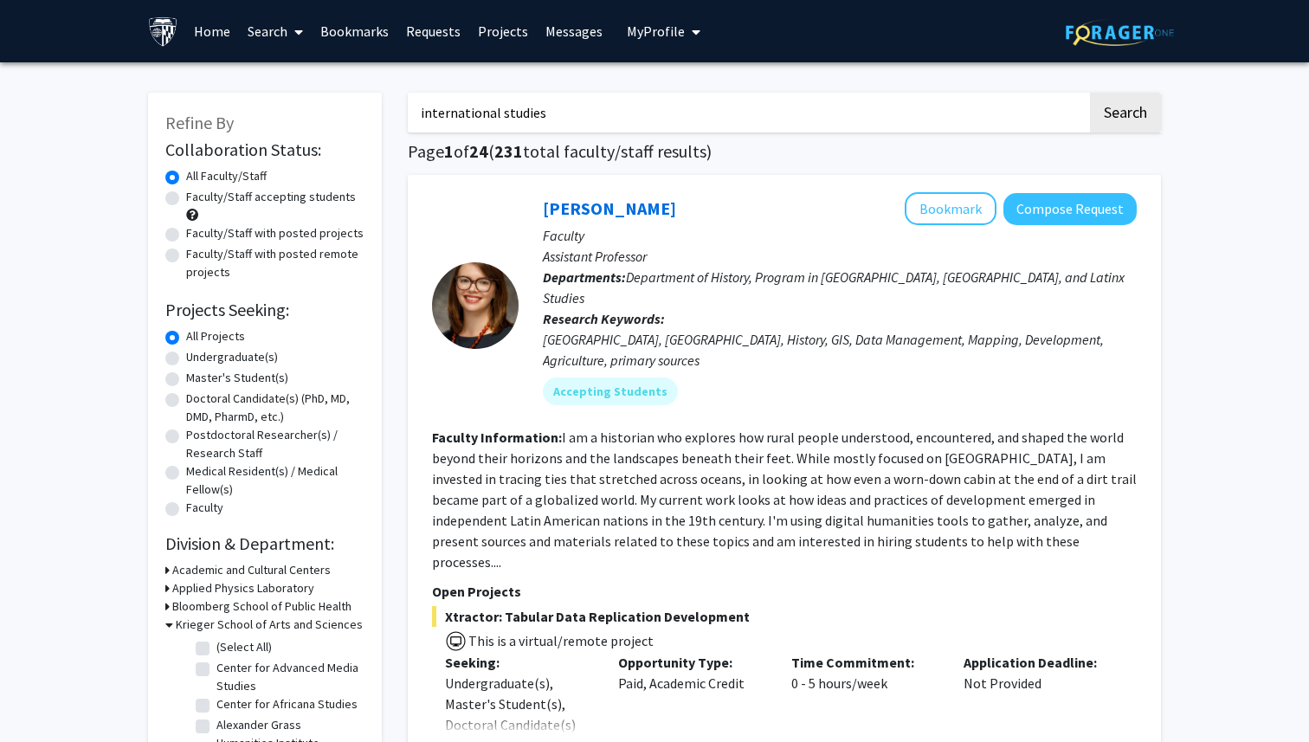
checkbox input "false"
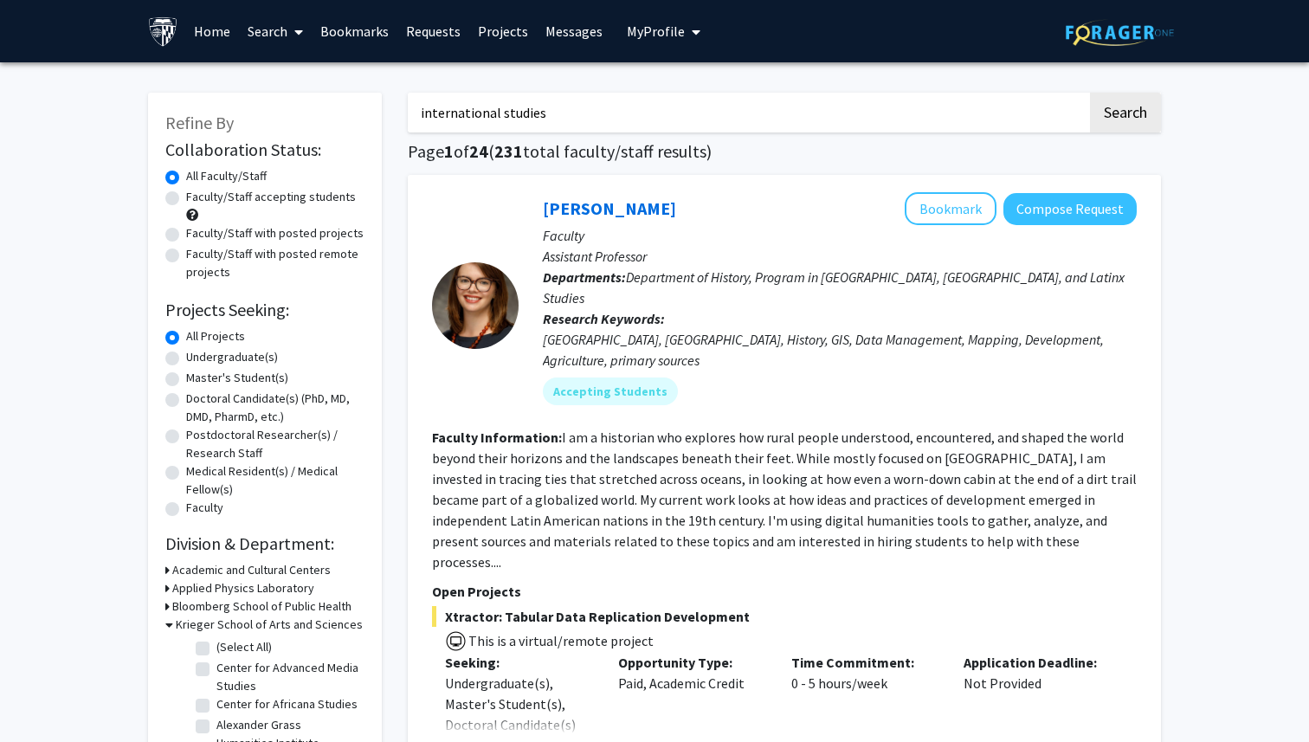
checkbox input "false"
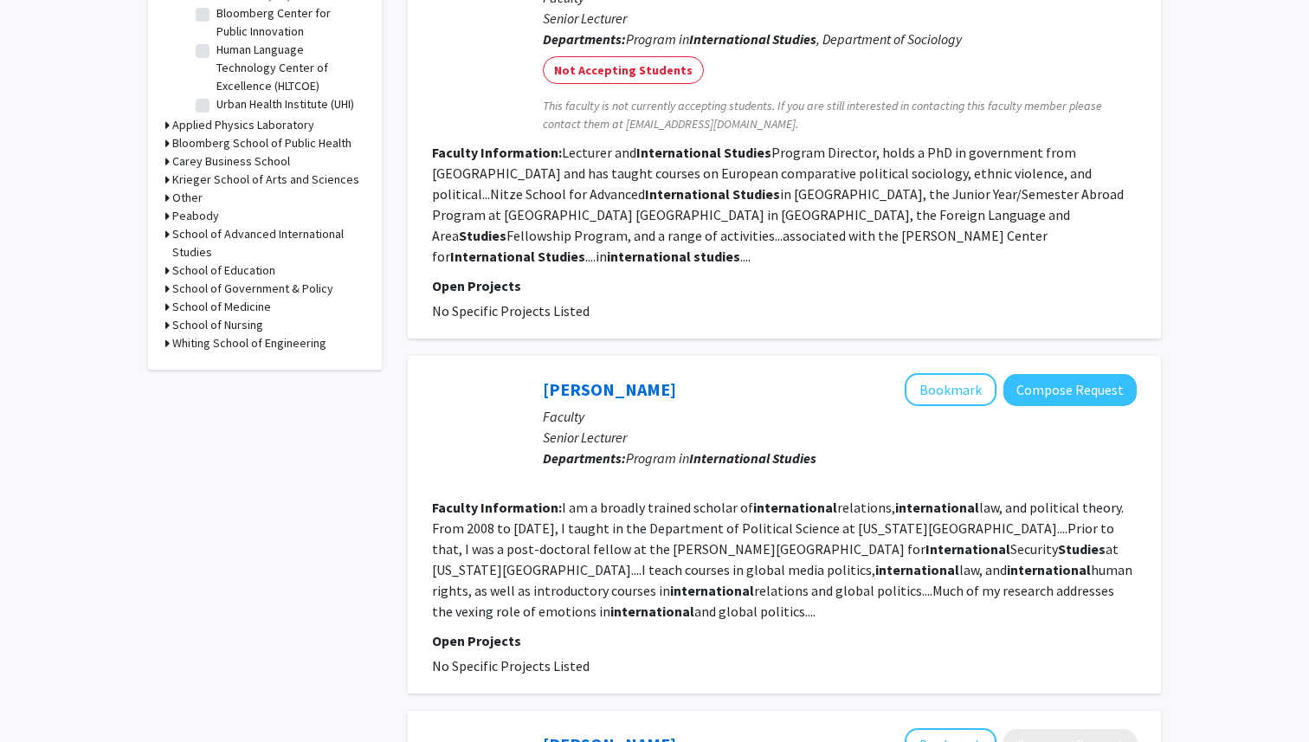
scroll to position [638, 0]
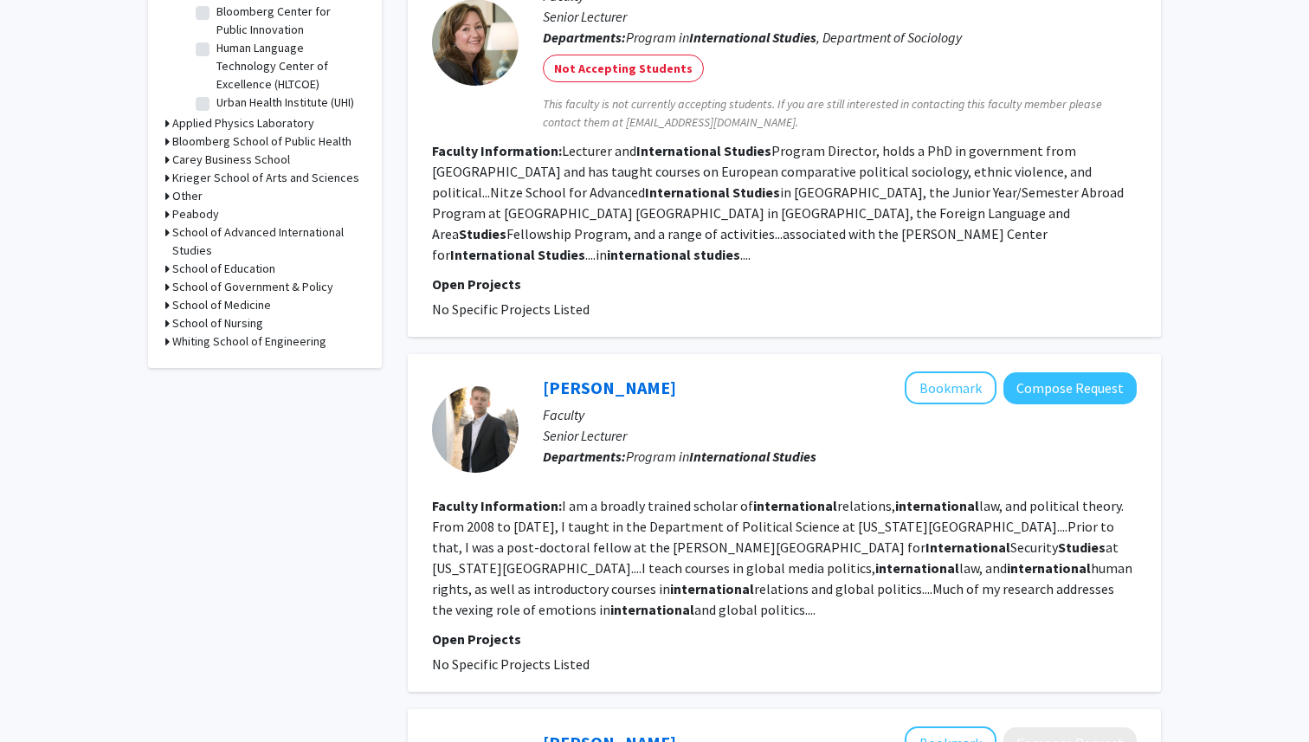
click at [925, 551] on b "International" at bounding box center [967, 546] width 85 height 17
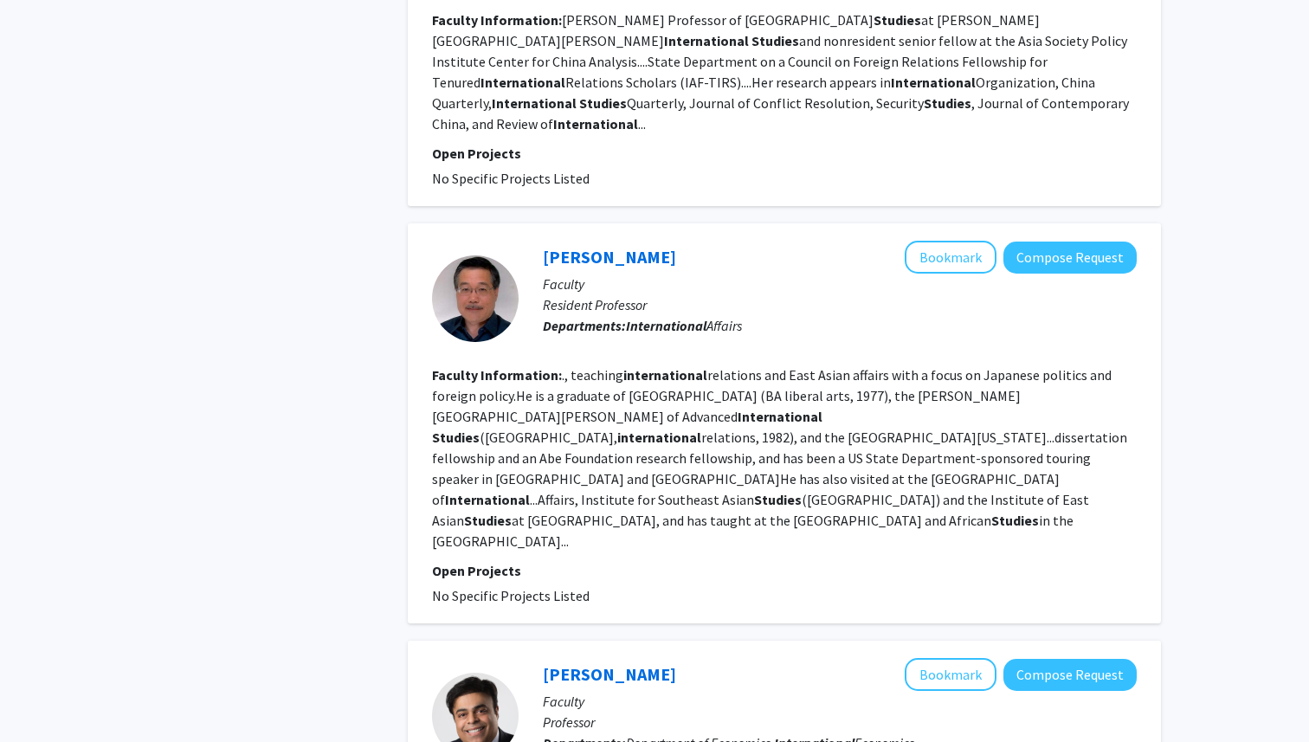
scroll to position [1884, 0]
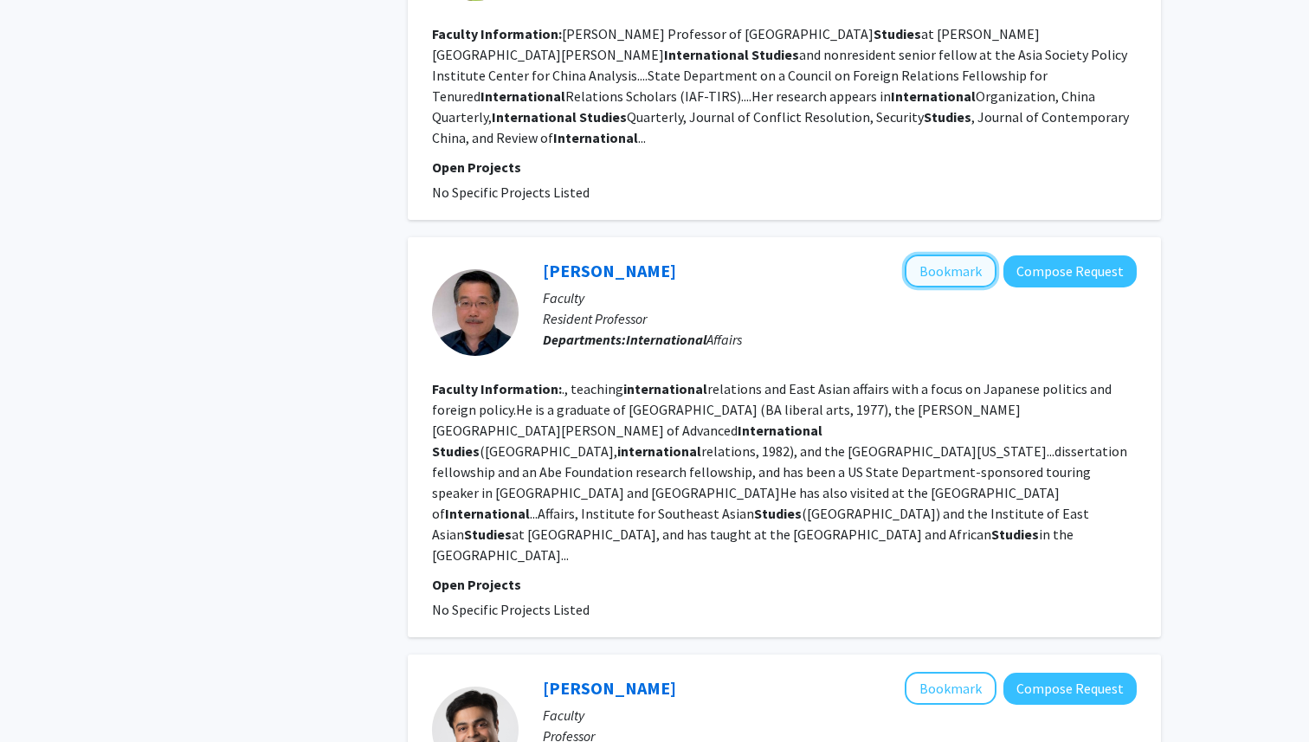
click at [989, 255] on button "Bookmark" at bounding box center [951, 271] width 92 height 33
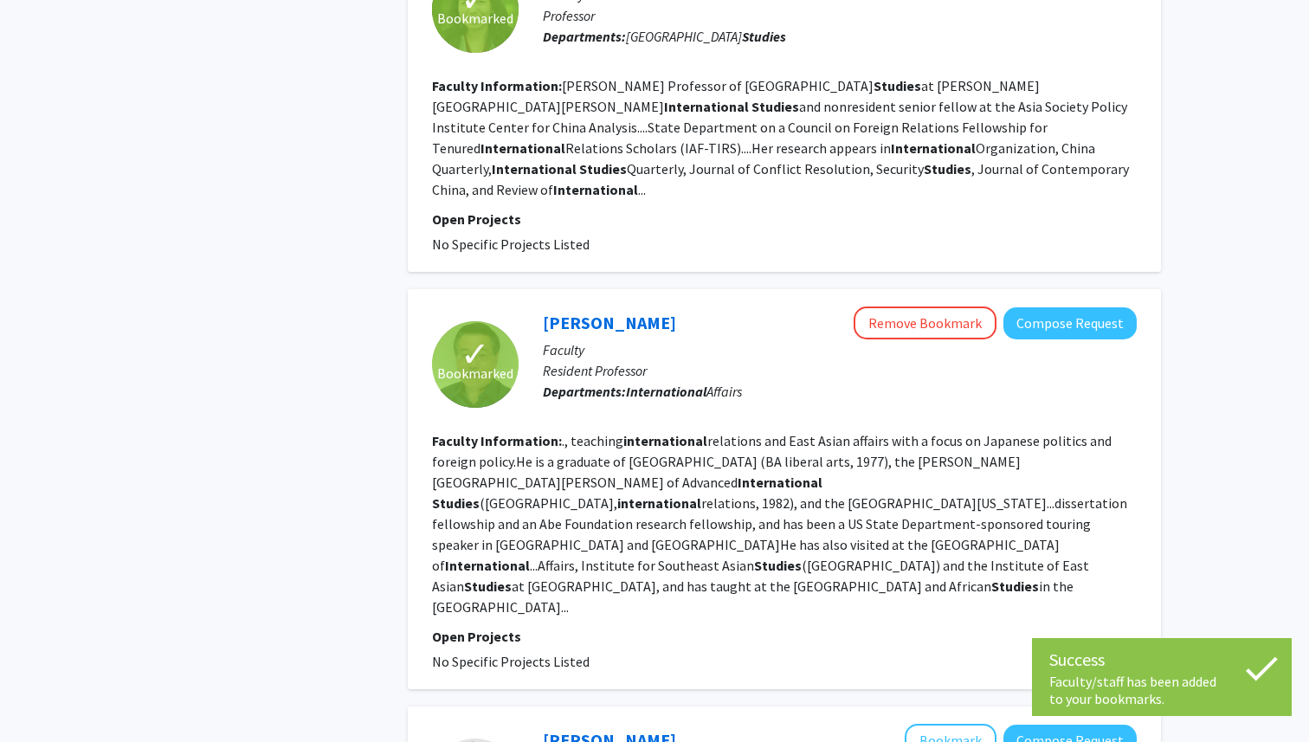
scroll to position [1808, 0]
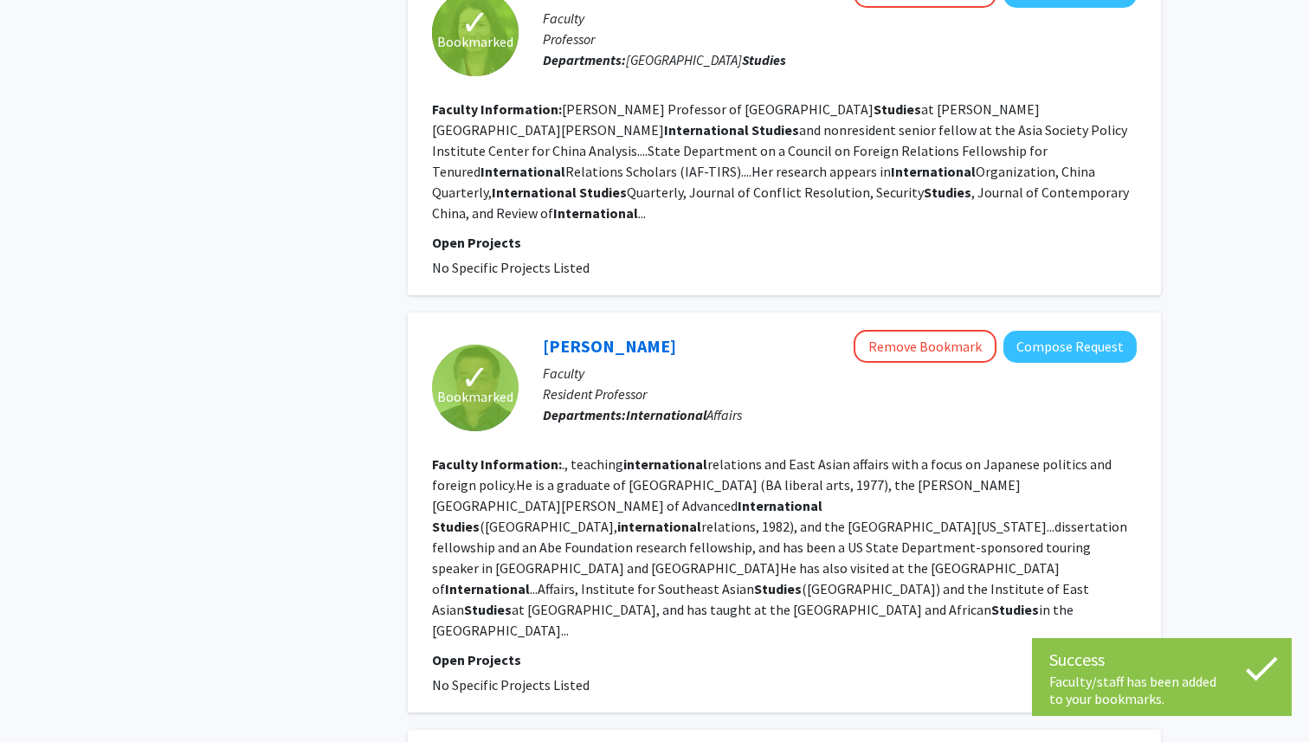
click at [686, 474] on section "Faculty Information: ., teaching international relations and East Asian affairs…" at bounding box center [784, 547] width 705 height 187
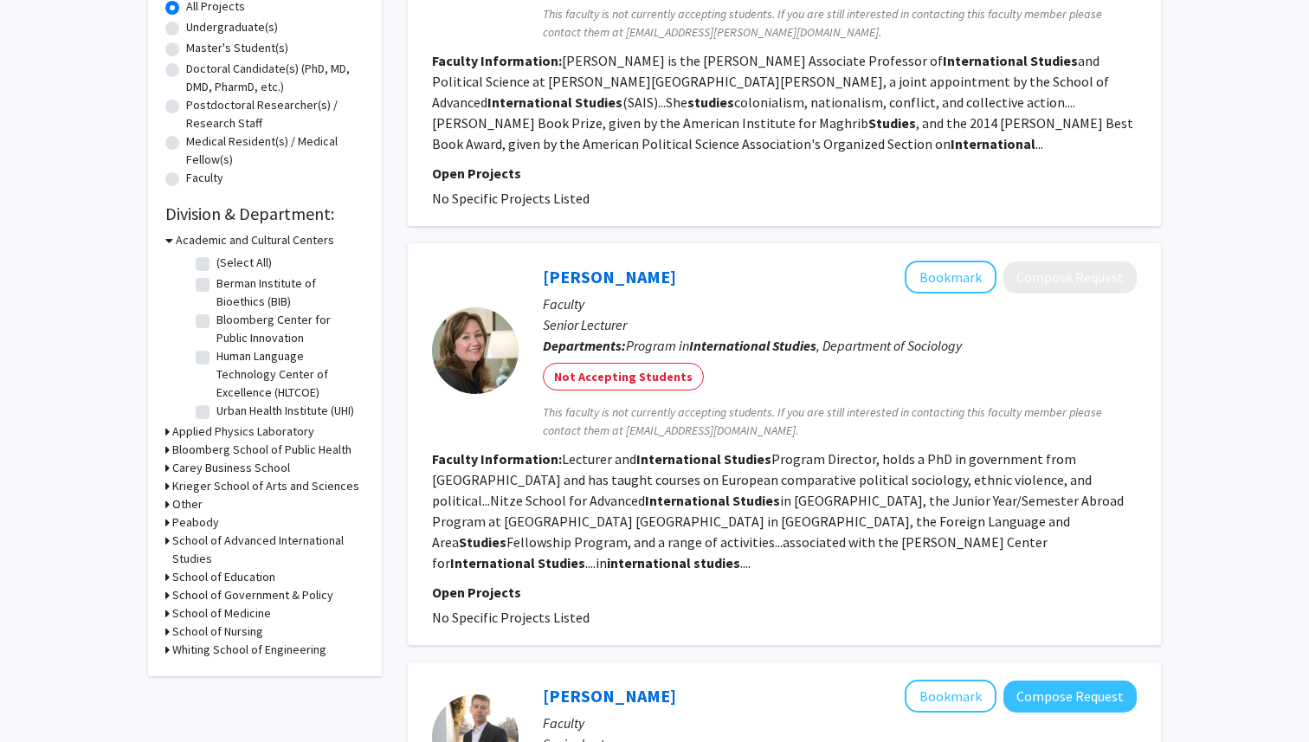
scroll to position [0, 0]
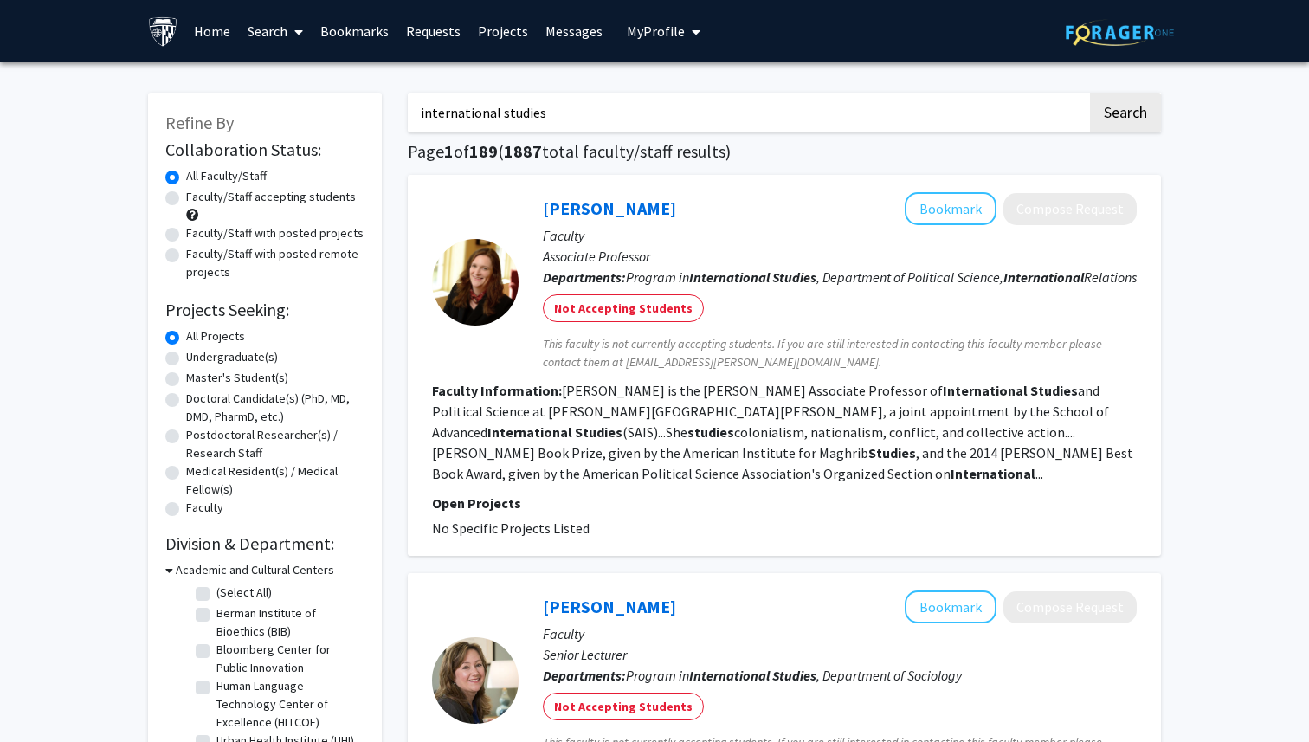
click at [637, 35] on span "My Profile" at bounding box center [656, 31] width 58 height 17
click at [613, 102] on input "international studies" at bounding box center [748, 113] width 680 height 40
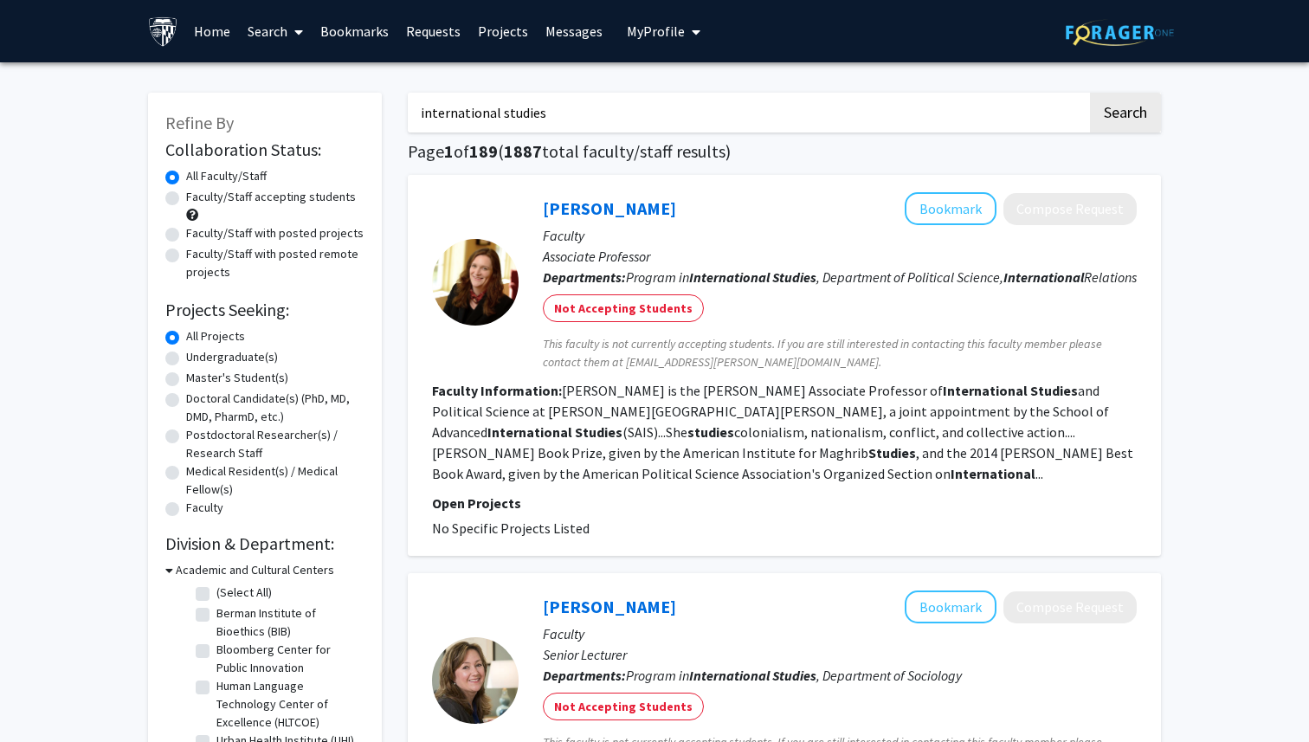
click at [613, 102] on input "international studies" at bounding box center [748, 113] width 680 height 40
click at [226, 180] on label "All Faculty/Staff" at bounding box center [226, 176] width 81 height 18
click at [197, 178] on input "All Faculty/Staff" at bounding box center [191, 172] width 11 height 11
click at [226, 180] on label "All Faculty/Staff" at bounding box center [226, 176] width 81 height 18
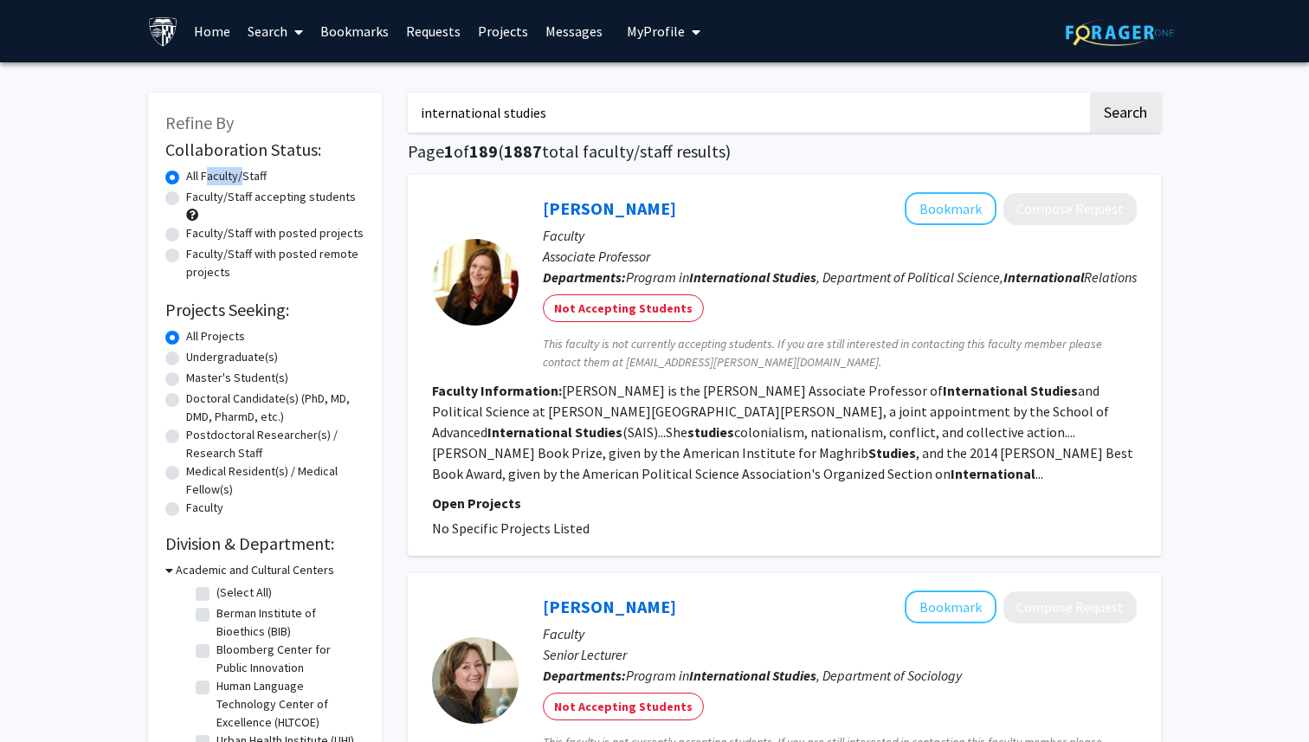
click at [197, 178] on input "All Faculty/Staff" at bounding box center [191, 172] width 11 height 11
click at [530, 103] on input "international studies" at bounding box center [748, 113] width 680 height 40
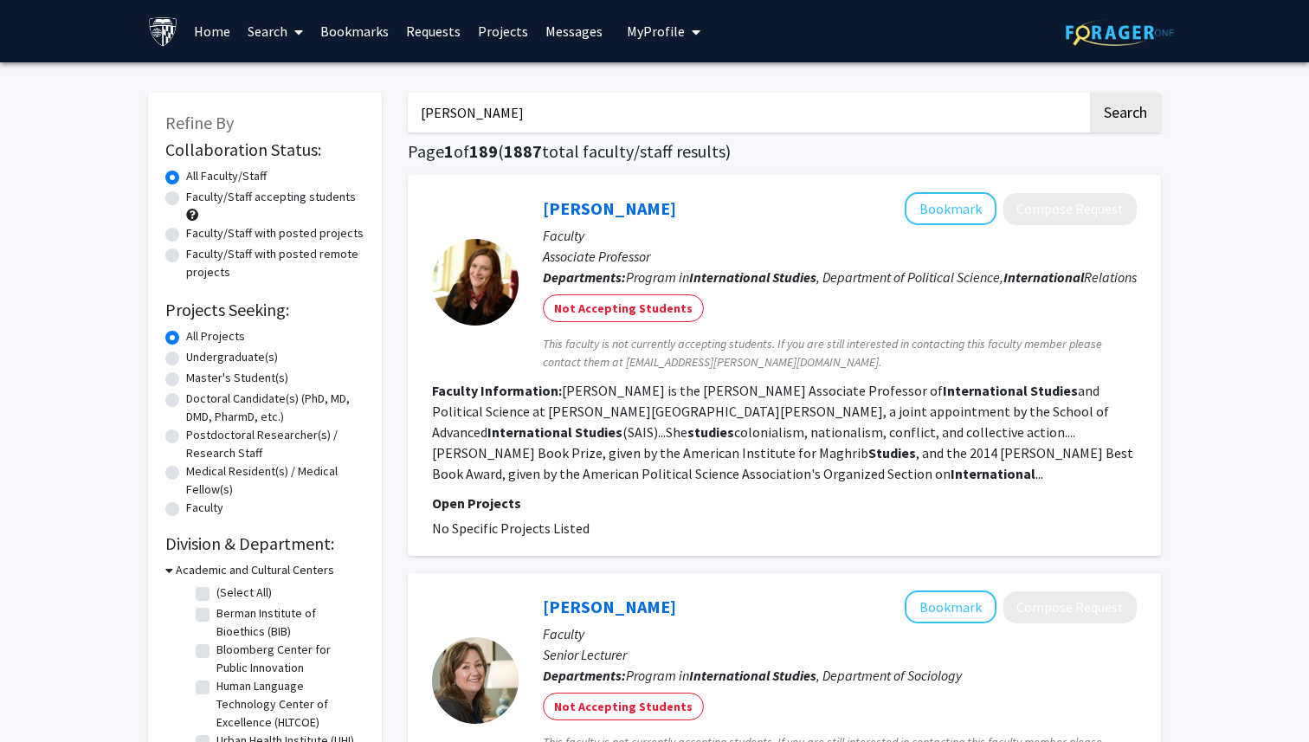
click at [1090, 93] on button "Search" at bounding box center [1125, 113] width 71 height 40
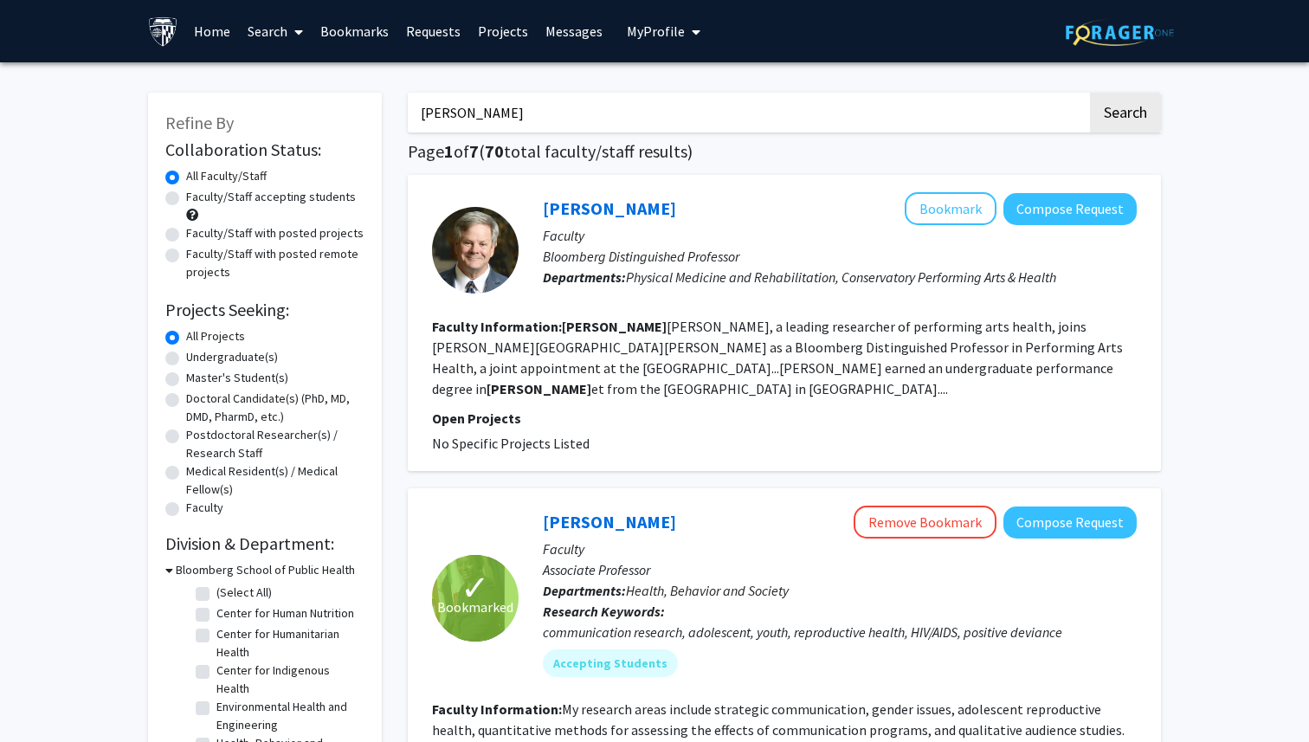
paste input "marvin ott marvin ott"
drag, startPoint x: 589, startPoint y: 119, endPoint x: 478, endPoint y: 115, distance: 110.9
click at [478, 115] on input "marvin ott marvin ott" at bounding box center [748, 113] width 680 height 40
click at [1090, 93] on button "Search" at bounding box center [1125, 113] width 71 height 40
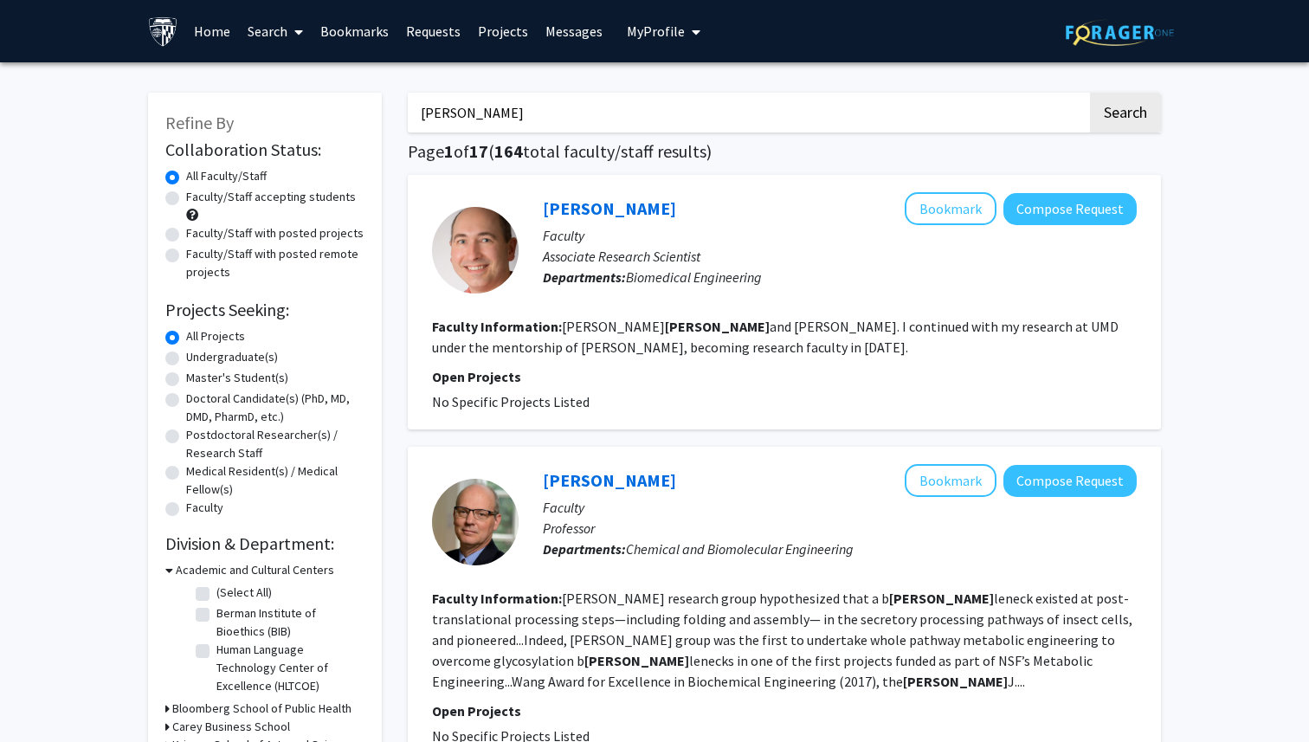
click at [499, 125] on input "marvin ott" at bounding box center [748, 113] width 680 height 40
drag, startPoint x: 490, startPoint y: 125, endPoint x: 458, endPoint y: 116, distance: 33.2
click at [458, 116] on input "marvin ott" at bounding box center [748, 113] width 680 height 40
click at [1090, 93] on button "Search" at bounding box center [1125, 113] width 71 height 40
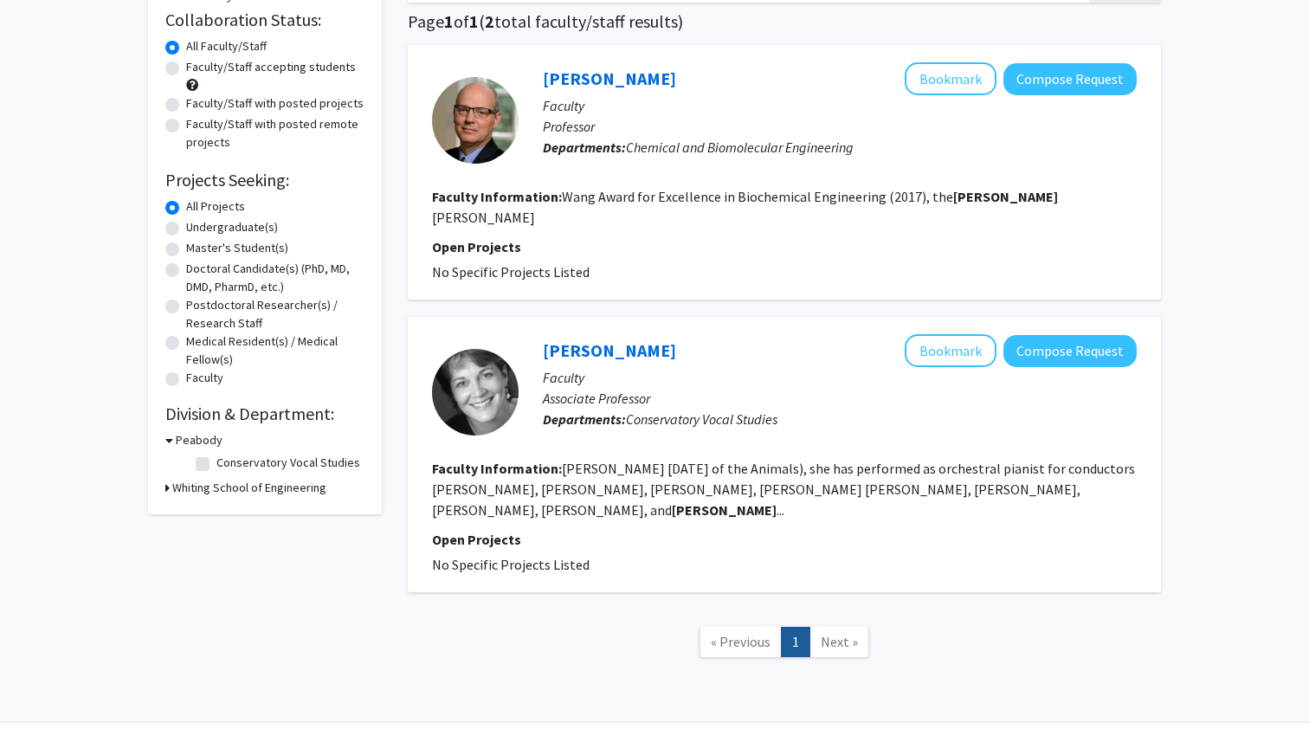
scroll to position [11, 0]
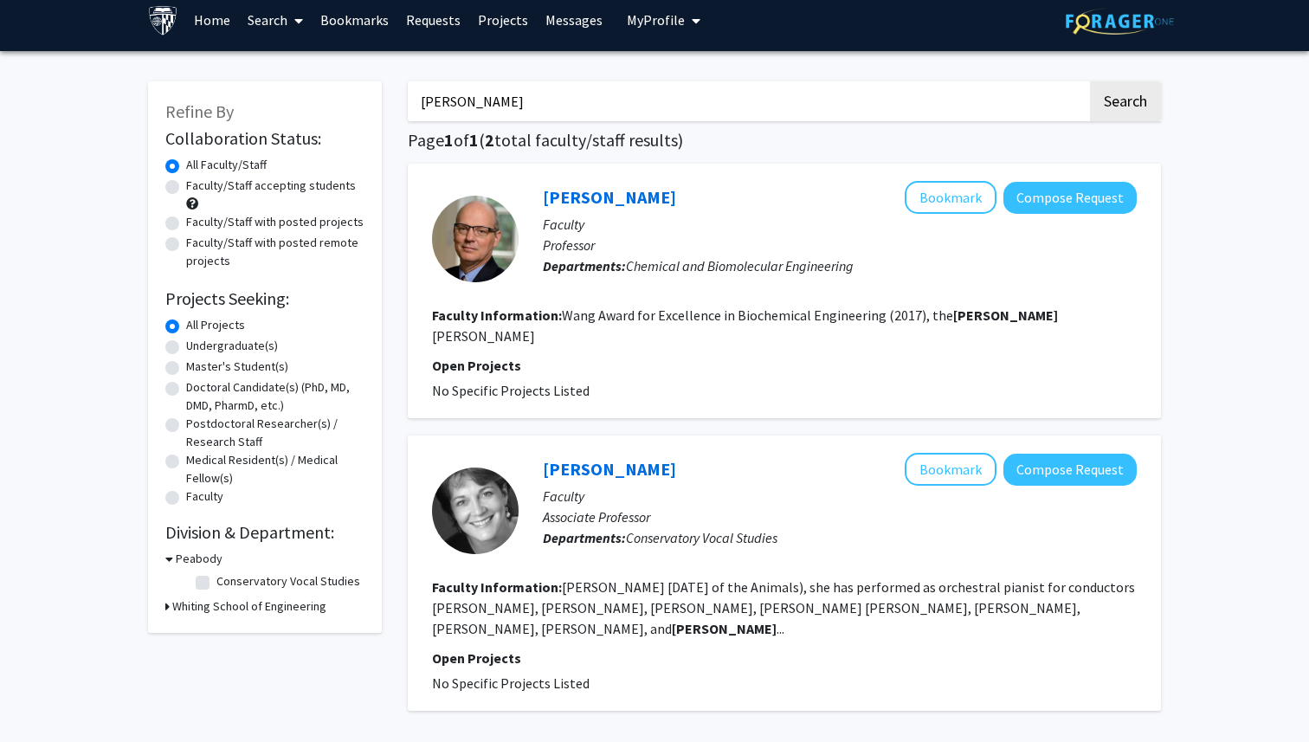
click at [482, 101] on input "marvin" at bounding box center [748, 101] width 680 height 40
type input "ott"
click at [1090, 81] on button "Search" at bounding box center [1125, 101] width 71 height 40
